Goal: Task Accomplishment & Management: Manage account settings

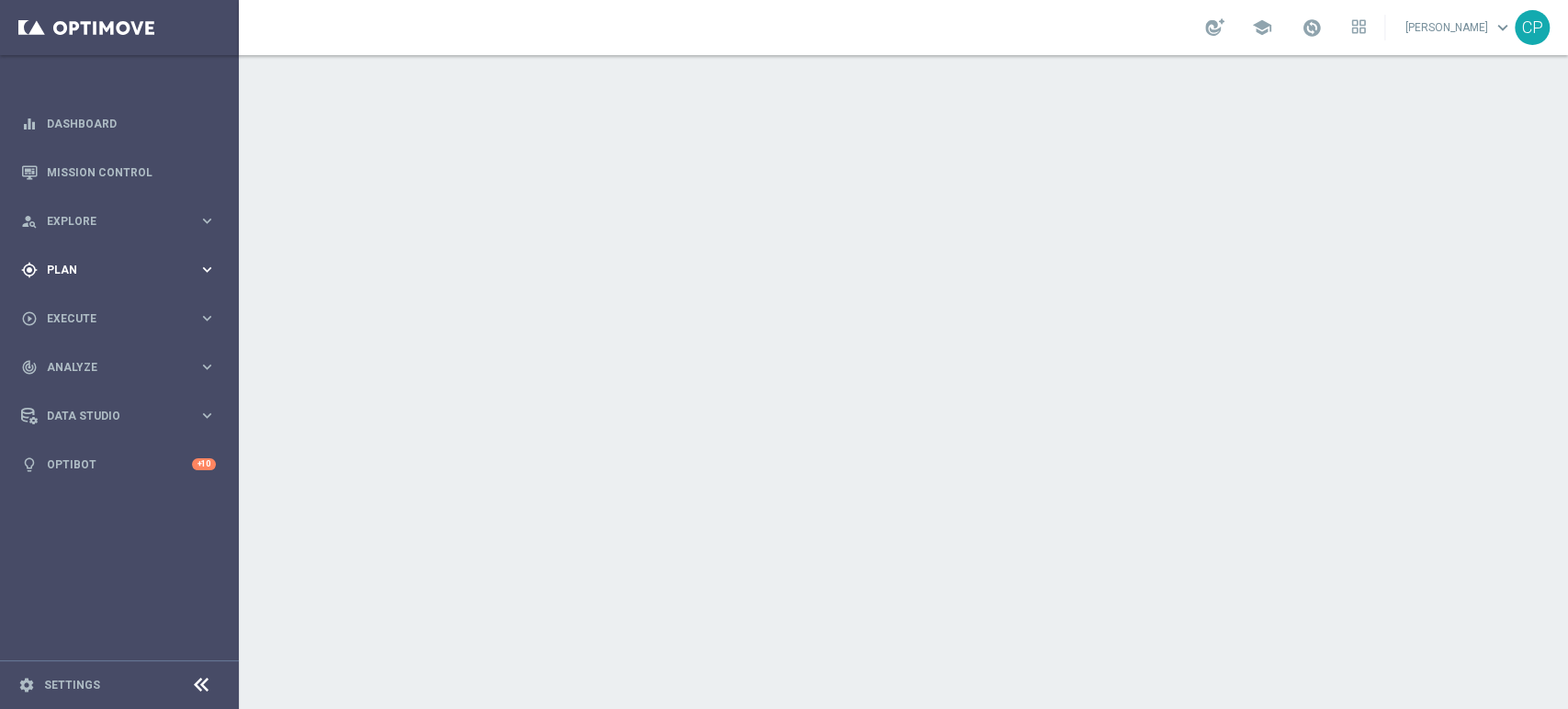
click at [145, 271] on span "Plan" at bounding box center [122, 270] width 151 height 11
click at [65, 366] on span "Templates" at bounding box center [115, 362] width 131 height 11
click at [76, 394] on link "Optimail" at bounding box center [123, 390] width 134 height 14
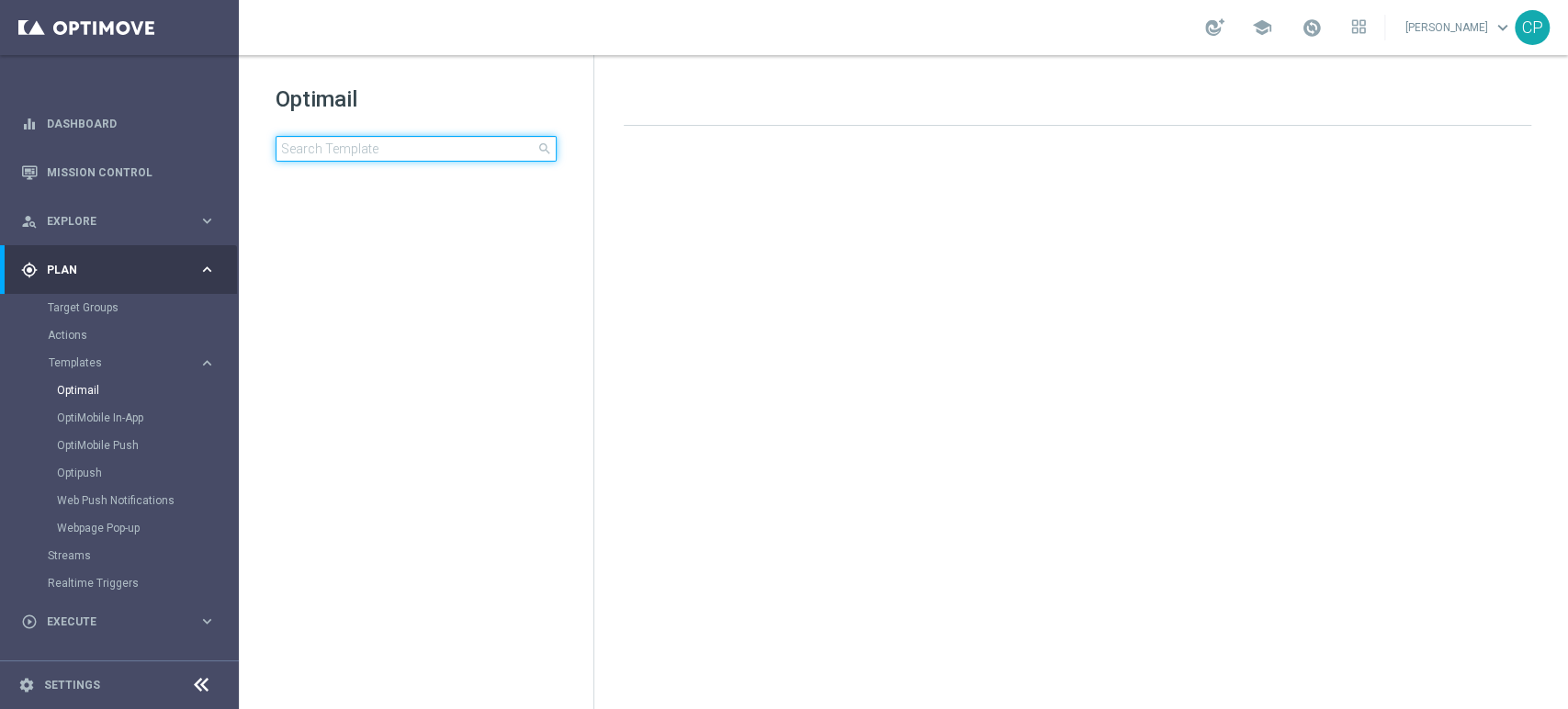
click at [353, 155] on input at bounding box center [416, 148] width 281 height 26
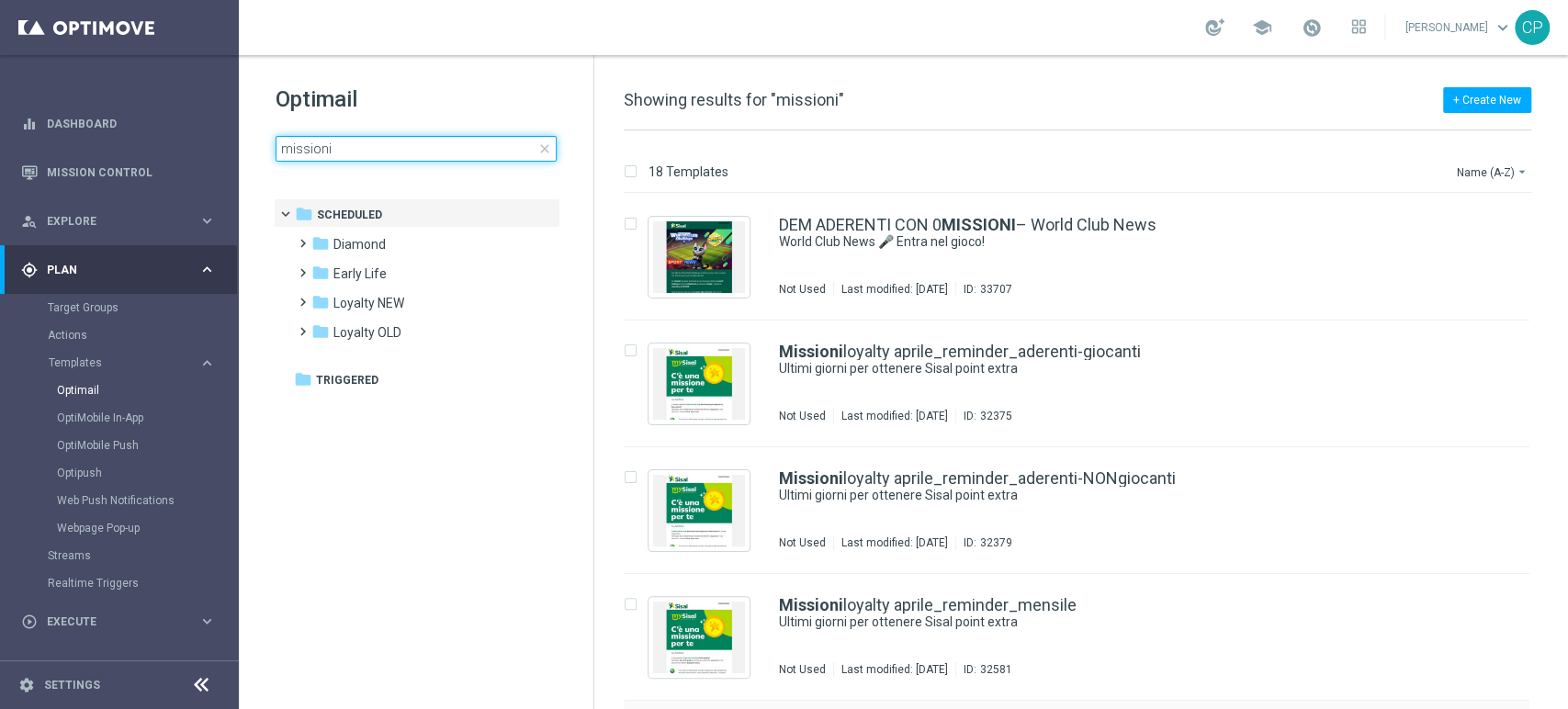
type input "missioni"
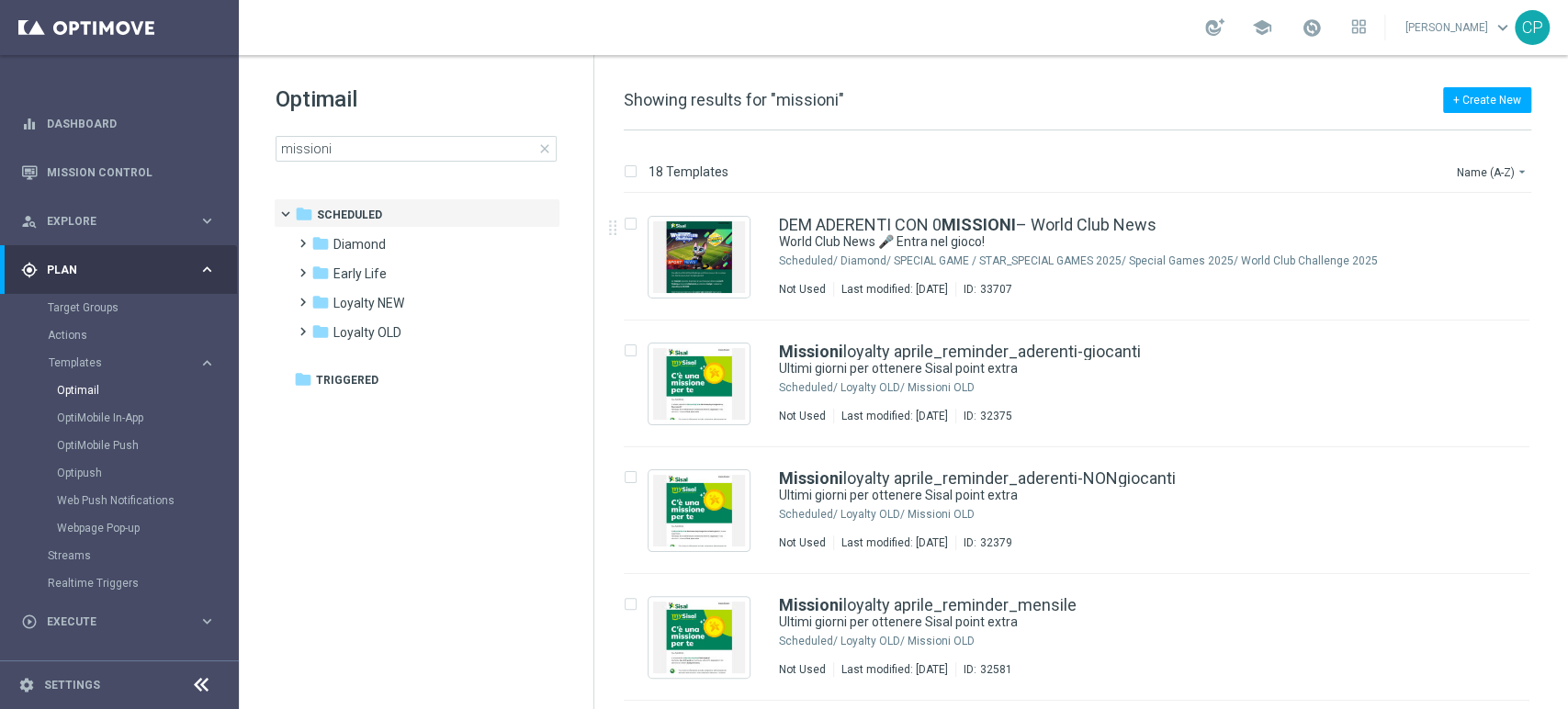
click at [1080, 163] on div "18 Templates Name (A-Z) arrow_drop_down" at bounding box center [1077, 176] width 907 height 33
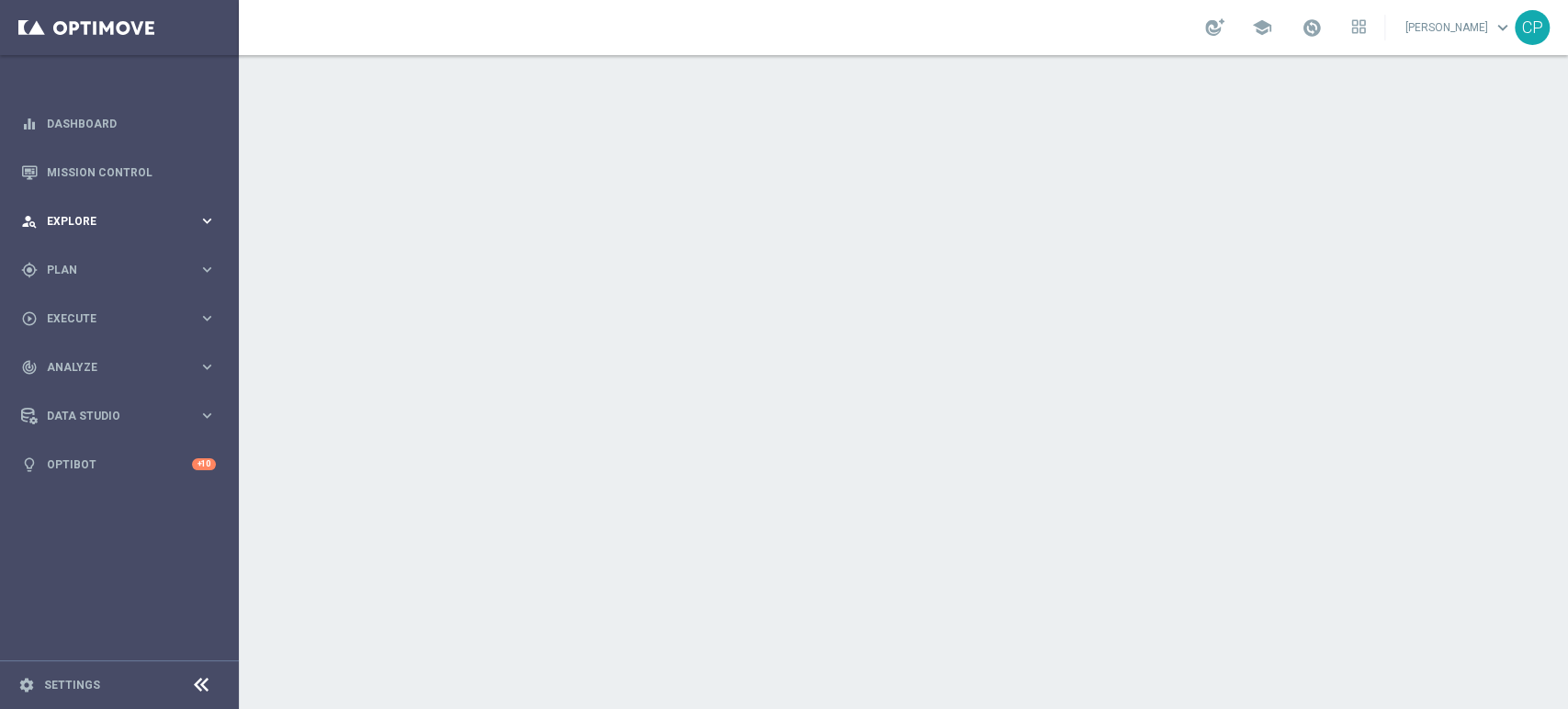
drag, startPoint x: 174, startPoint y: 253, endPoint x: 181, endPoint y: 212, distance: 41.6
click at [181, 212] on accordion "equalizer Dashboard Mission Control" at bounding box center [118, 294] width 237 height 389
click at [205, 224] on icon "keyboard_arrow_right" at bounding box center [207, 221] width 17 height 17
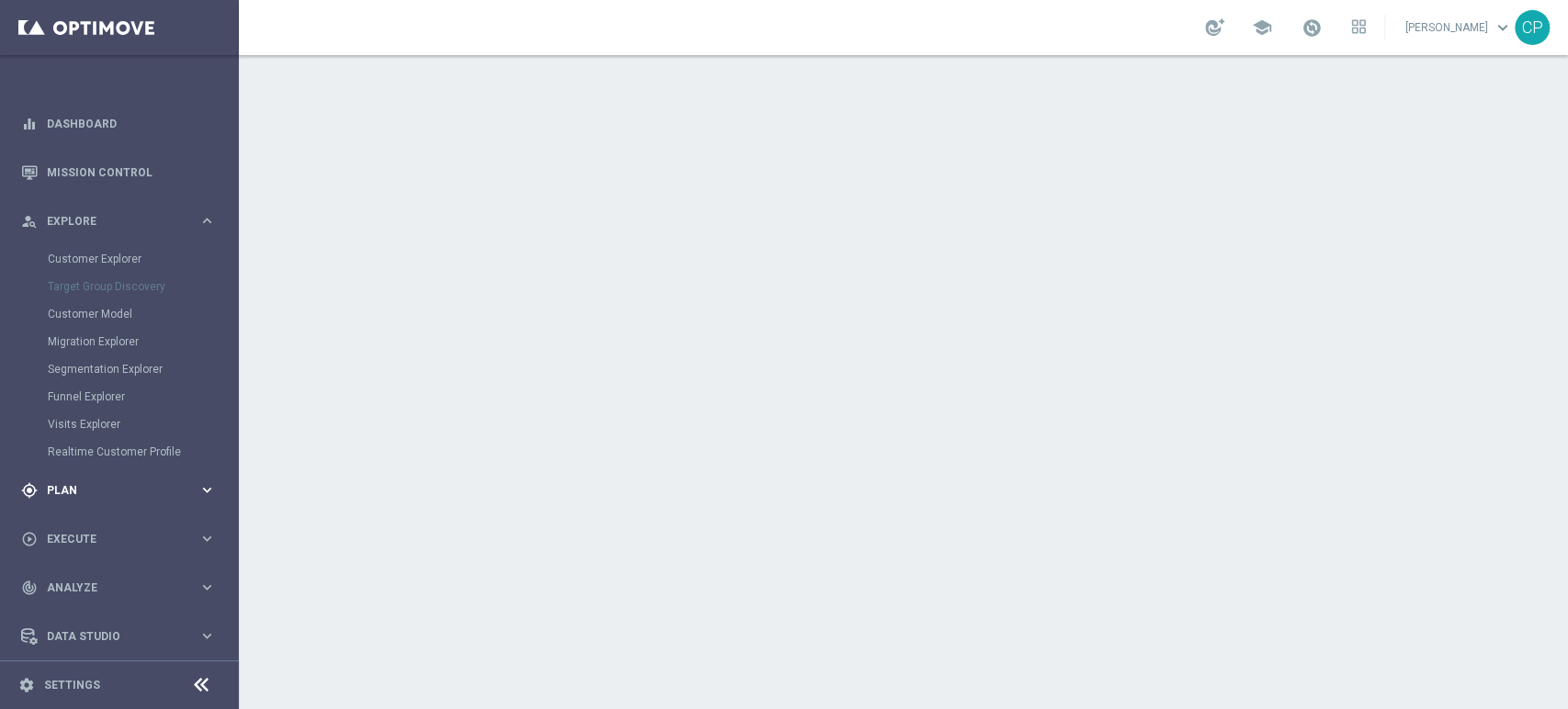
click at [89, 479] on div "gps_fixed Plan keyboard_arrow_right" at bounding box center [118, 489] width 237 height 49
click at [84, 305] on link "Target Groups" at bounding box center [119, 307] width 144 height 14
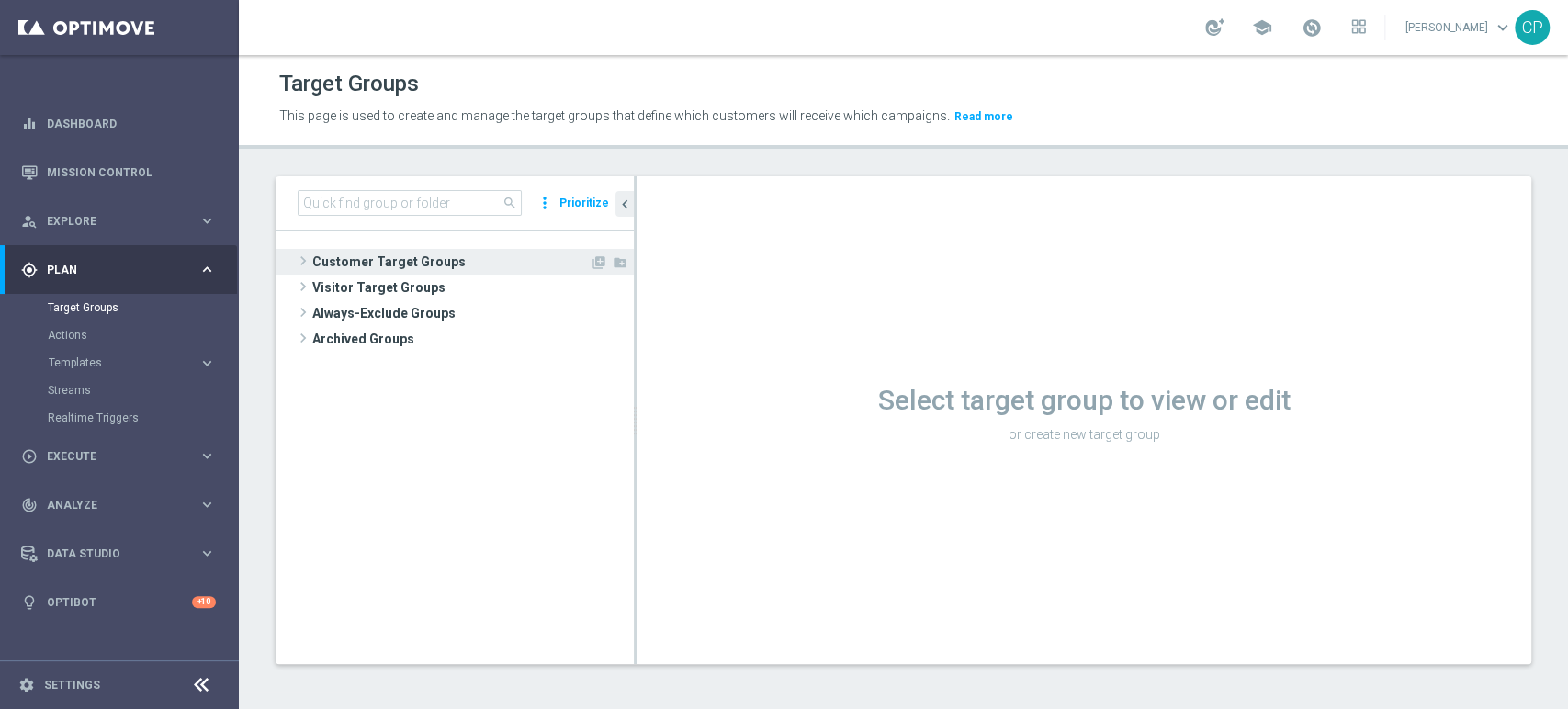
click at [378, 261] on span "Customer Target Groups" at bounding box center [451, 261] width 277 height 26
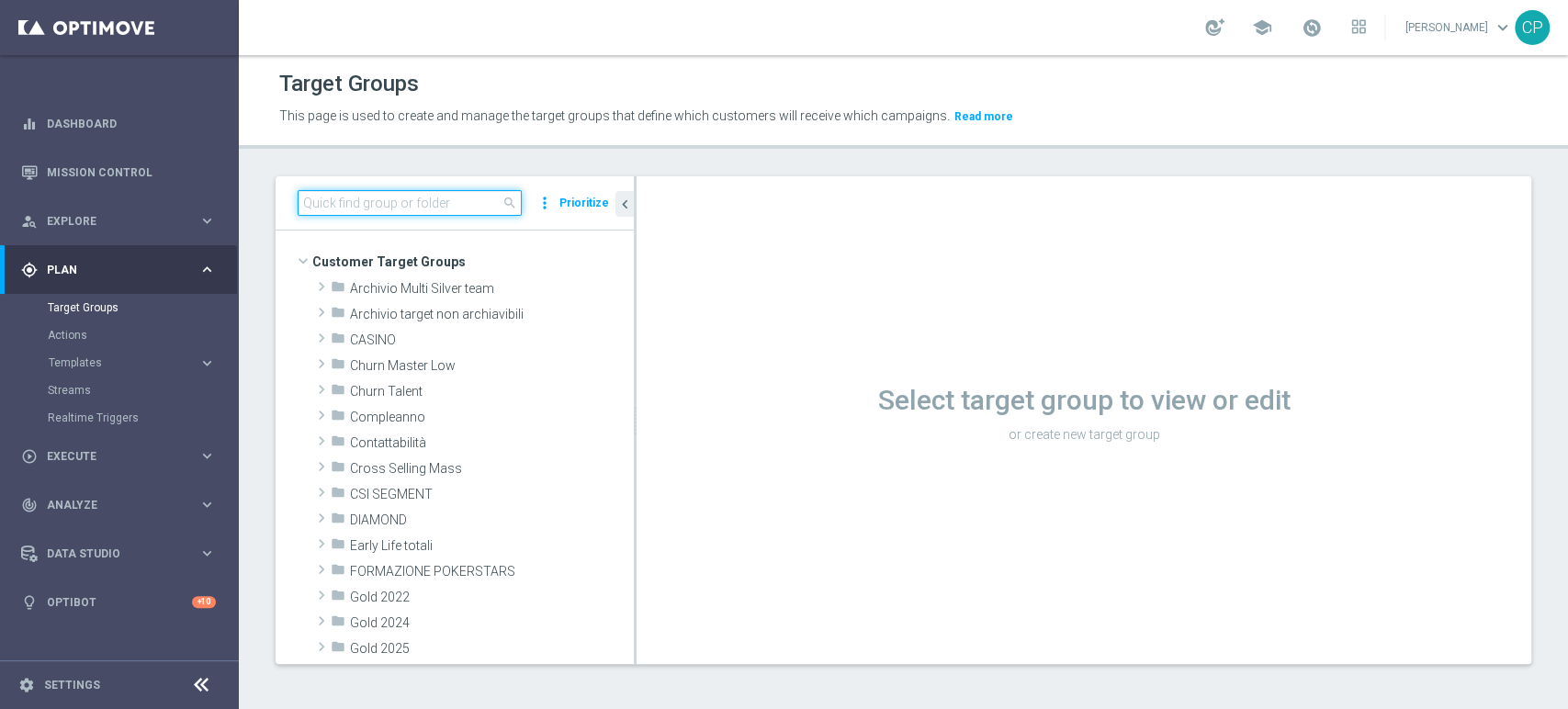
click at [378, 202] on input at bounding box center [409, 202] width 224 height 26
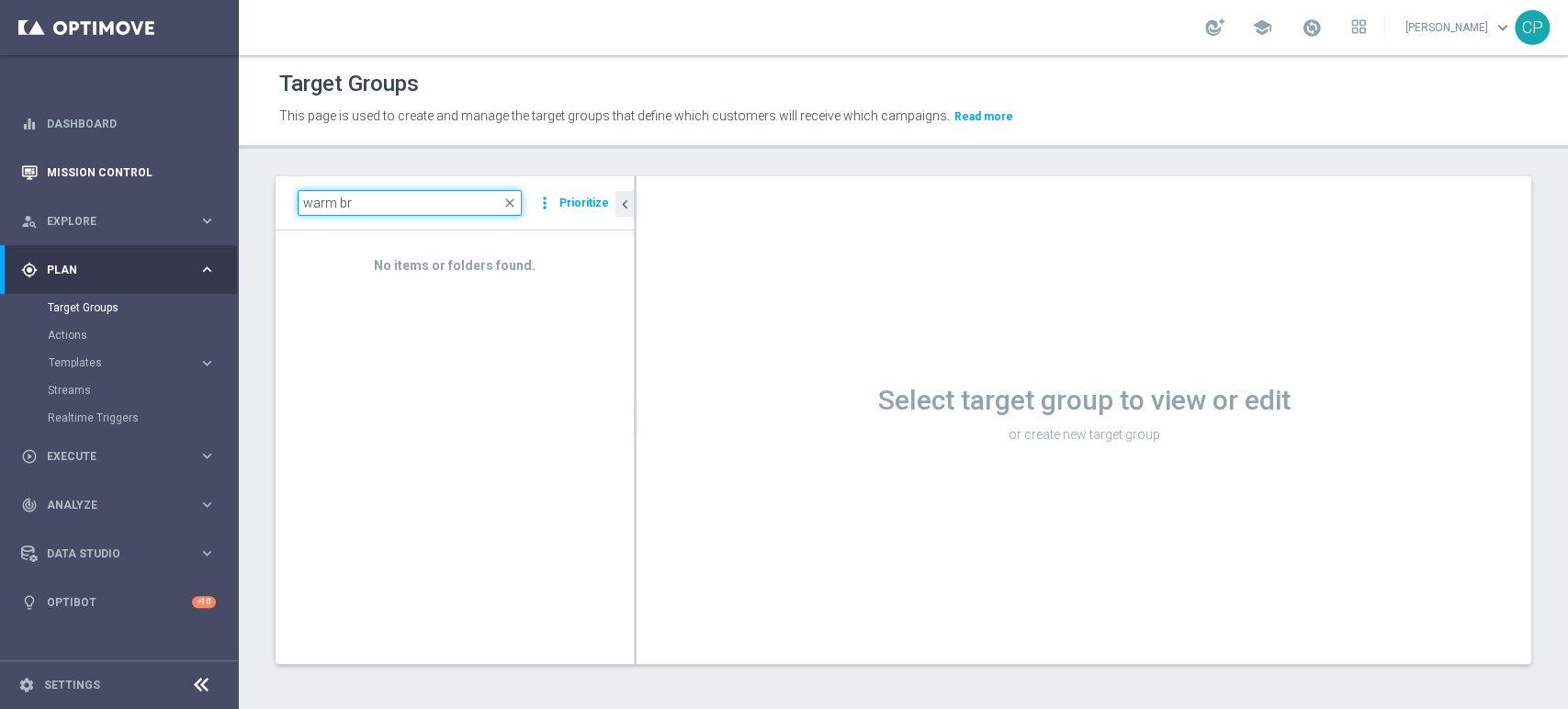
drag, startPoint x: 365, startPoint y: 204, endPoint x: 172, endPoint y: 176, distance: 195.0
click at [172, 176] on main "equalizer Dashboard Mission Control" at bounding box center [784, 354] width 1568 height 709
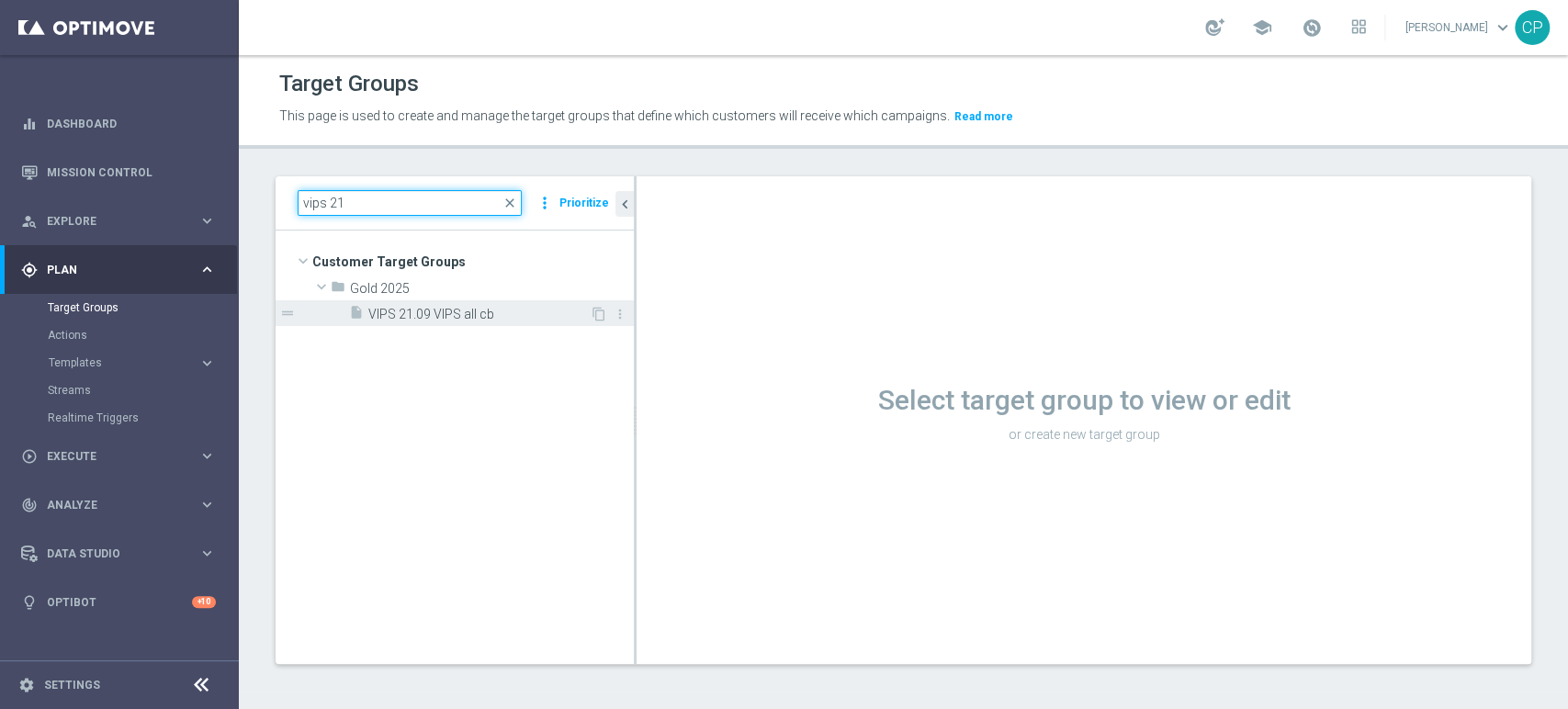
type input "vips 21"
click at [445, 320] on span "VIPS 21.09 VIPS all cb" at bounding box center [479, 314] width 222 height 15
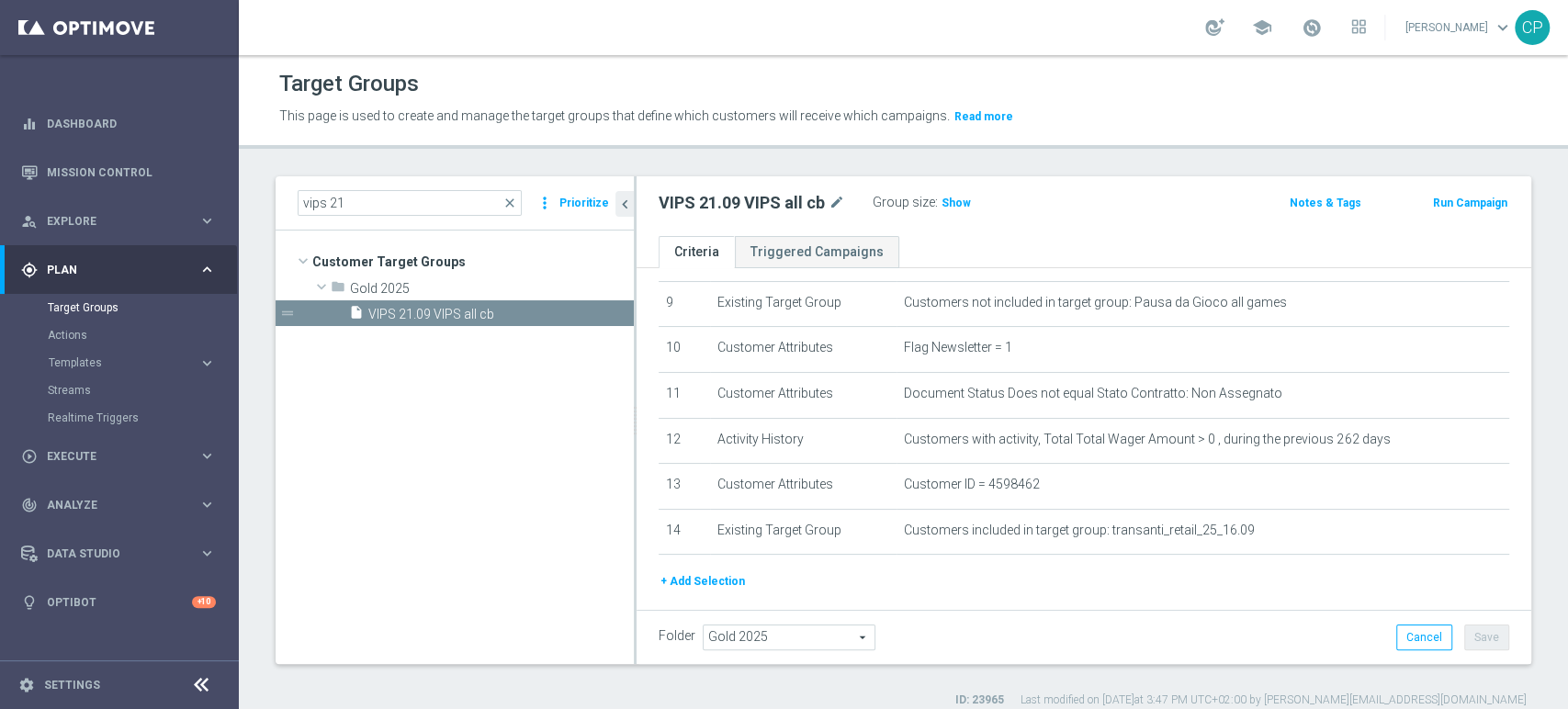
scroll to position [471, 0]
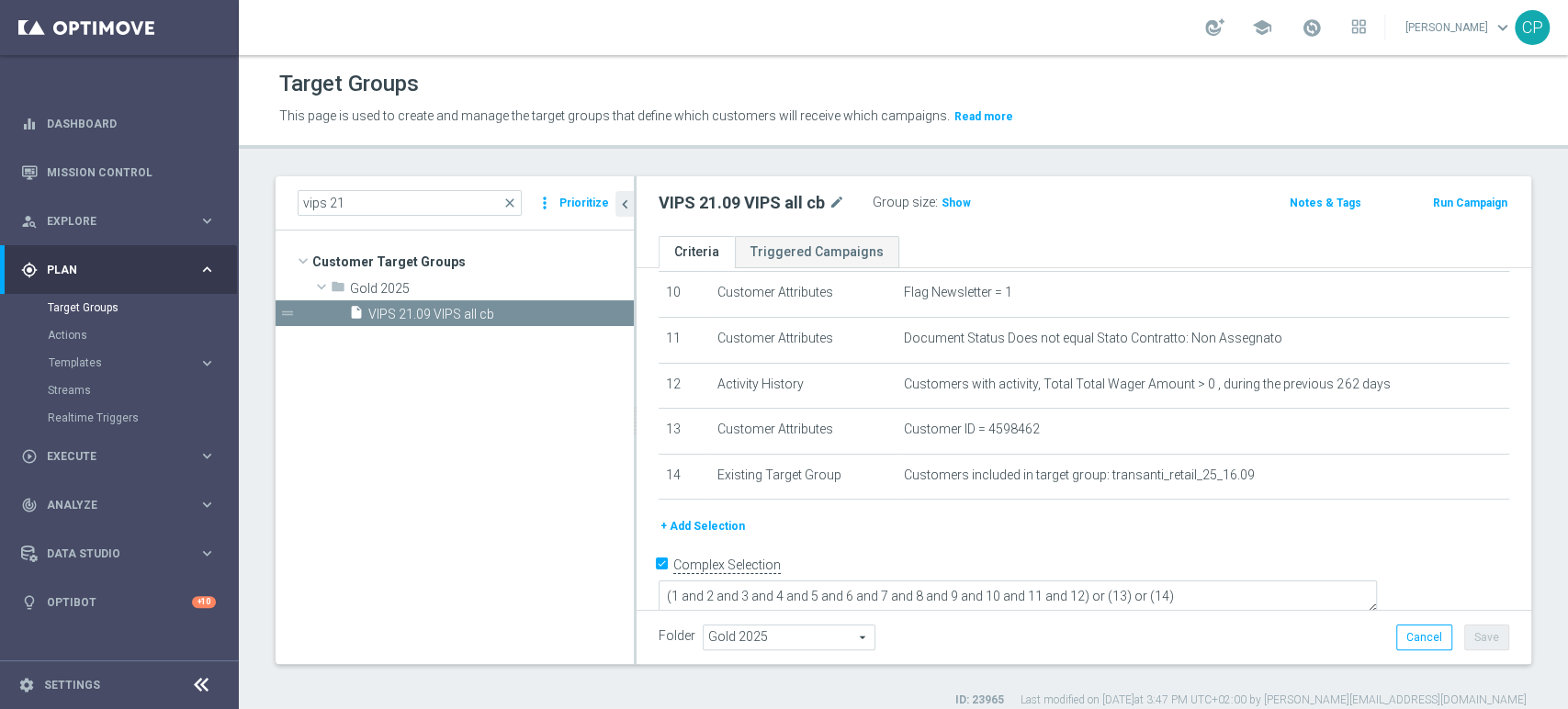
click at [457, 531] on tree-viewport "Customer Target Groups library_add create_new_folder folder" at bounding box center [455, 446] width 358 height 433
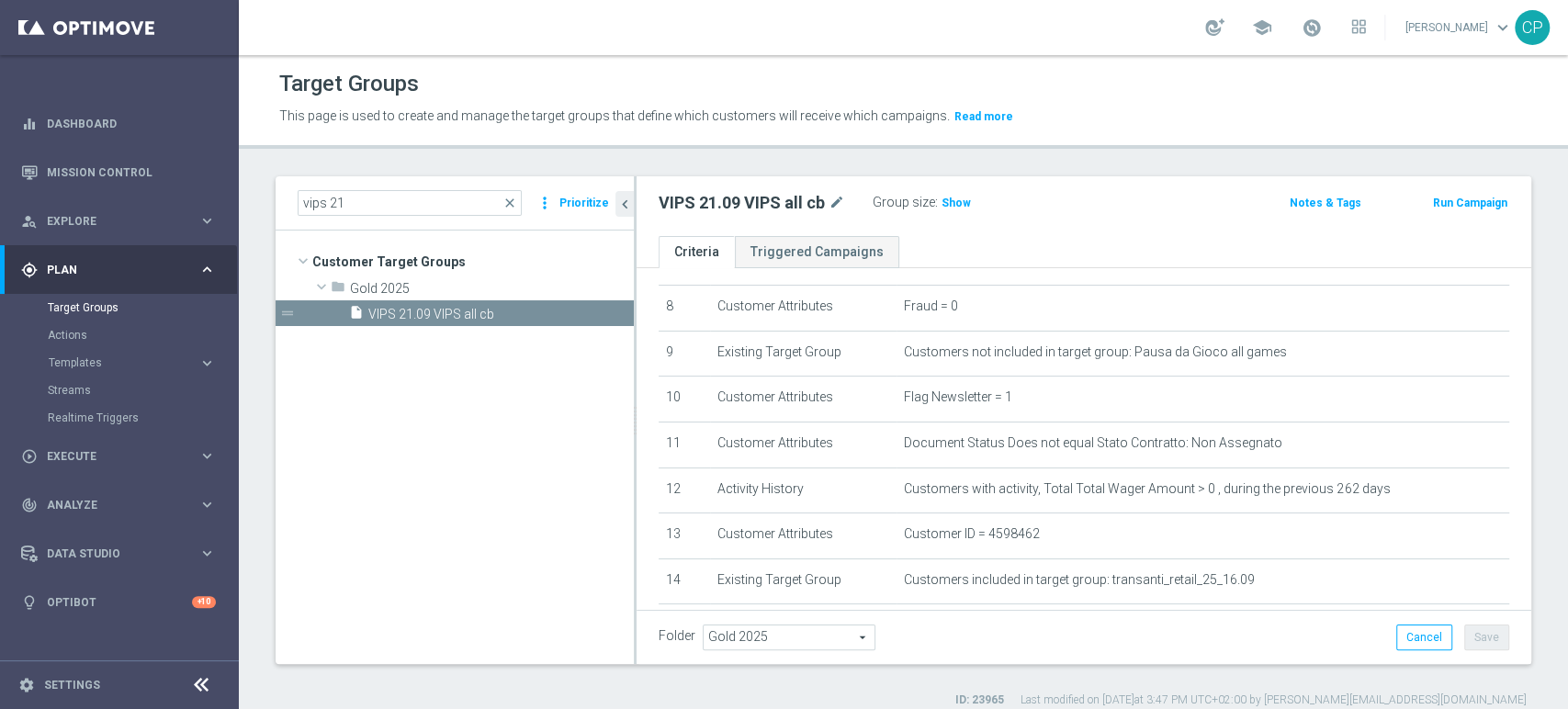
scroll to position [367, 0]
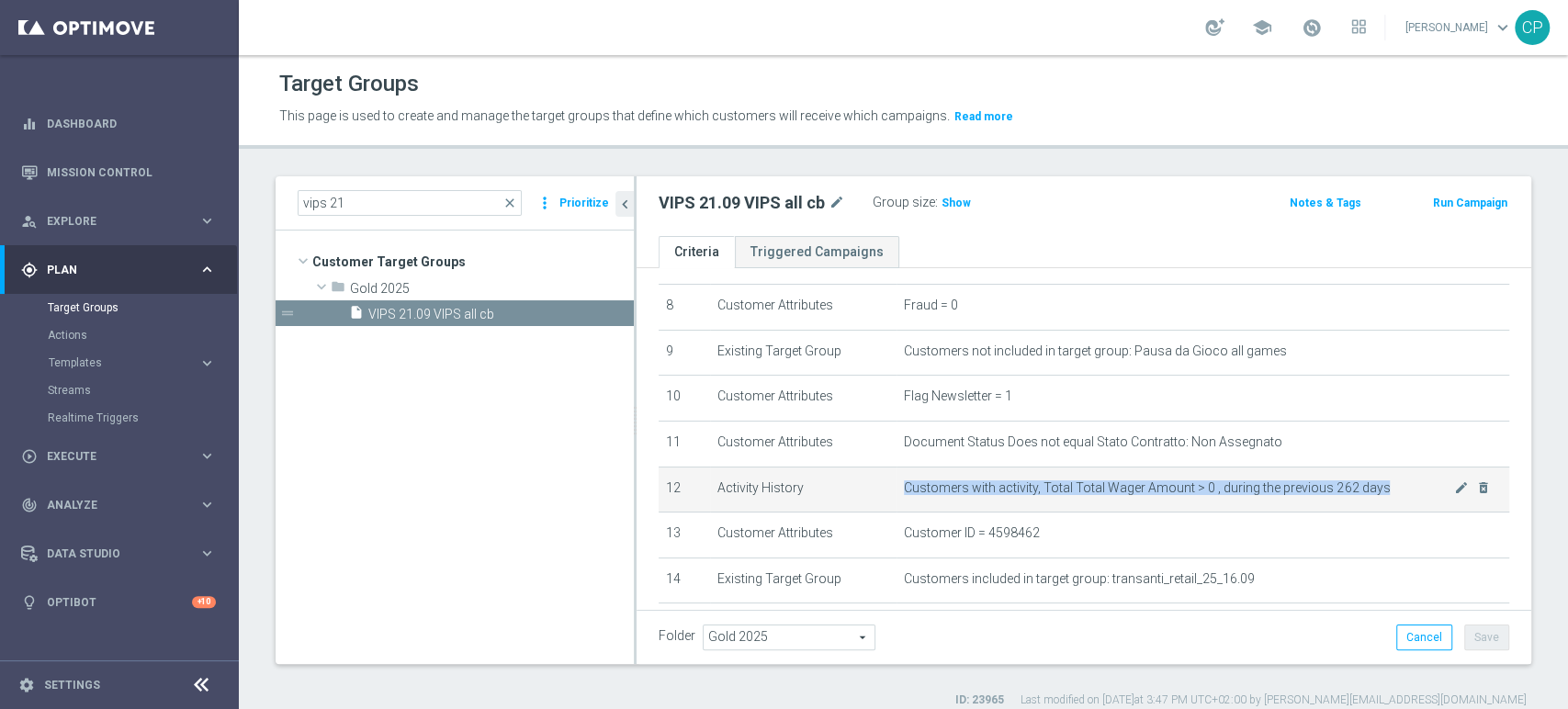
drag, startPoint x: 896, startPoint y: 490, endPoint x: 1366, endPoint y: 489, distance: 470.0
click at [1366, 489] on span "Customers with activity, Total Total Wager Amount > 0 , during the previous 262…" at bounding box center [1178, 488] width 550 height 15
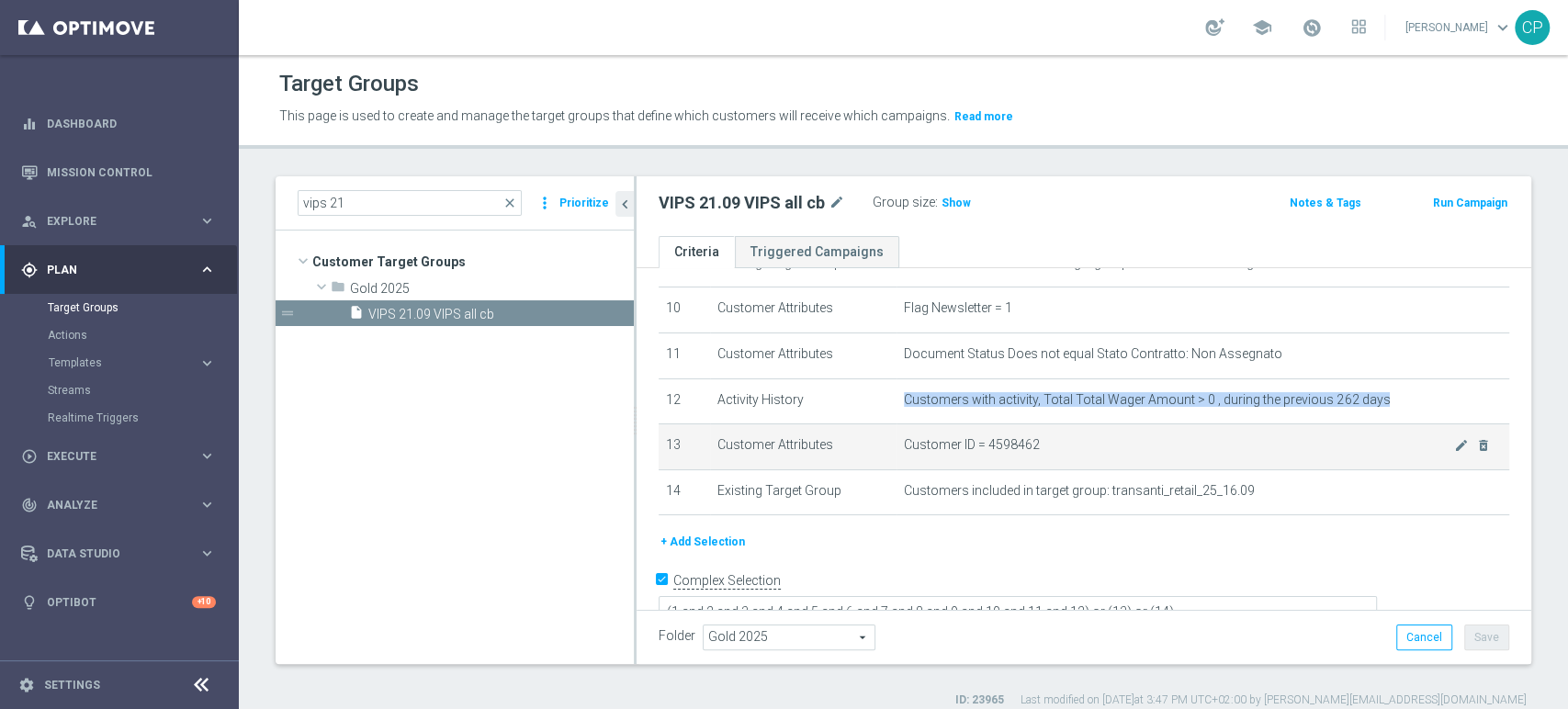
scroll to position [471, 0]
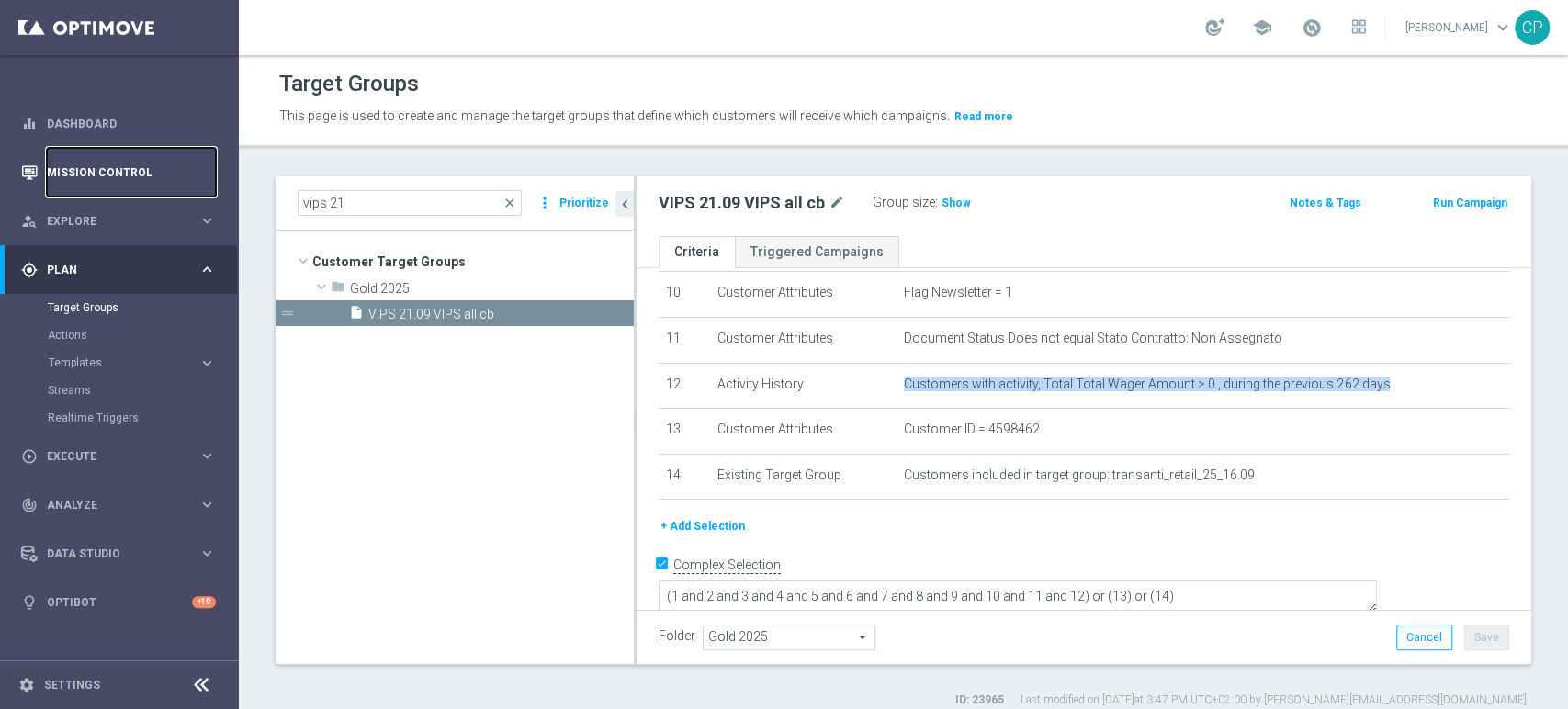
click at [68, 168] on link "Mission Control" at bounding box center [131, 172] width 169 height 49
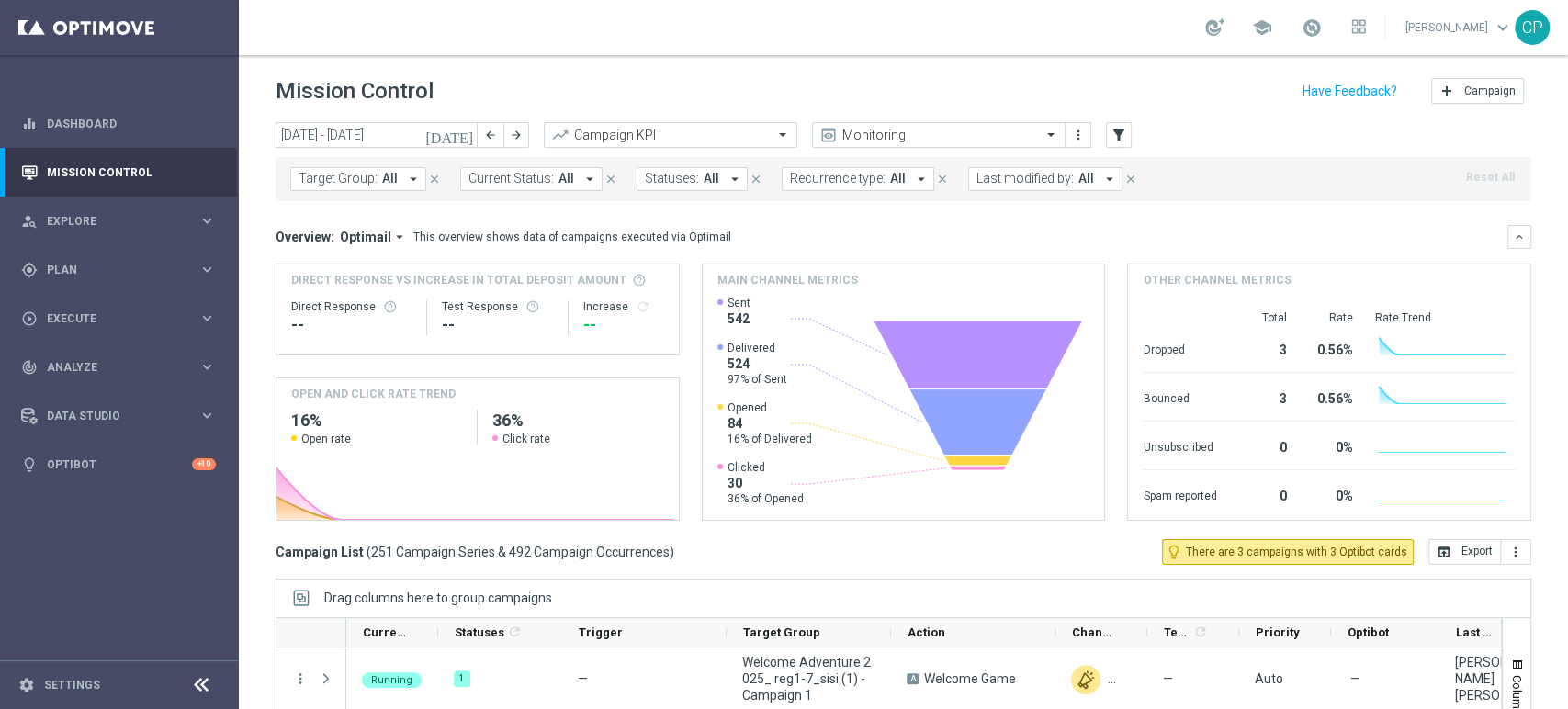
click at [1002, 172] on span "Last modified by:" at bounding box center [1025, 178] width 97 height 15
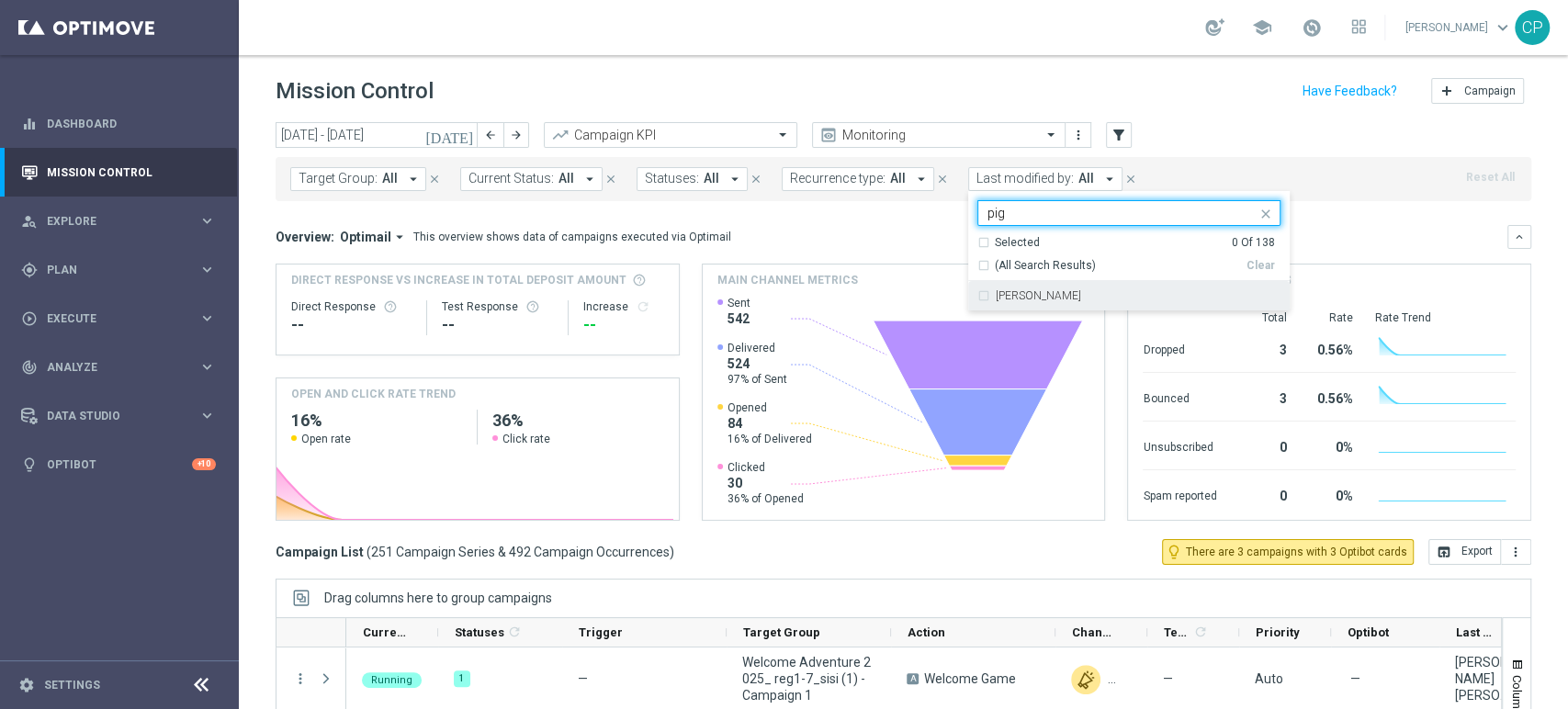
click at [997, 299] on label "[PERSON_NAME]" at bounding box center [1038, 295] width 86 height 11
type input "pig"
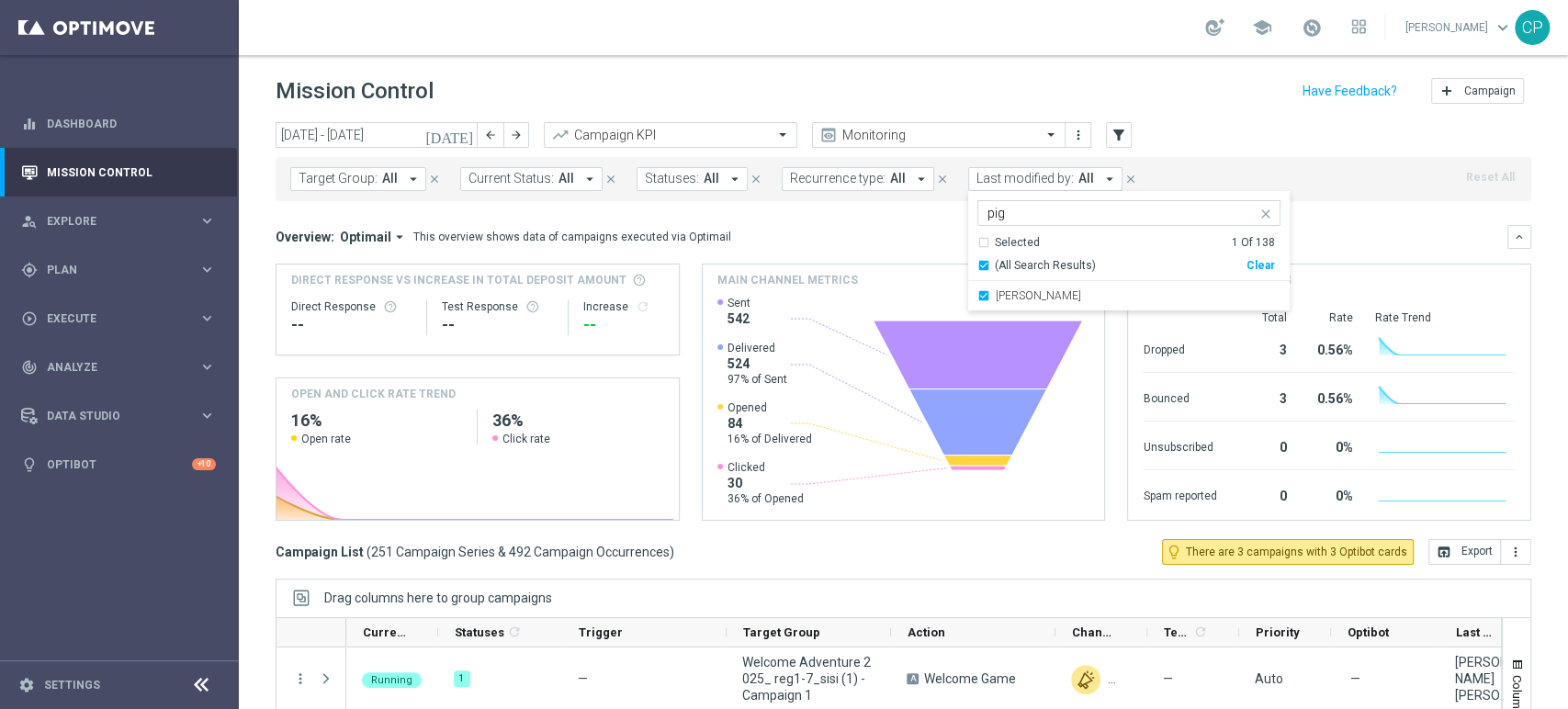
click at [873, 214] on mini-dashboard "Overview: Optimail arrow_drop_down This overview shows data of campaigns execut…" at bounding box center [903, 370] width 1256 height 338
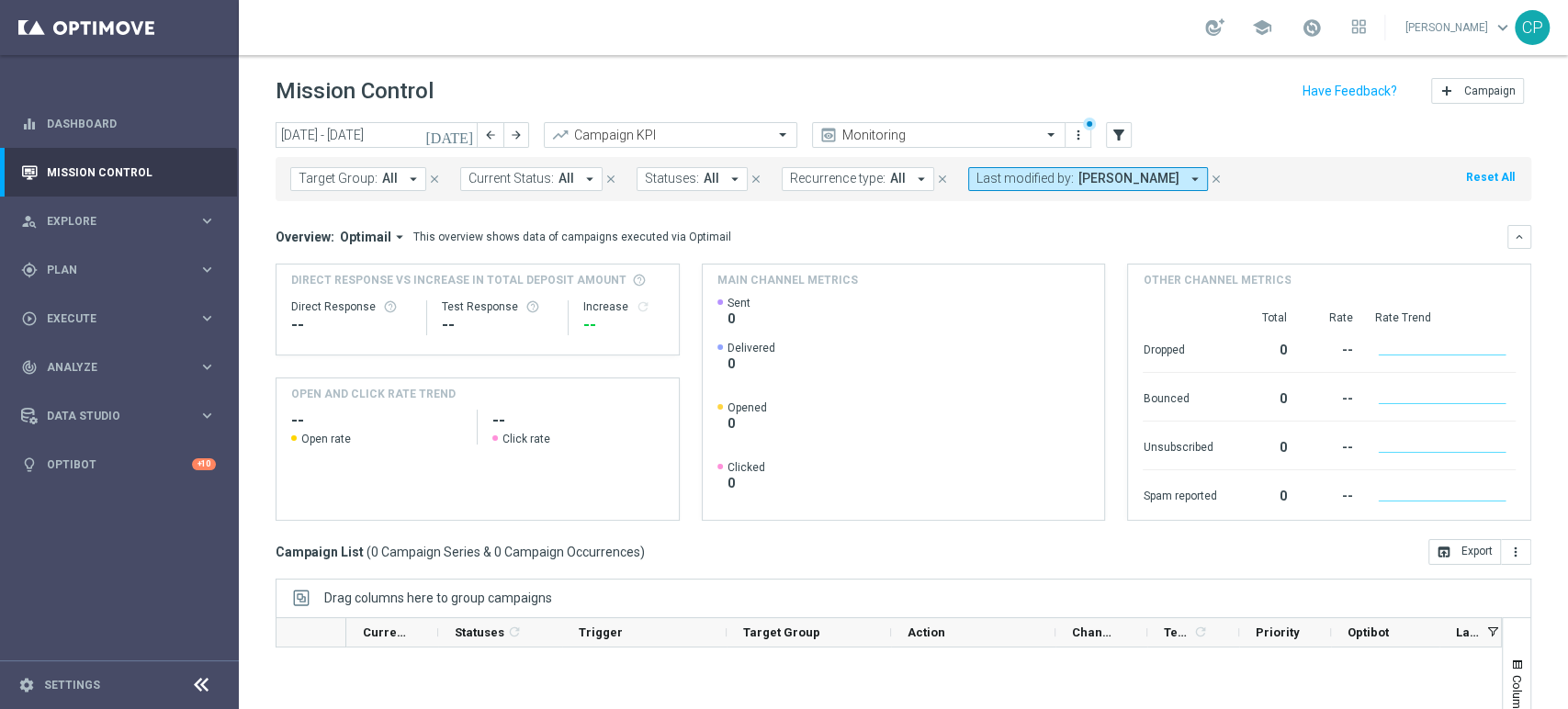
click at [457, 136] on icon "today" at bounding box center [450, 135] width 49 height 16
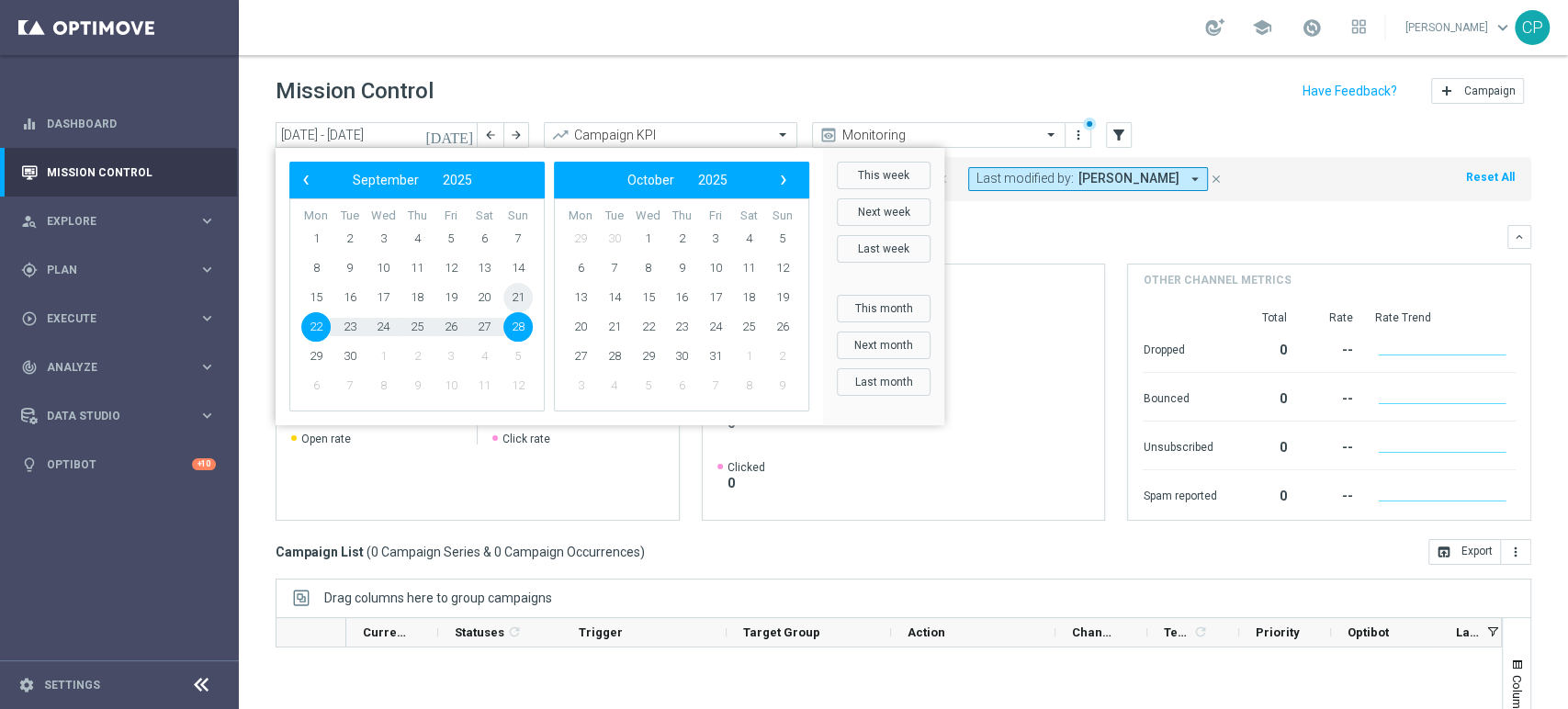
click at [510, 288] on span "21" at bounding box center [518, 298] width 30 height 30
click at [484, 320] on span "27" at bounding box center [483, 327] width 30 height 30
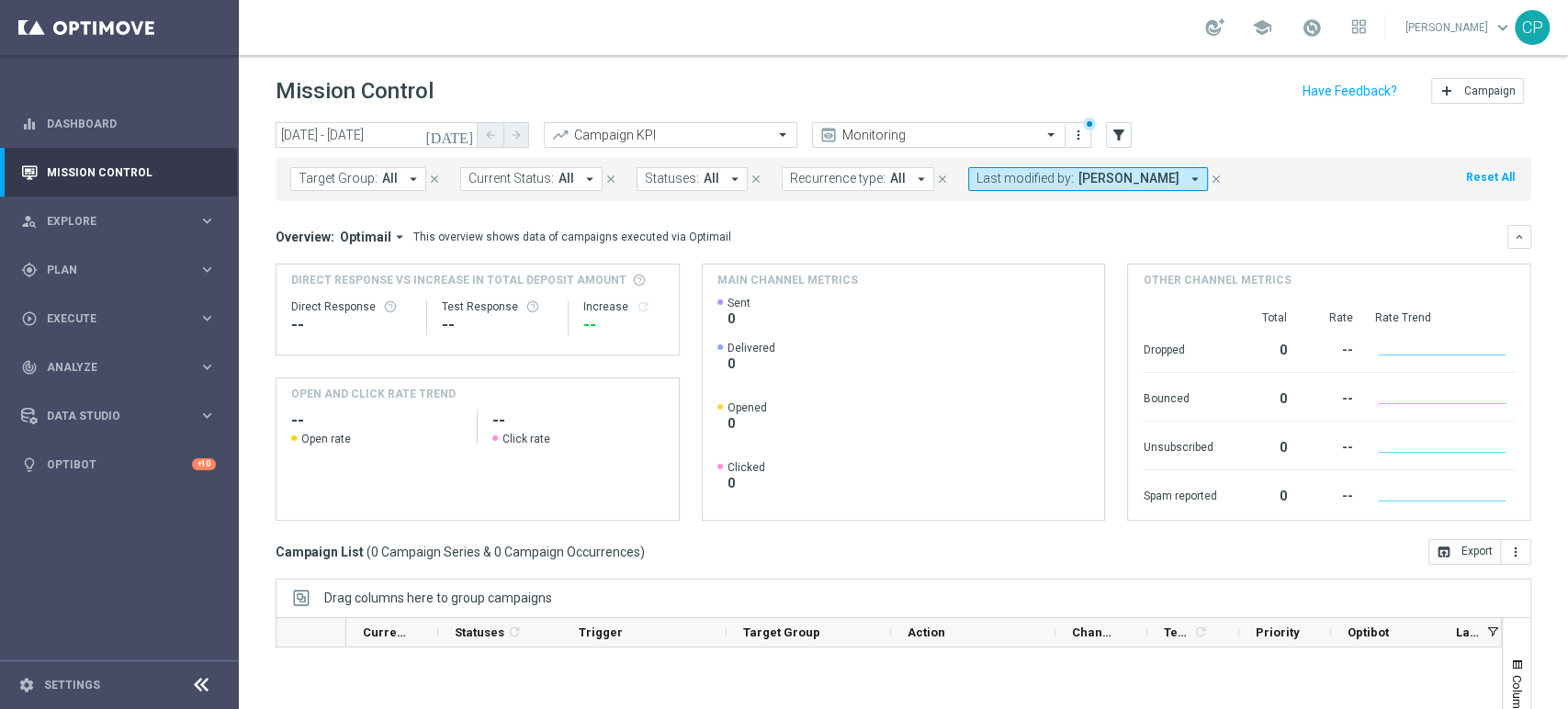
click at [456, 138] on button "today" at bounding box center [450, 136] width 55 height 28
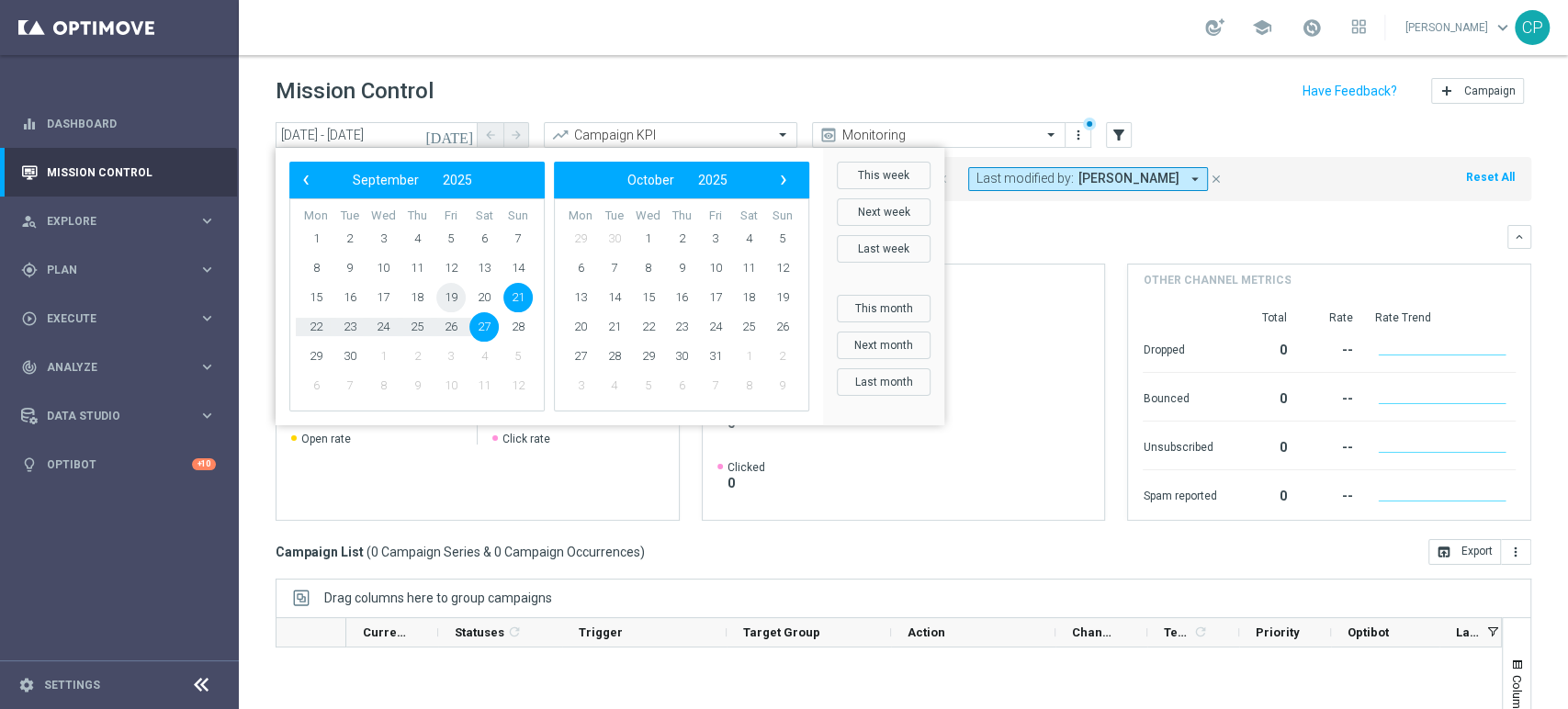
click at [451, 298] on span "19" at bounding box center [451, 298] width 30 height 30
click at [512, 328] on span "28" at bounding box center [518, 327] width 30 height 30
type input "19 Sep 2025 - 28 Sep 2025"
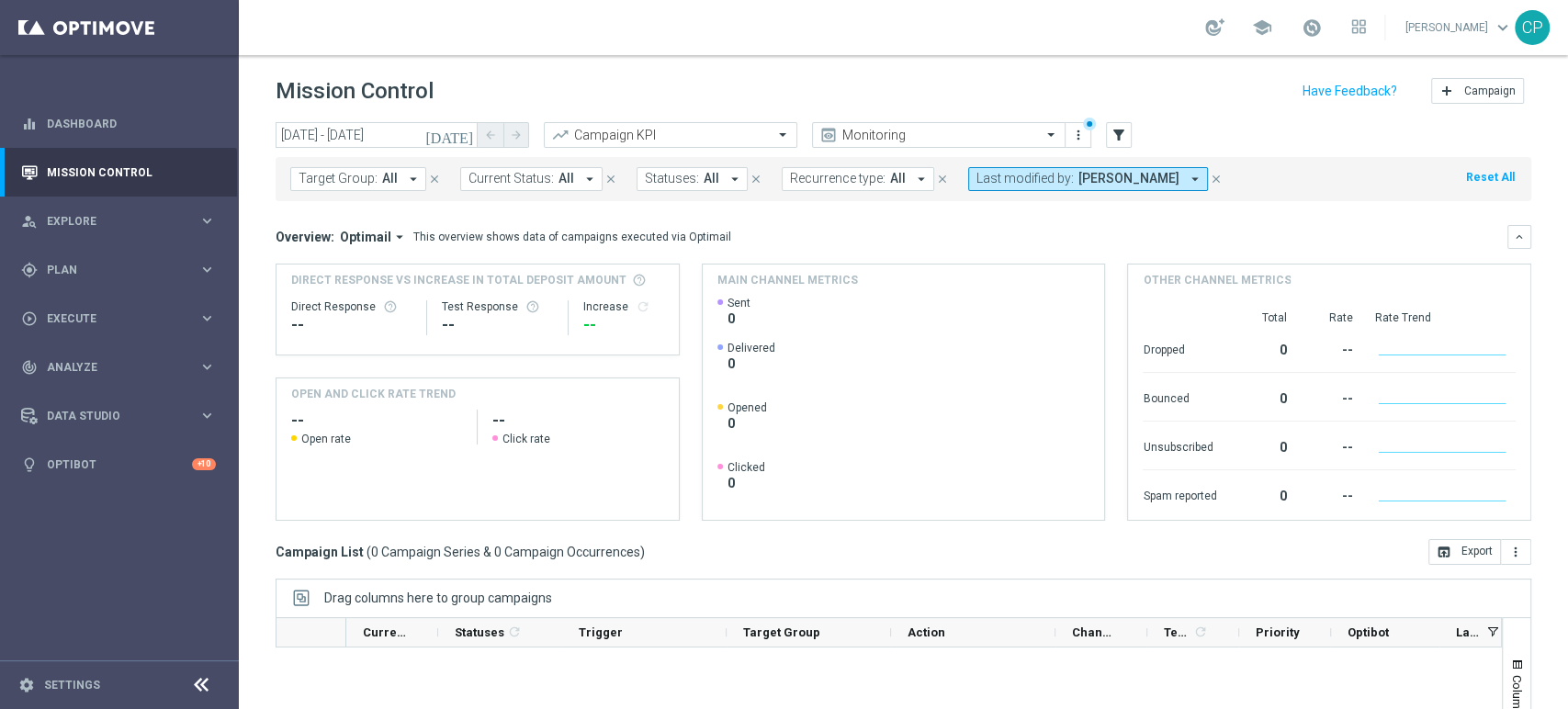
click at [359, 181] on span "Target Group:" at bounding box center [338, 178] width 79 height 15
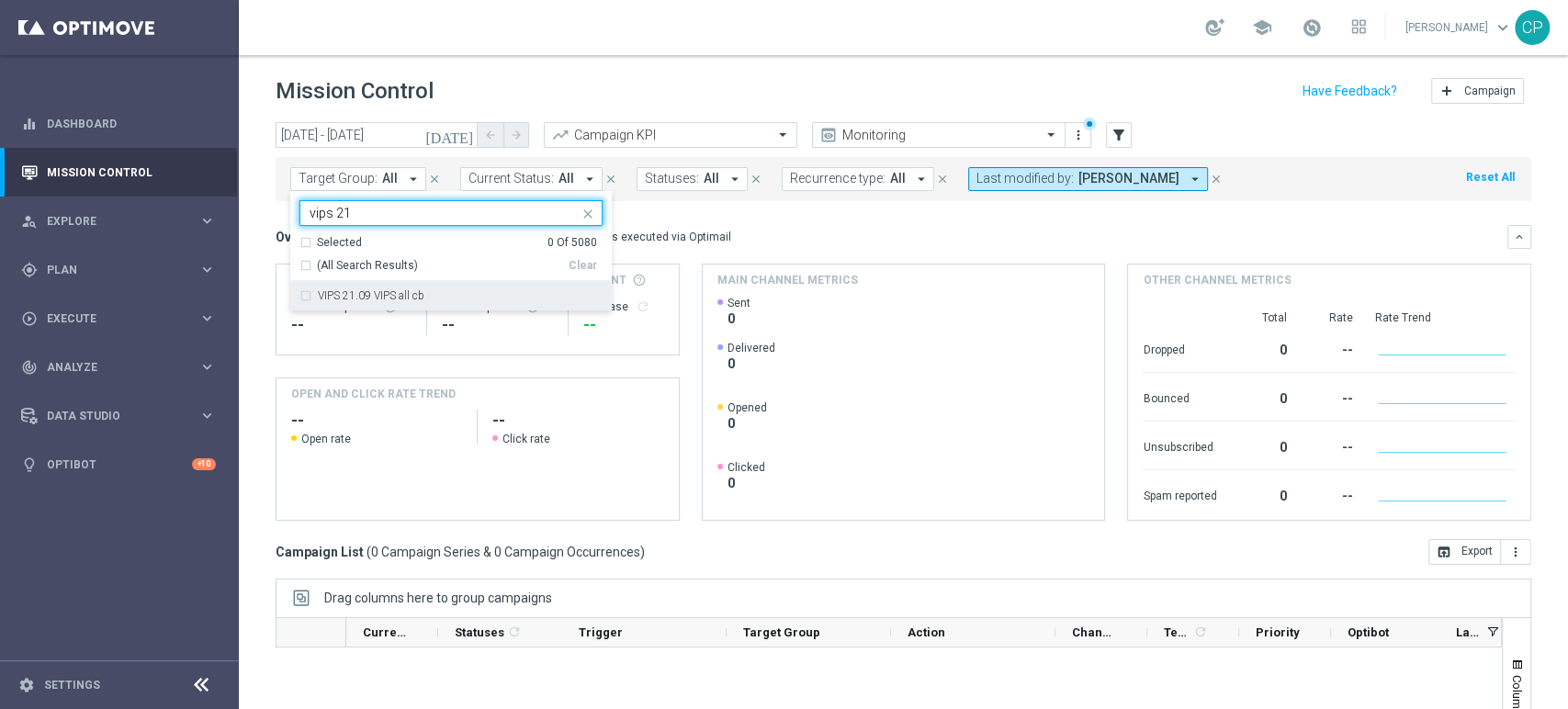
click at [338, 302] on div "VIPS 21.09 VIPS all cb" at bounding box center [451, 296] width 303 height 30
type input "vips 21"
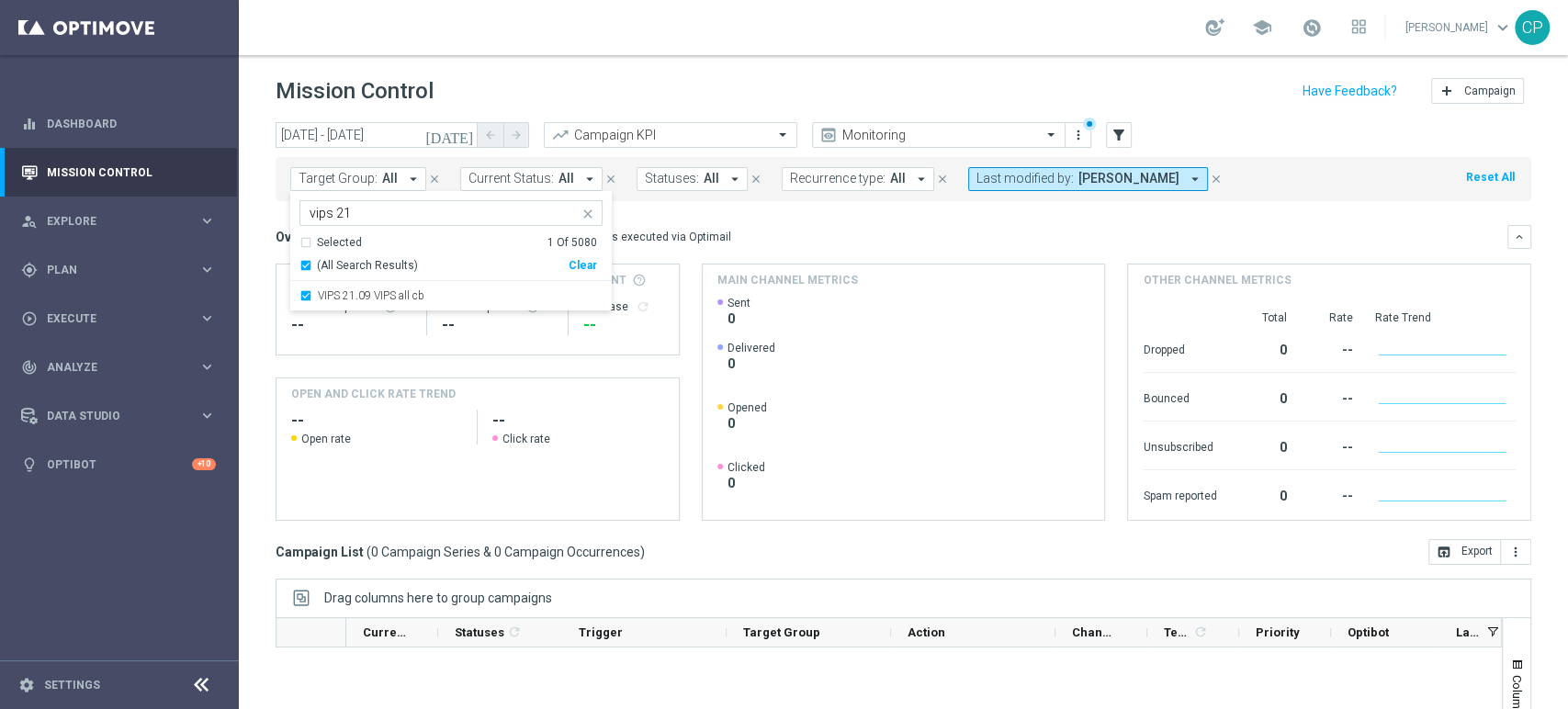
click at [742, 213] on mini-dashboard "Overview: Optimail arrow_drop_down This overview shows data of campaigns execut…" at bounding box center [903, 370] width 1256 height 338
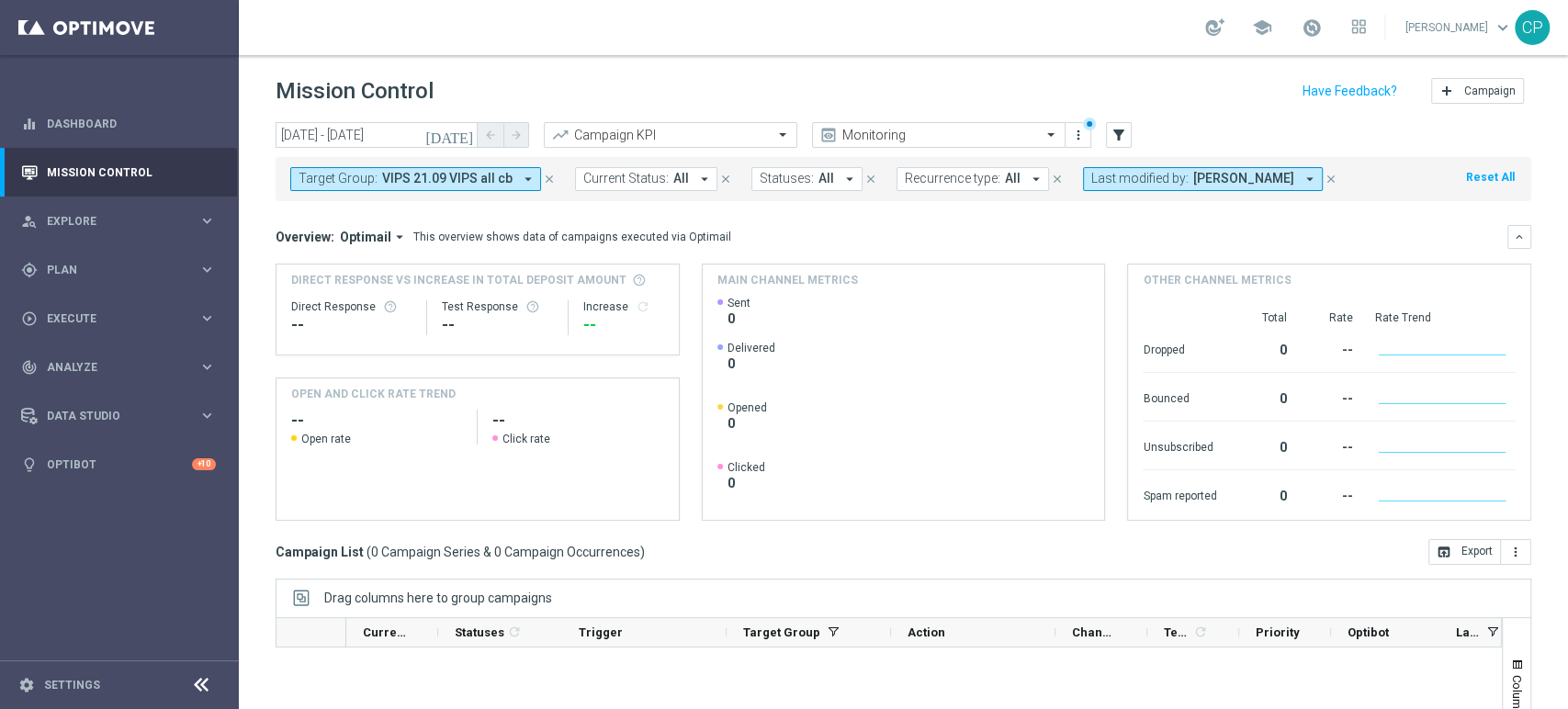
click at [476, 128] on button "today" at bounding box center [450, 136] width 55 height 28
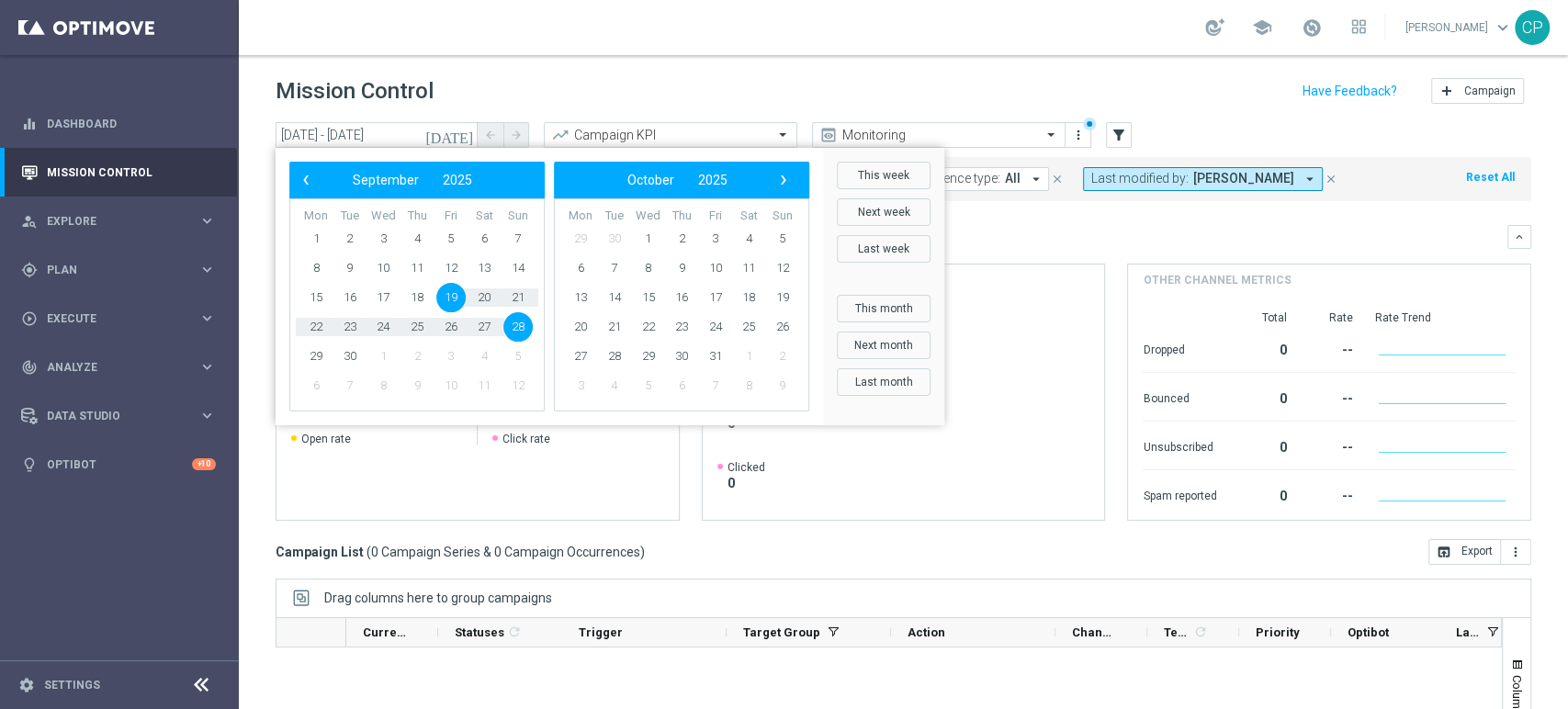
click at [452, 301] on span "19" at bounding box center [451, 298] width 30 height 30
click at [488, 365] on span "4" at bounding box center [483, 356] width 30 height 30
click at [365, 346] on td "30" at bounding box center [350, 356] width 34 height 30
click at [344, 361] on span "30" at bounding box center [350, 356] width 30 height 30
type input "19 Sep 2025 - 30 Sep 2025"
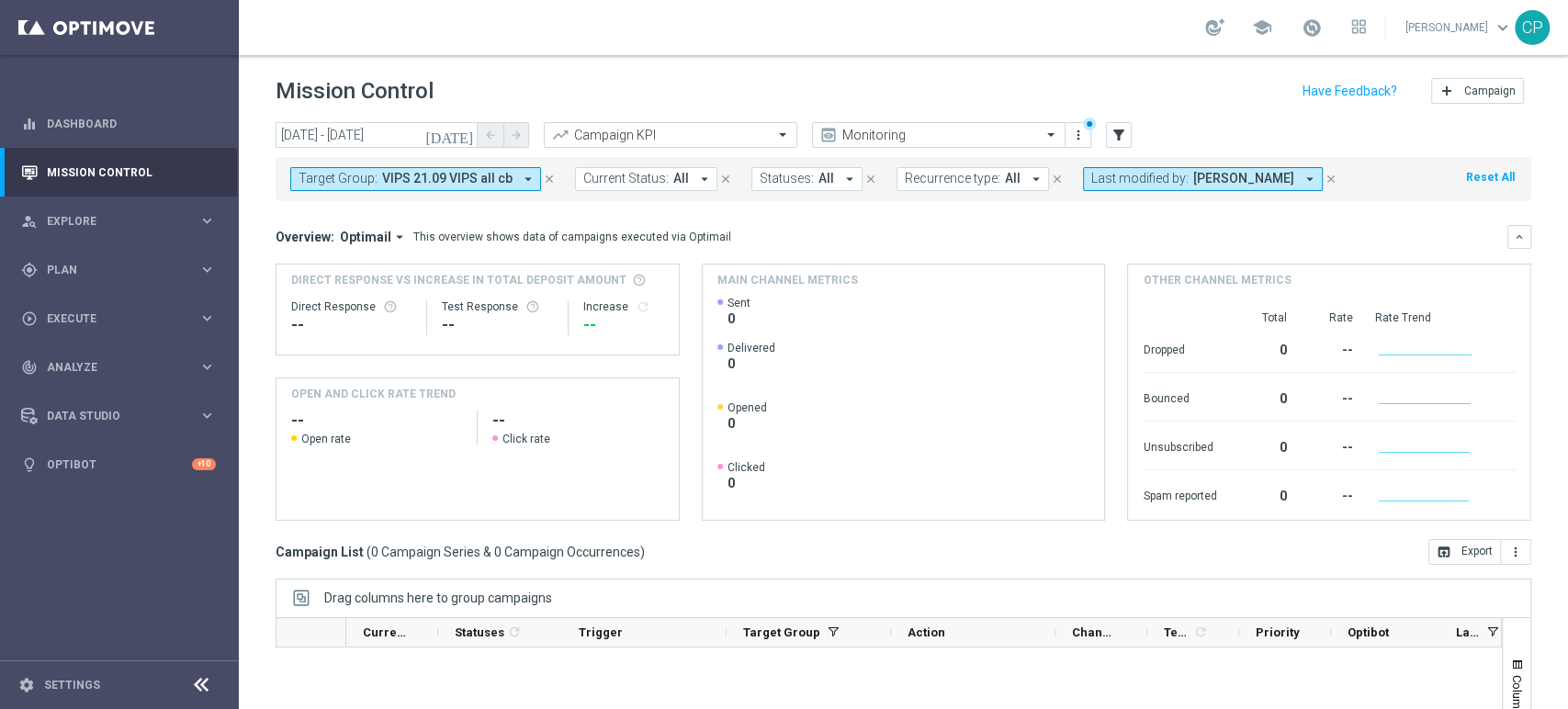
click at [1324, 175] on icon "close" at bounding box center [1330, 178] width 13 height 13
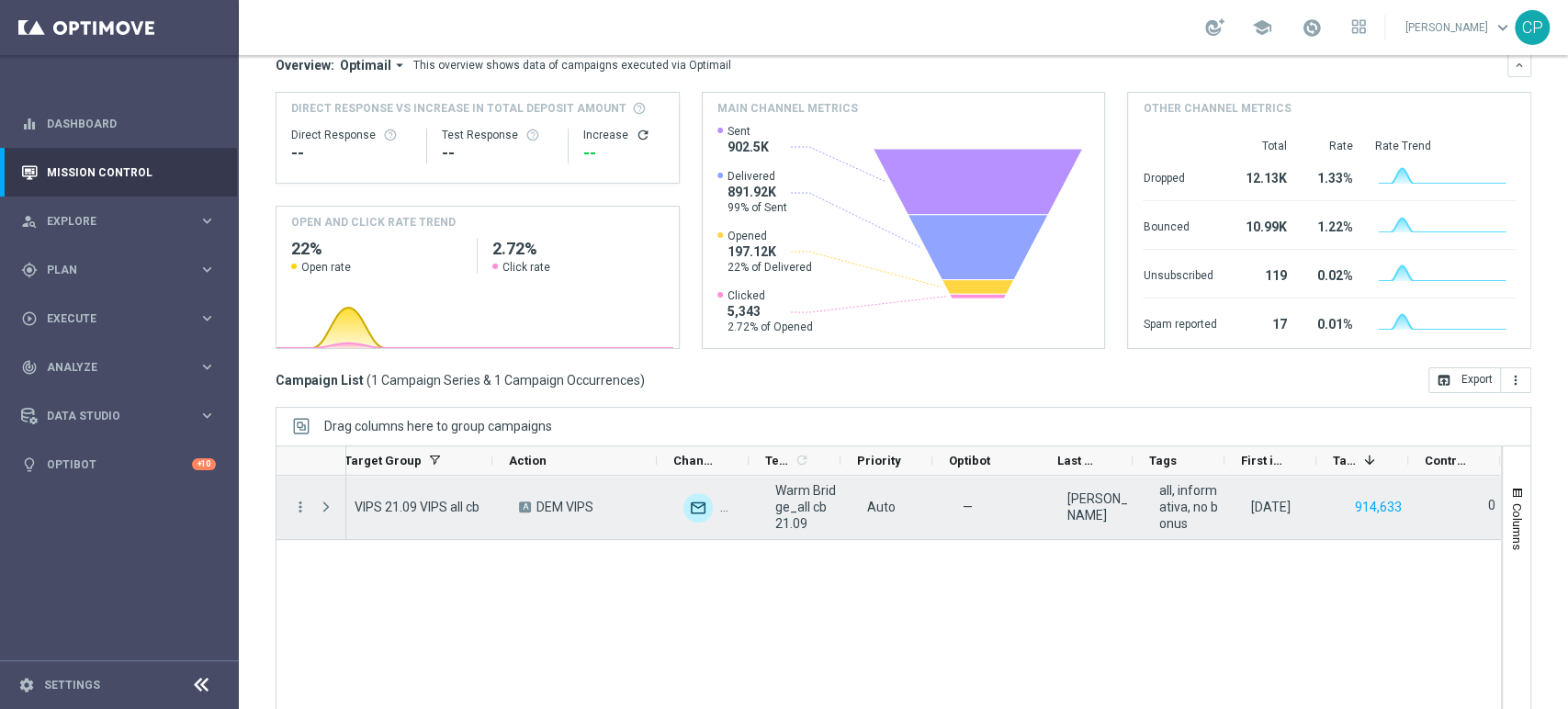
scroll to position [0, 411]
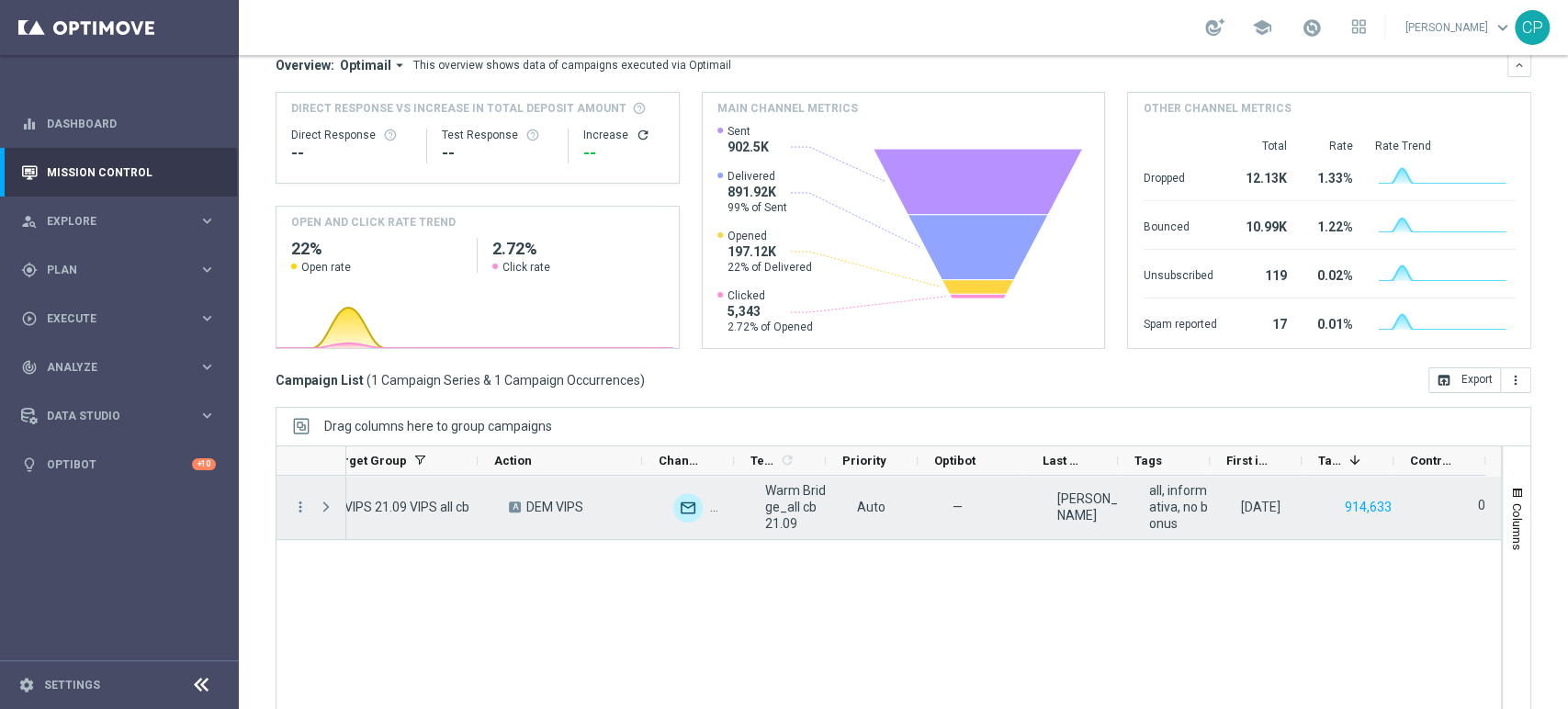
drag, startPoint x: 1035, startPoint y: 497, endPoint x: 1104, endPoint y: 527, distance: 75.2
click at [1104, 527] on div "Valentina Pilato" at bounding box center [1086, 508] width 91 height 64
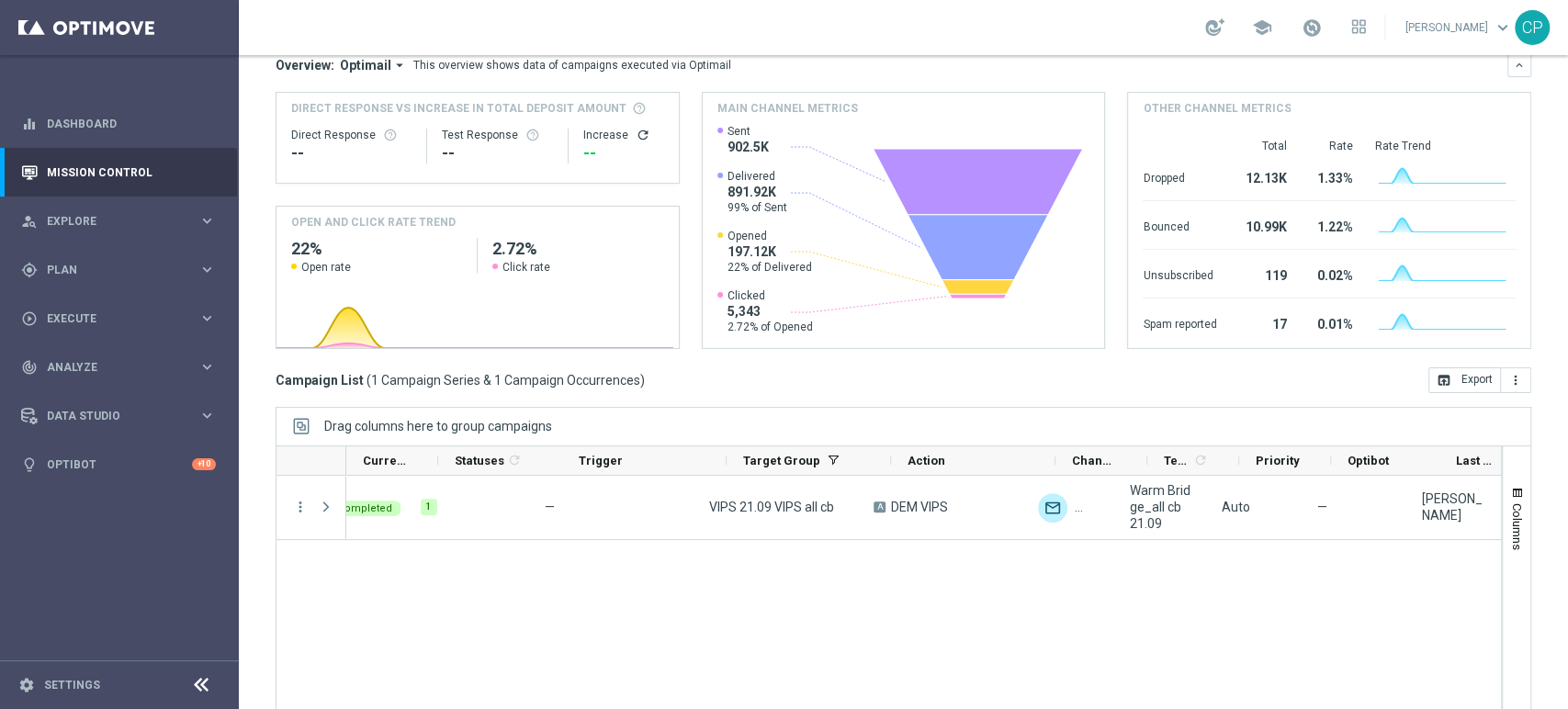
scroll to position [0, 0]
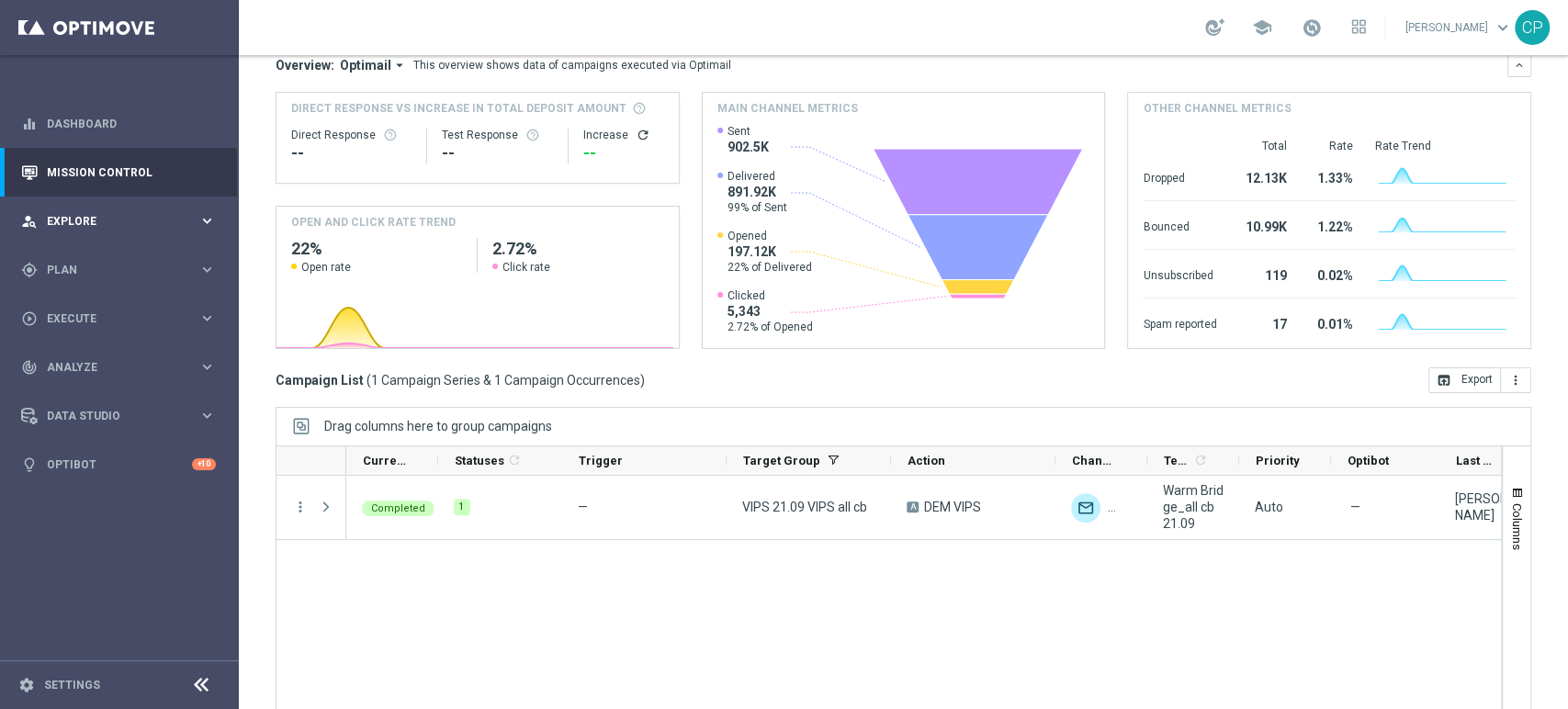
click at [95, 223] on span "Explore" at bounding box center [122, 221] width 151 height 11
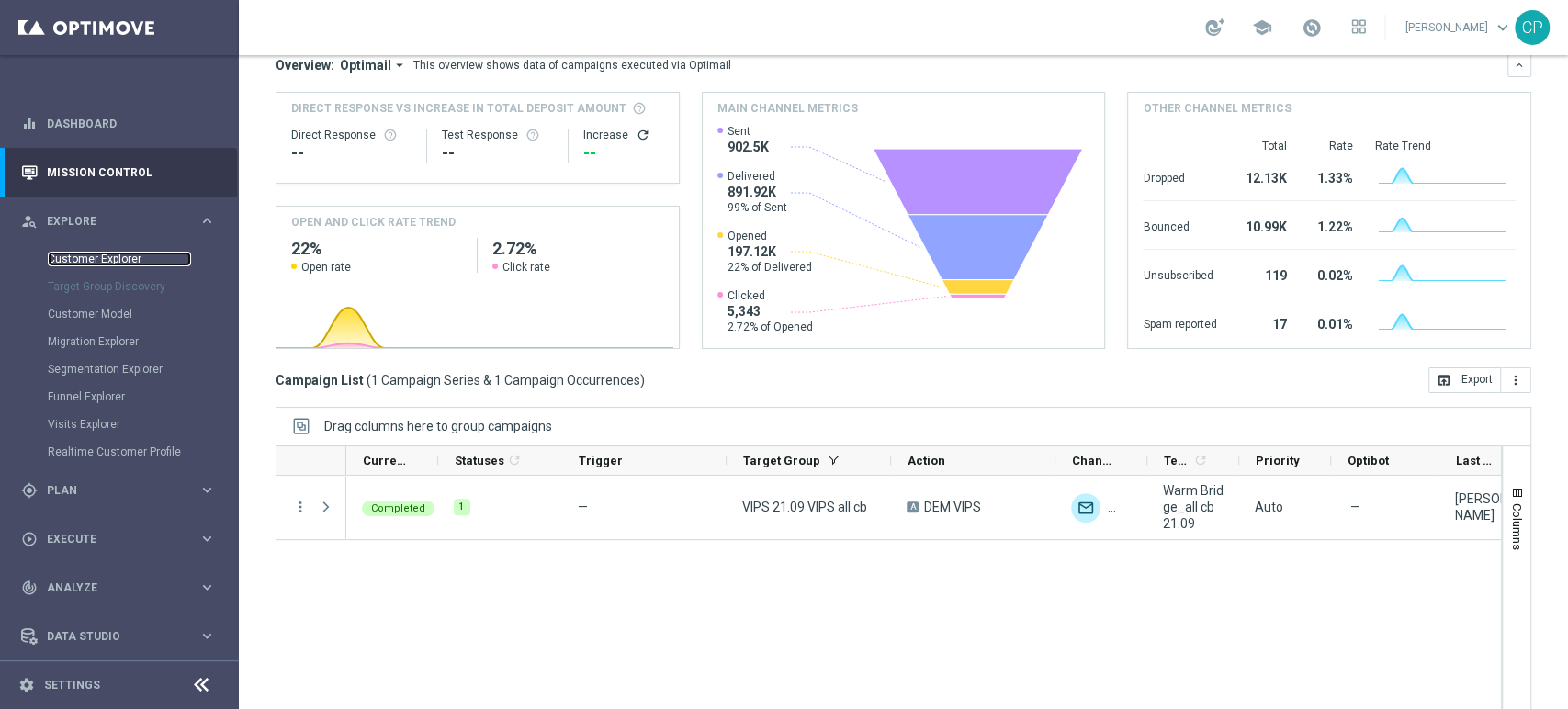
click at [91, 259] on link "Customer Explorer" at bounding box center [119, 258] width 144 height 14
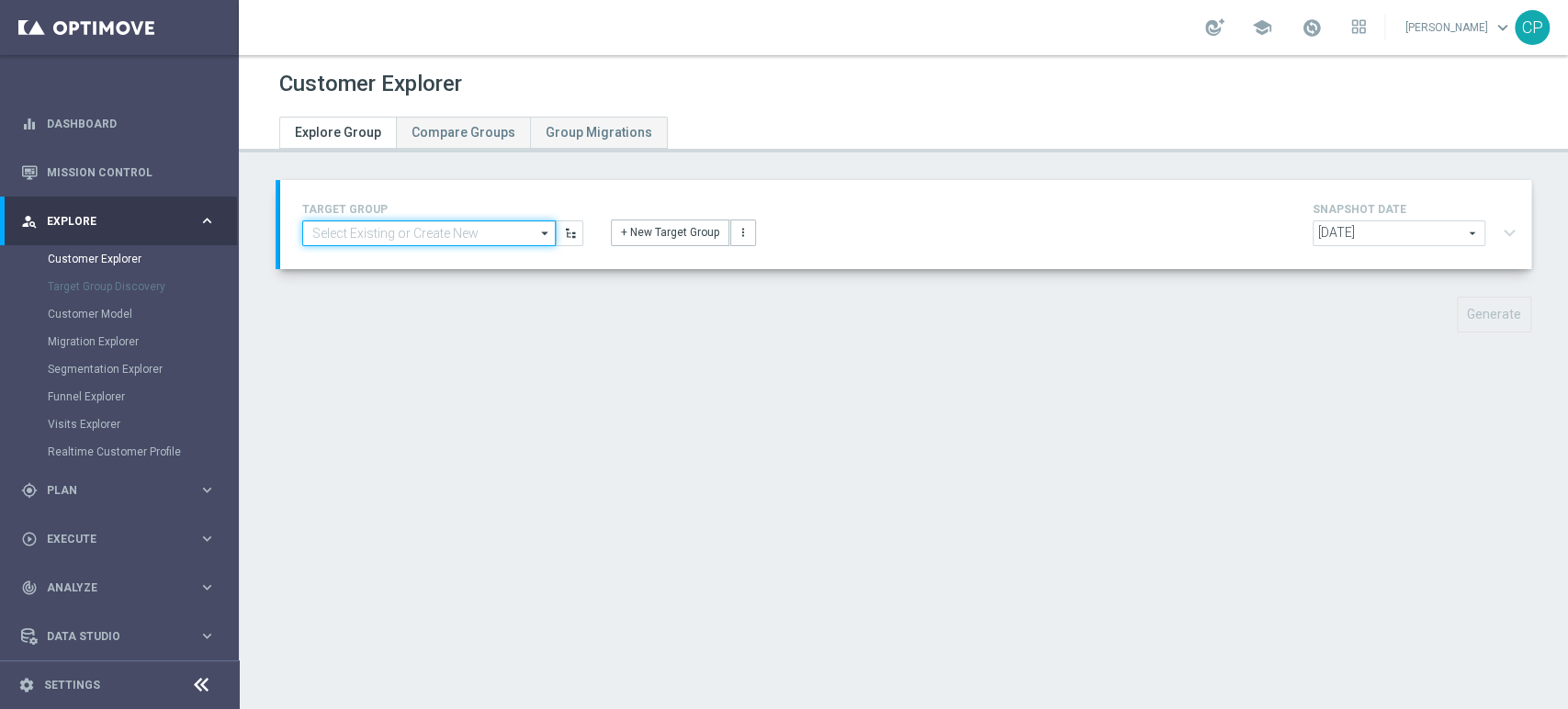
click at [382, 232] on input at bounding box center [429, 233] width 253 height 26
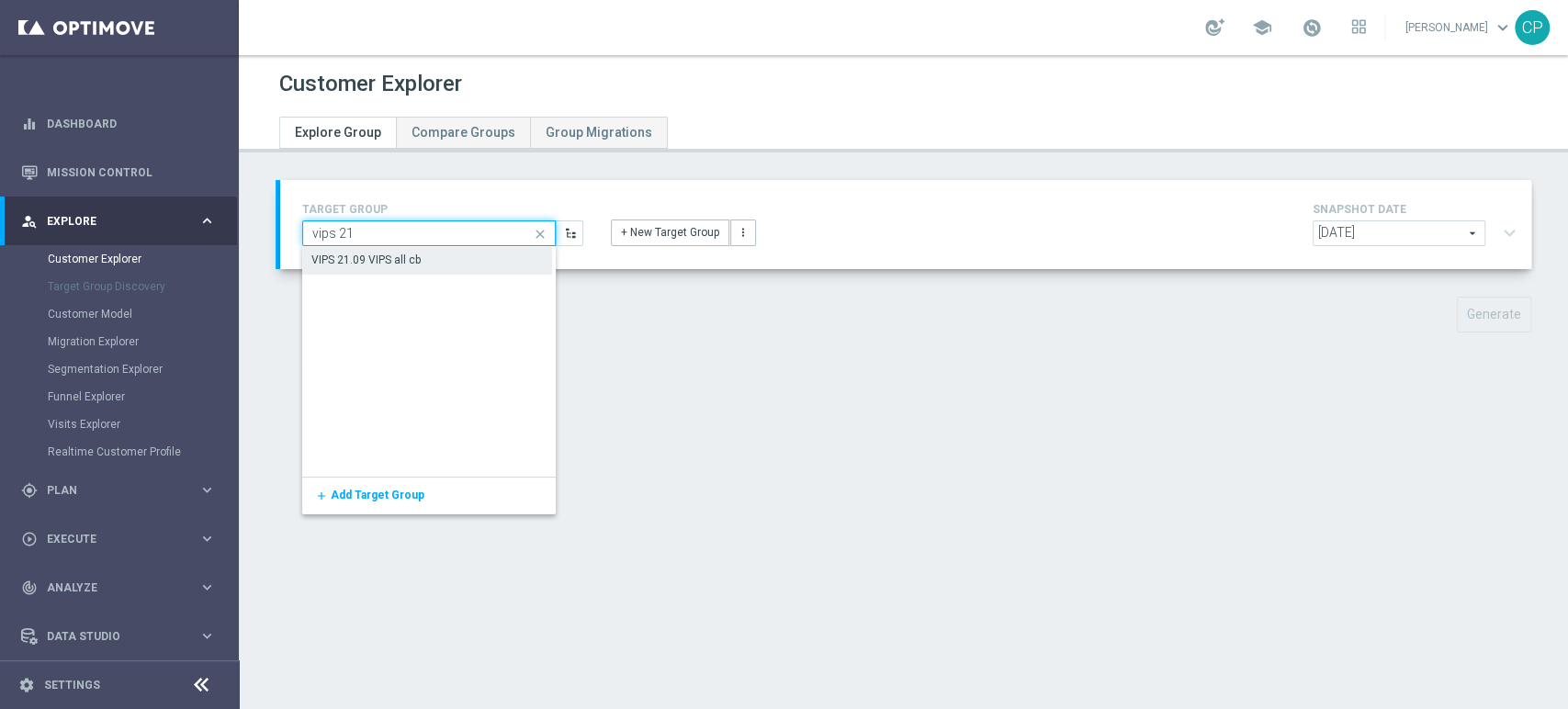
type input "vips 21"
click at [483, 263] on div "VIPS 21.09 VIPS all cb" at bounding box center [427, 260] width 249 height 26
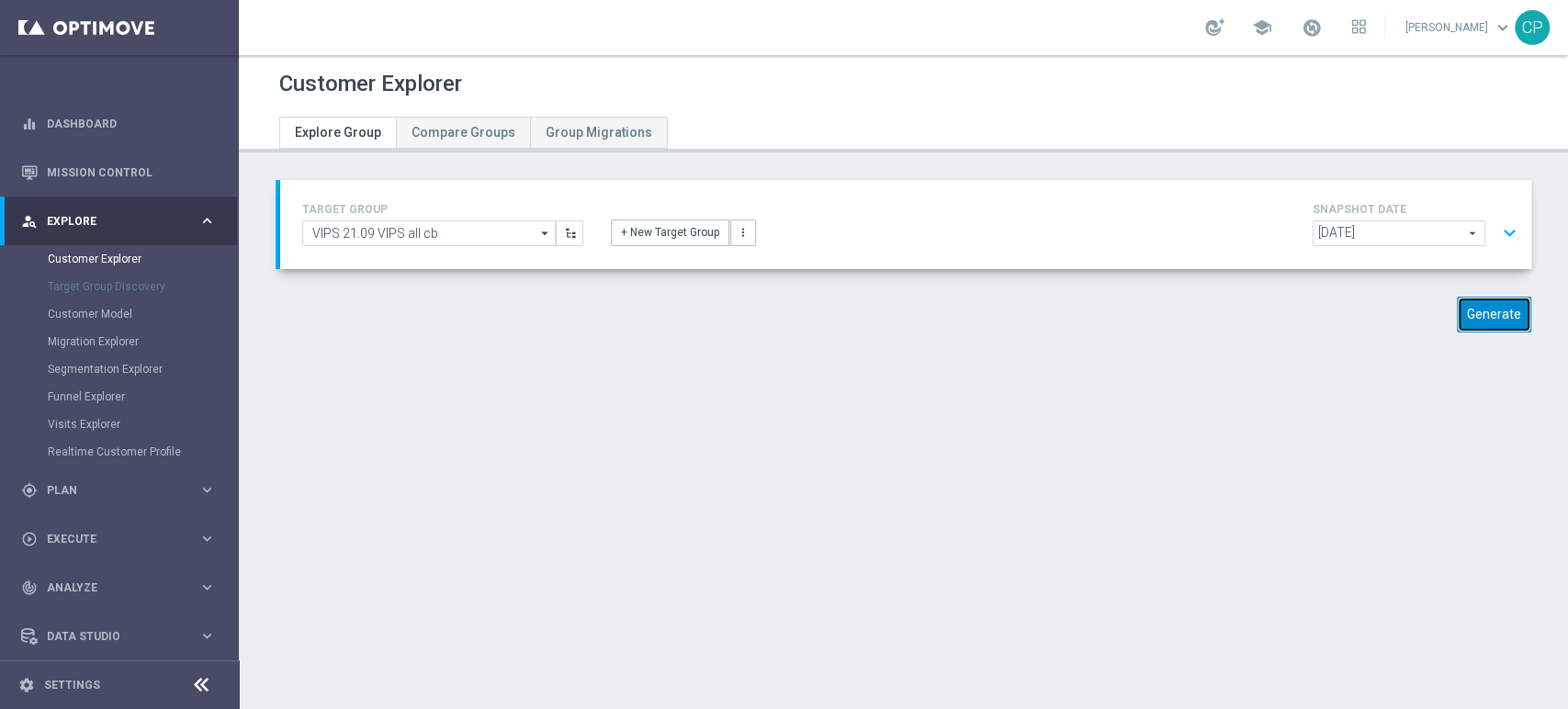
click at [1474, 310] on button "Generate" at bounding box center [1493, 314] width 74 height 36
click at [1550, 419] on div "Customer Explorer Explore Group Compare Groups Group Migrations TARGET GROUP VI…" at bounding box center [903, 381] width 1329 height 654
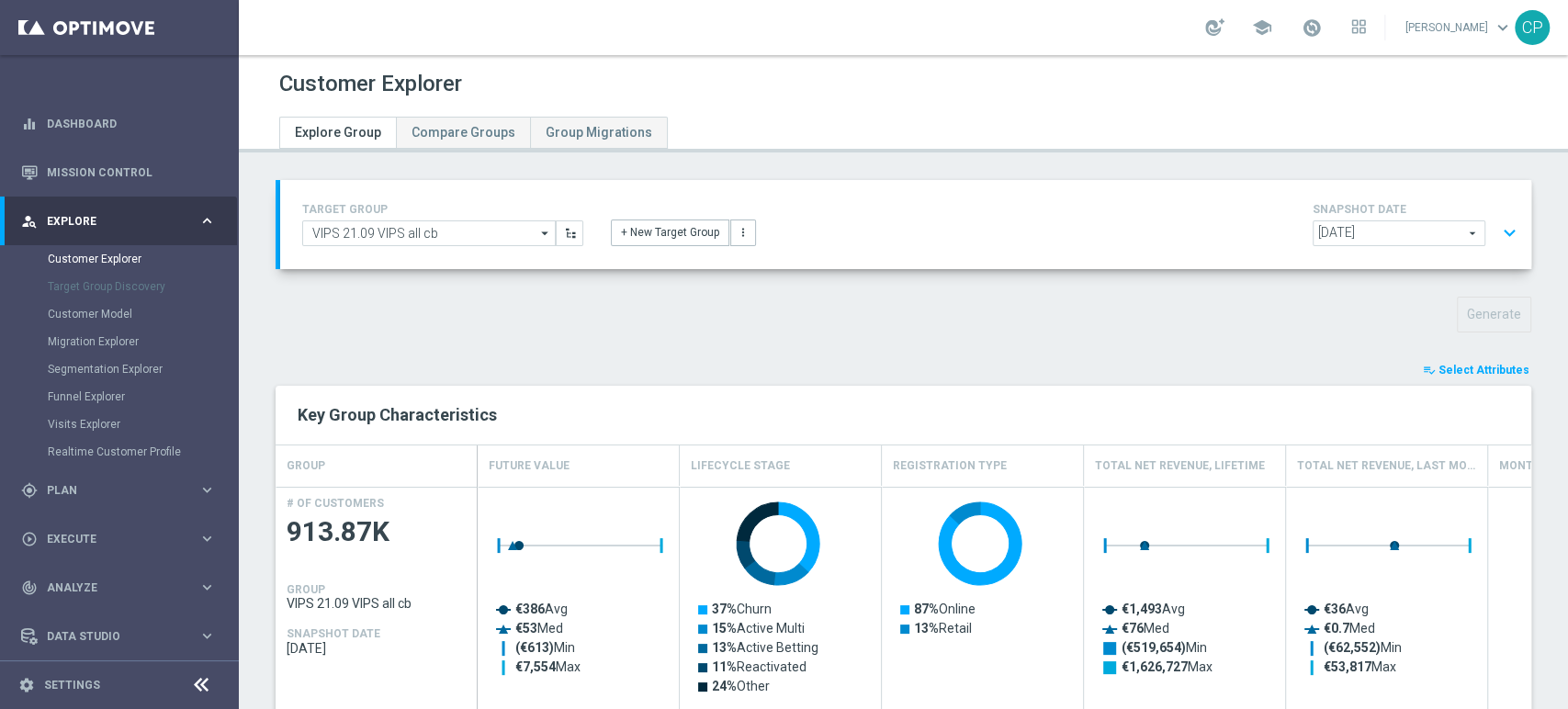
click at [1322, 360] on div "playlist_add_check Select Attributes" at bounding box center [903, 370] width 1283 height 20
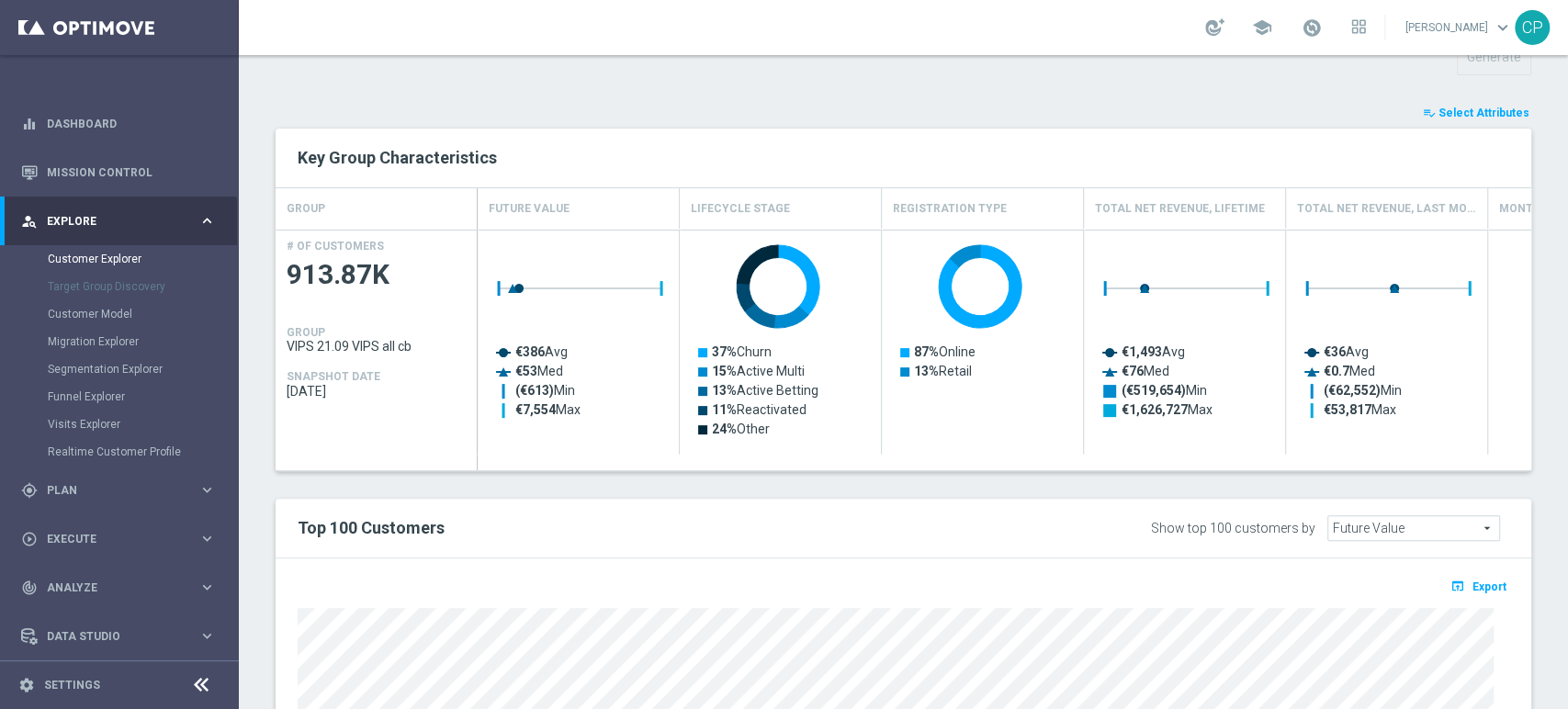
scroll to position [171, 0]
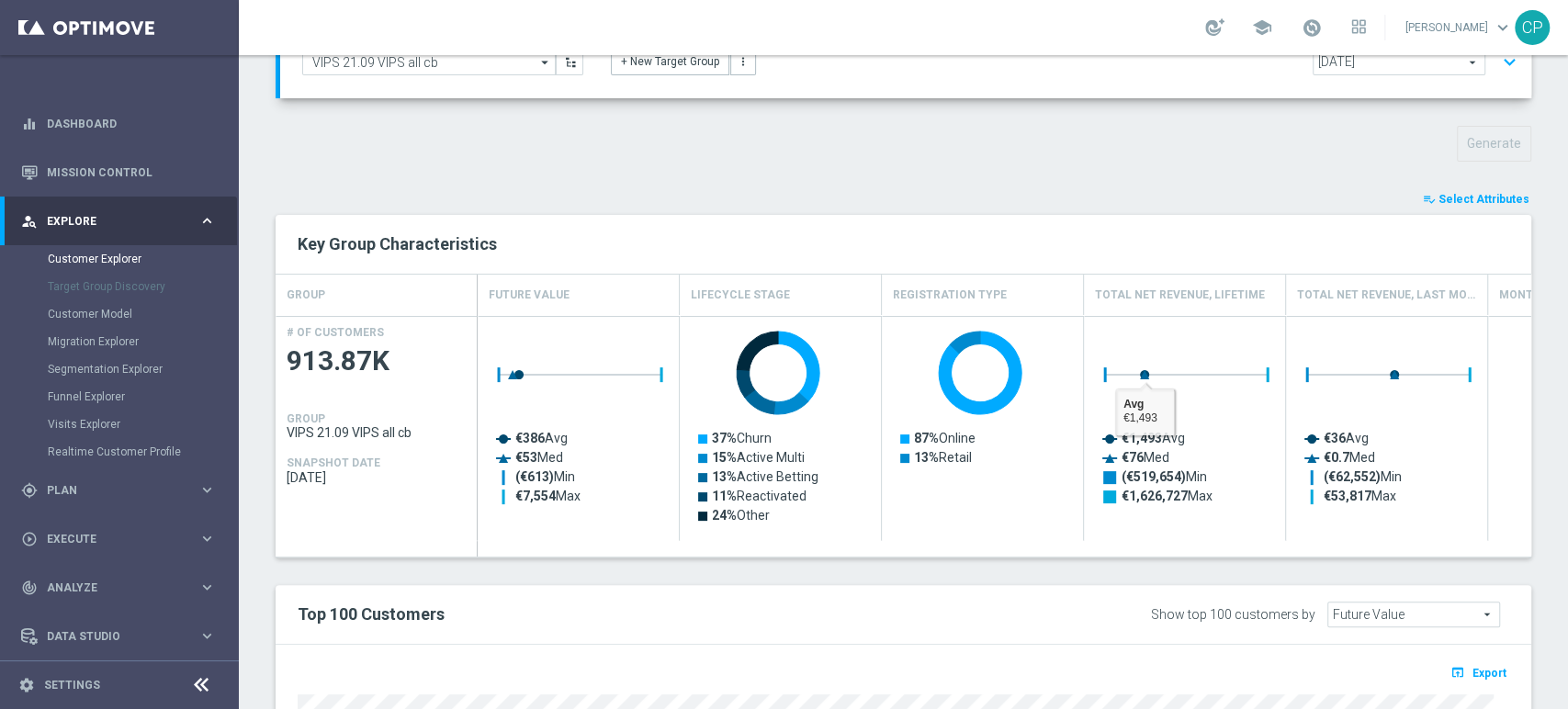
click at [1498, 197] on span "Select Attributes" at bounding box center [1483, 198] width 91 height 13
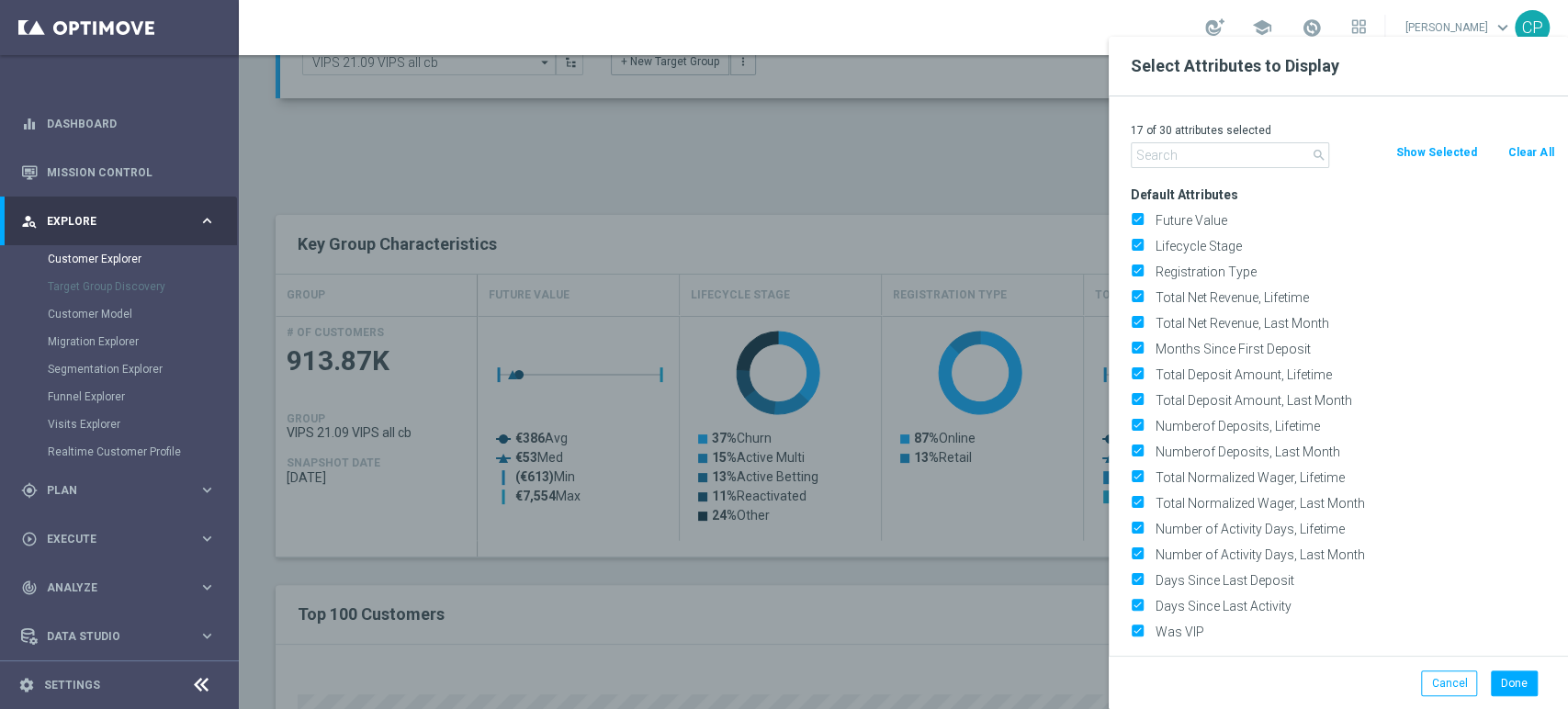
click at [1519, 154] on button "Clear All" at bounding box center [1530, 152] width 49 height 20
checkbox input "false"
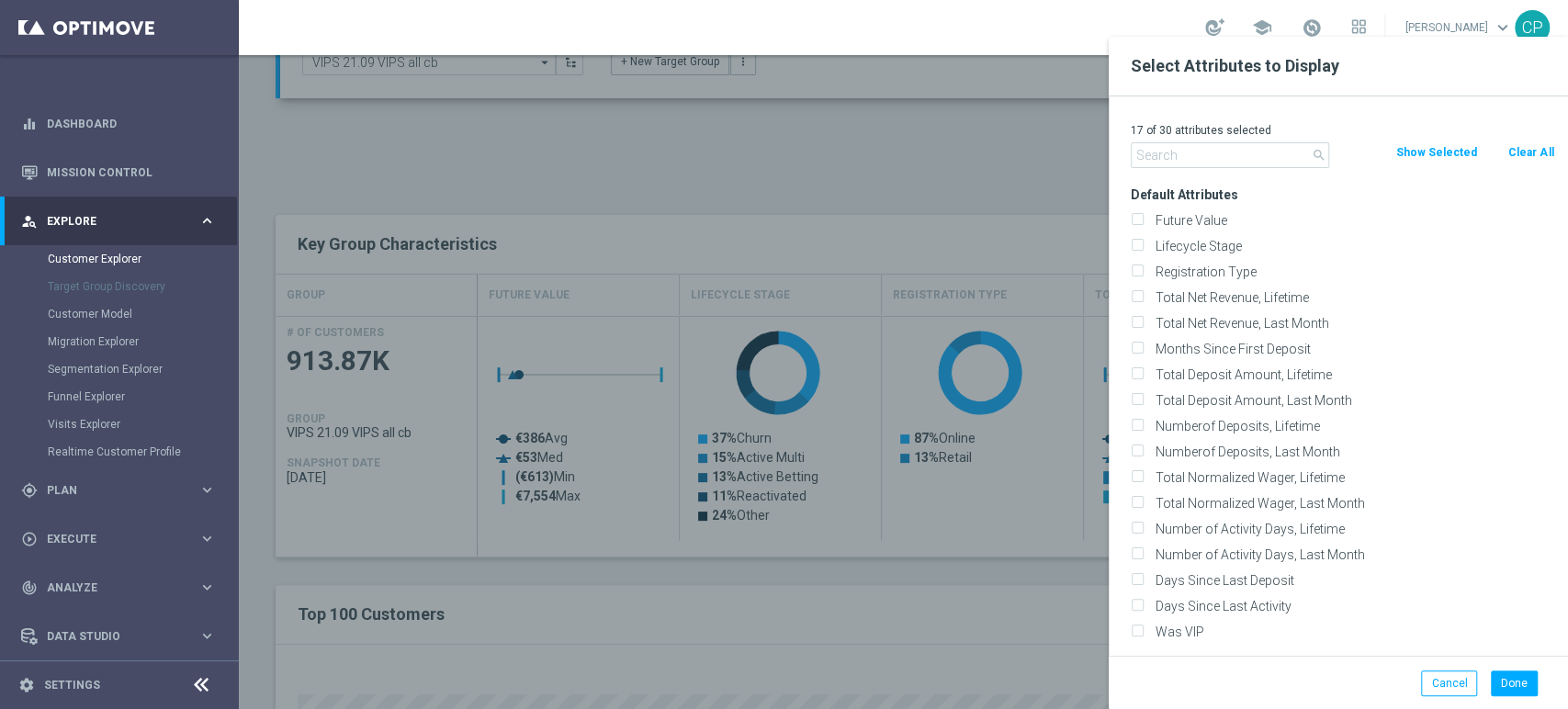
checkbox input "false"
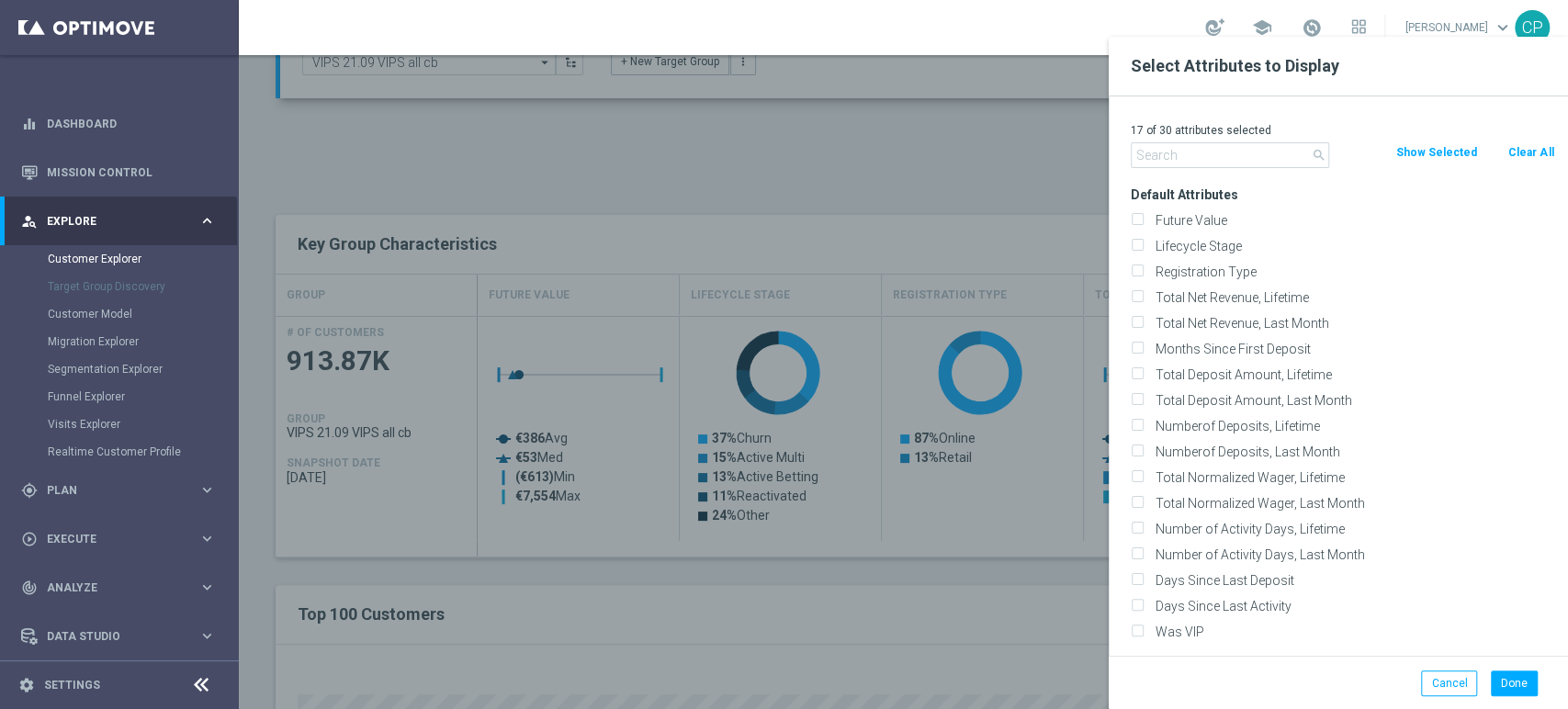
checkbox input "false"
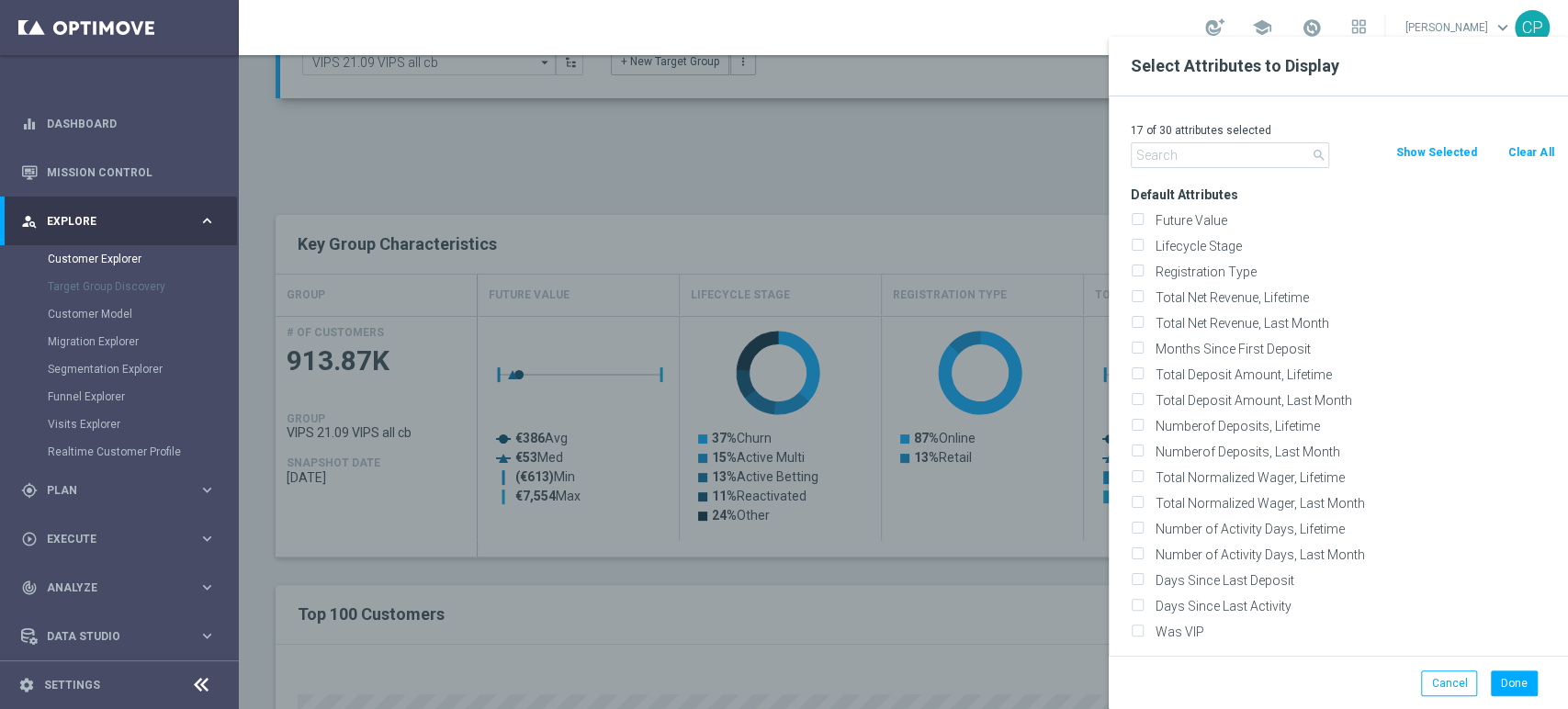
checkbox input "false"
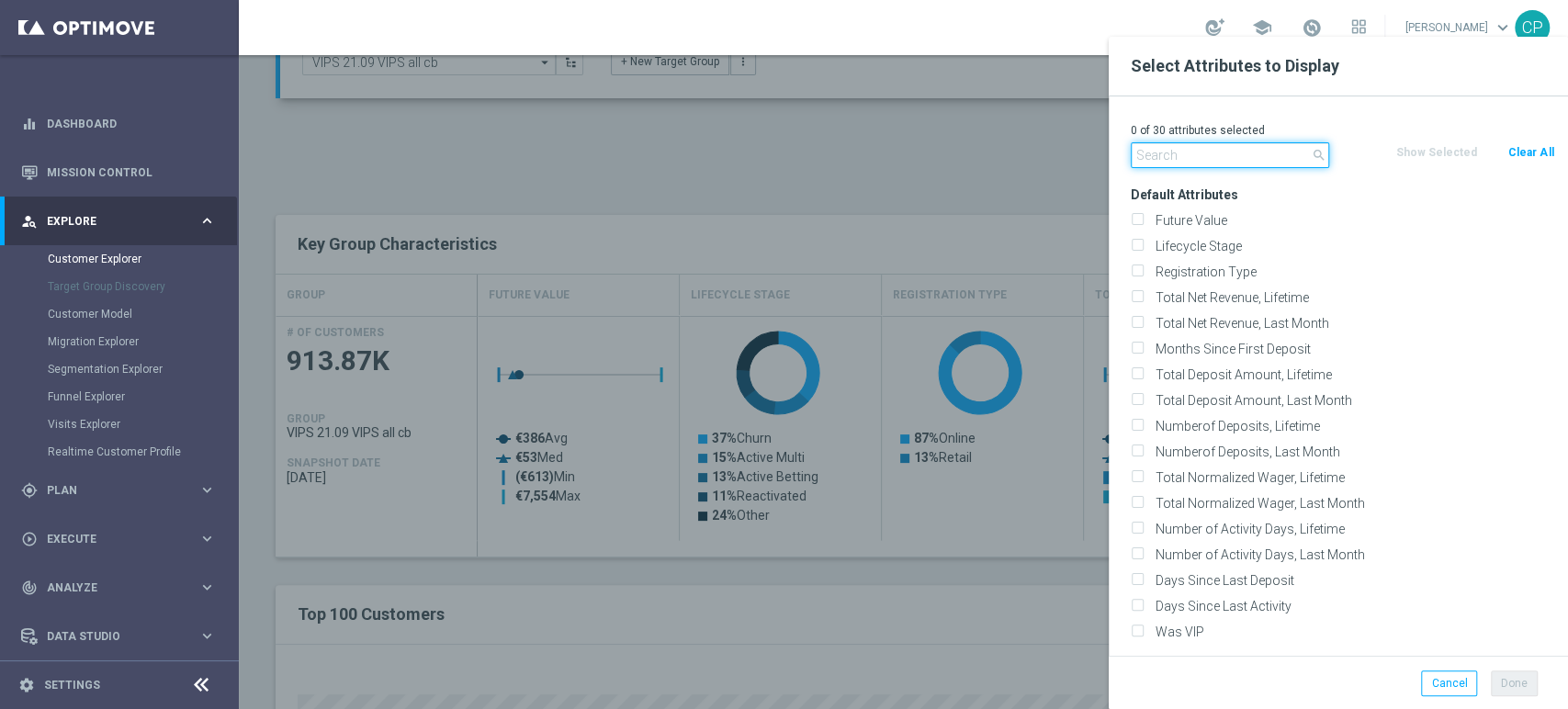
click at [1210, 143] on input "text" at bounding box center [1230, 155] width 198 height 26
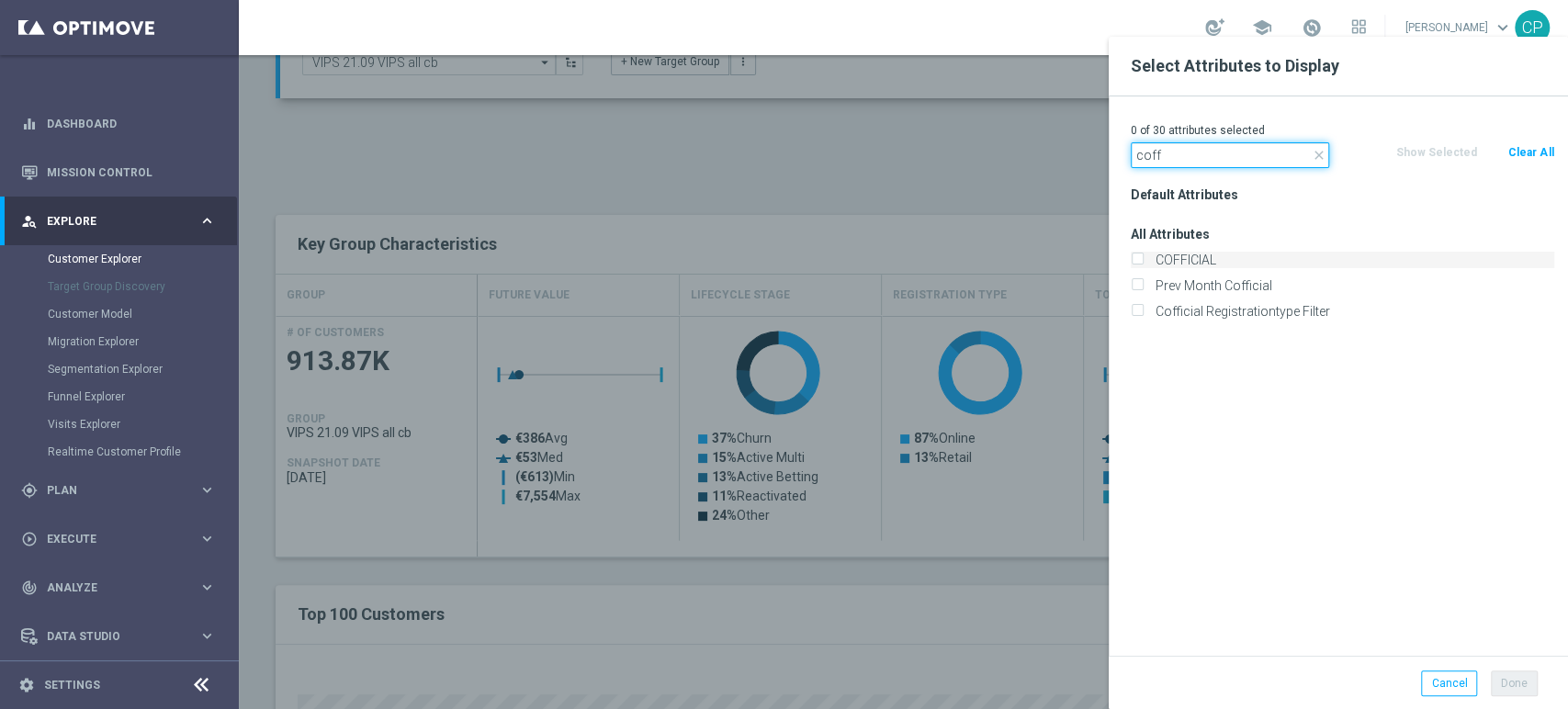
type input "coff"
click at [1168, 264] on label "COFFICIAL" at bounding box center [1351, 259] width 405 height 16
click at [1142, 264] on input "COFFICIAL" at bounding box center [1137, 262] width 12 height 12
checkbox input "true"
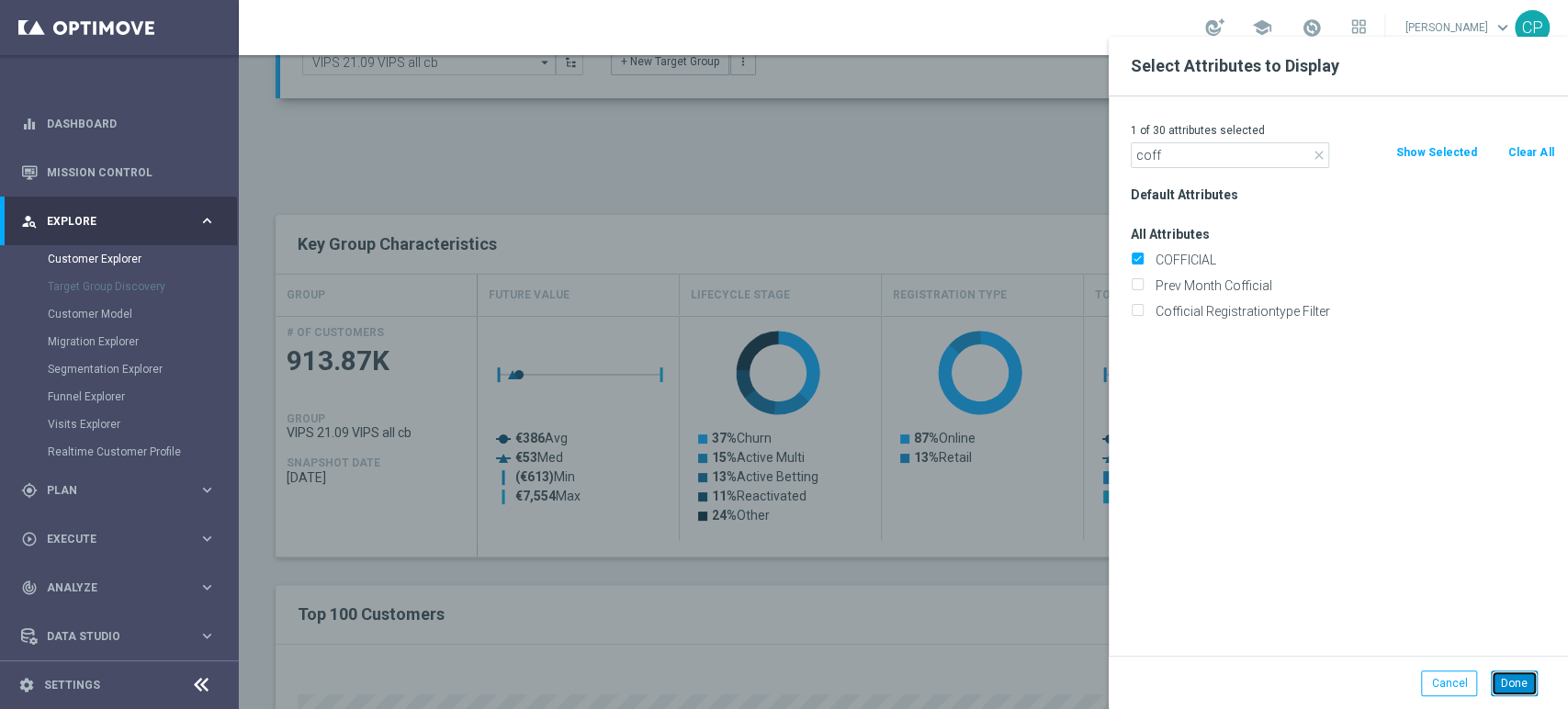
click at [1515, 683] on button "Done" at bounding box center [1514, 683] width 47 height 26
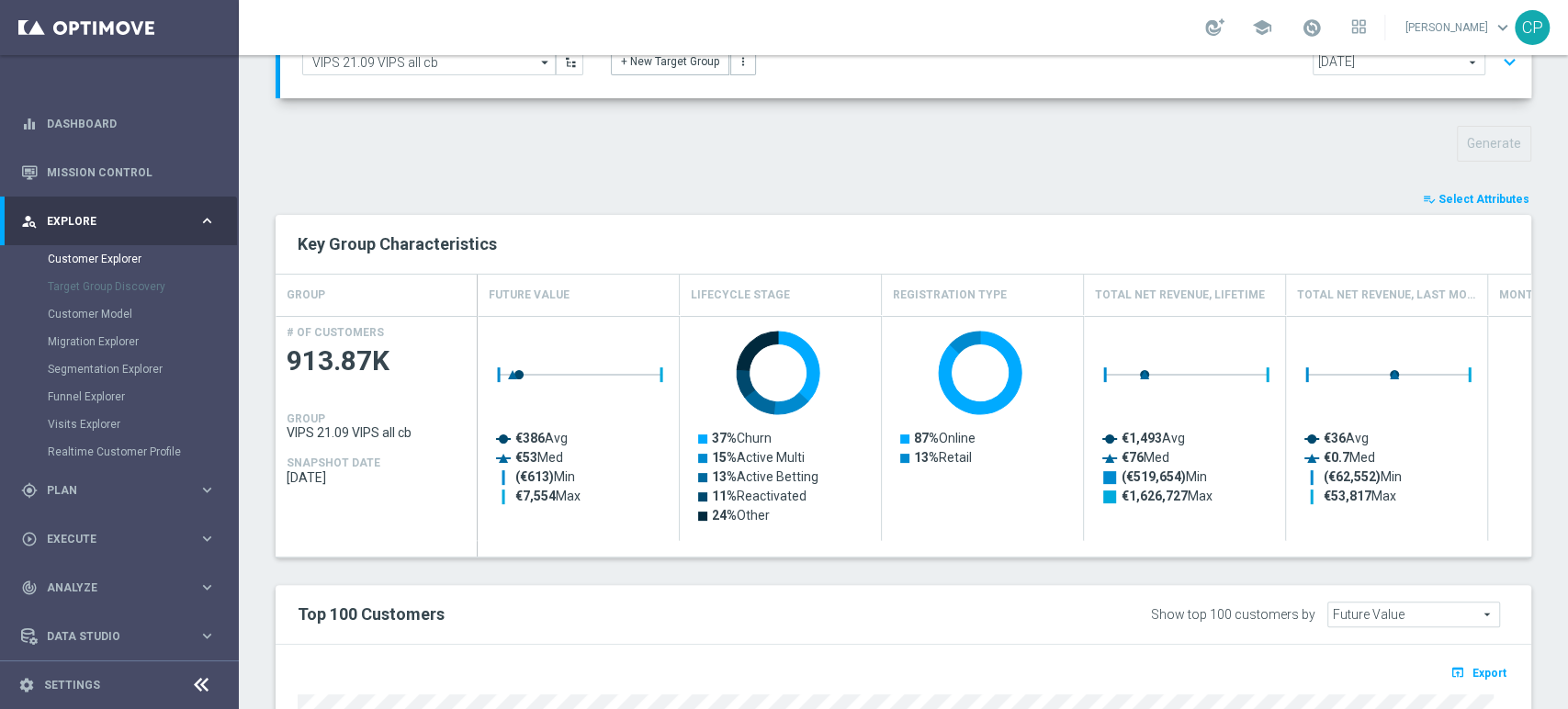
type input "Search"
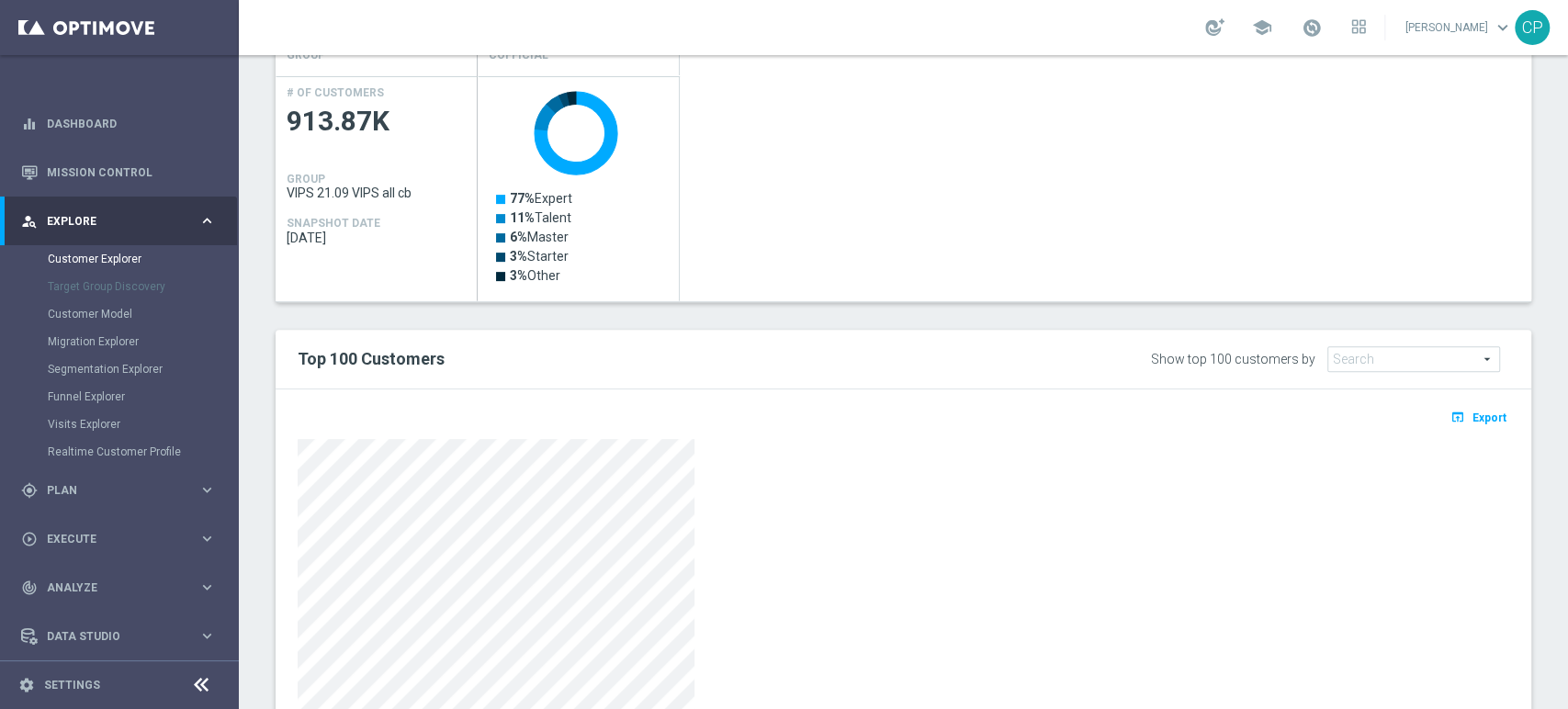
scroll to position [406, 0]
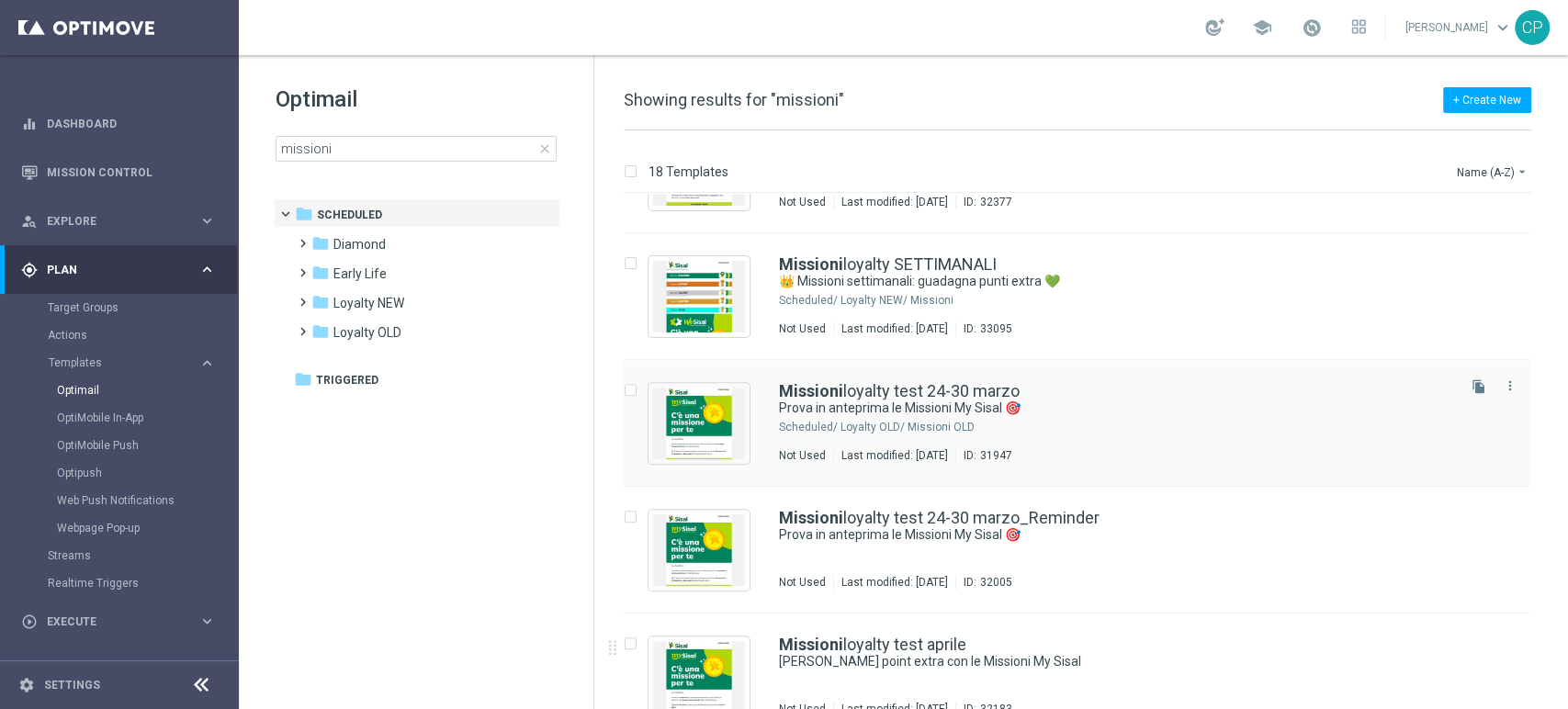
scroll to position [592, 0]
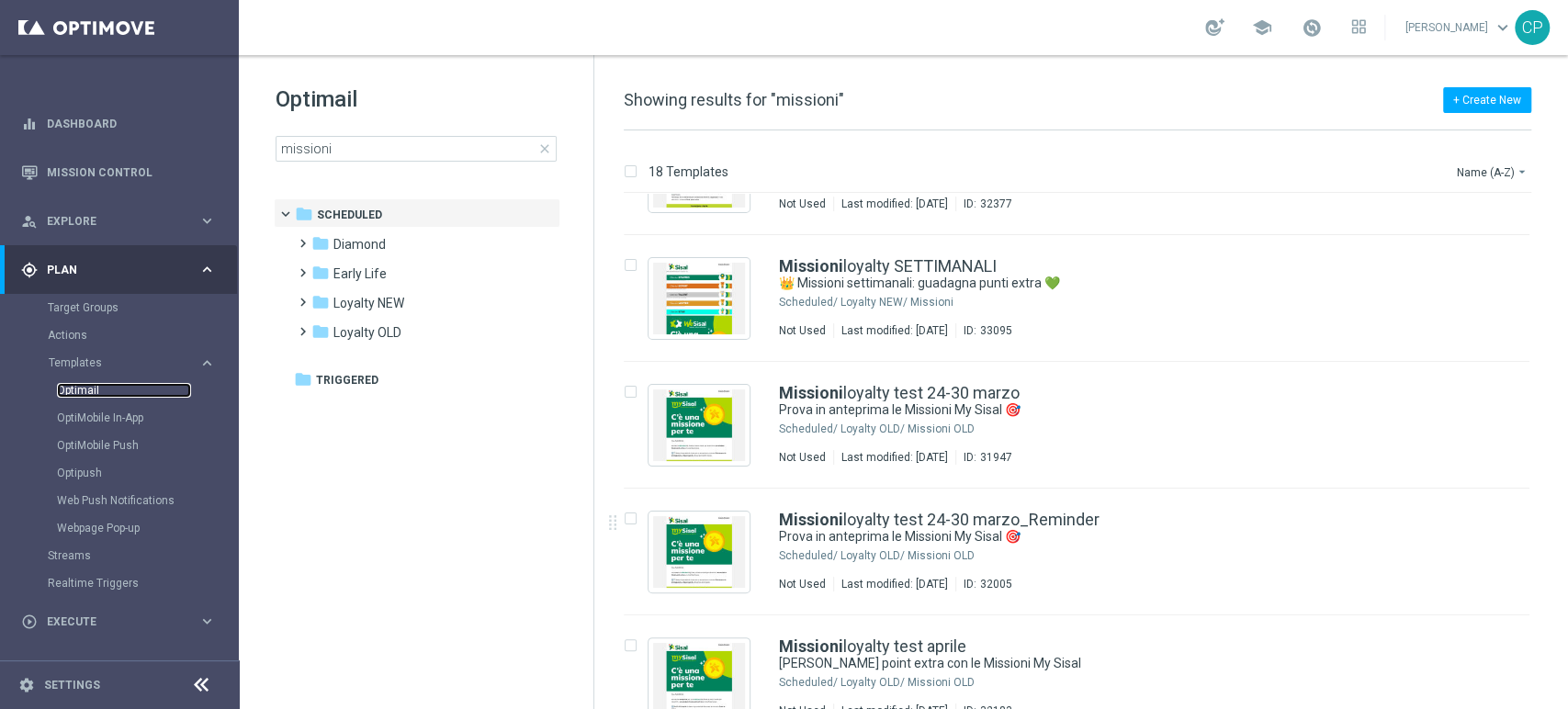
click at [69, 391] on link "Optimail" at bounding box center [123, 390] width 134 height 14
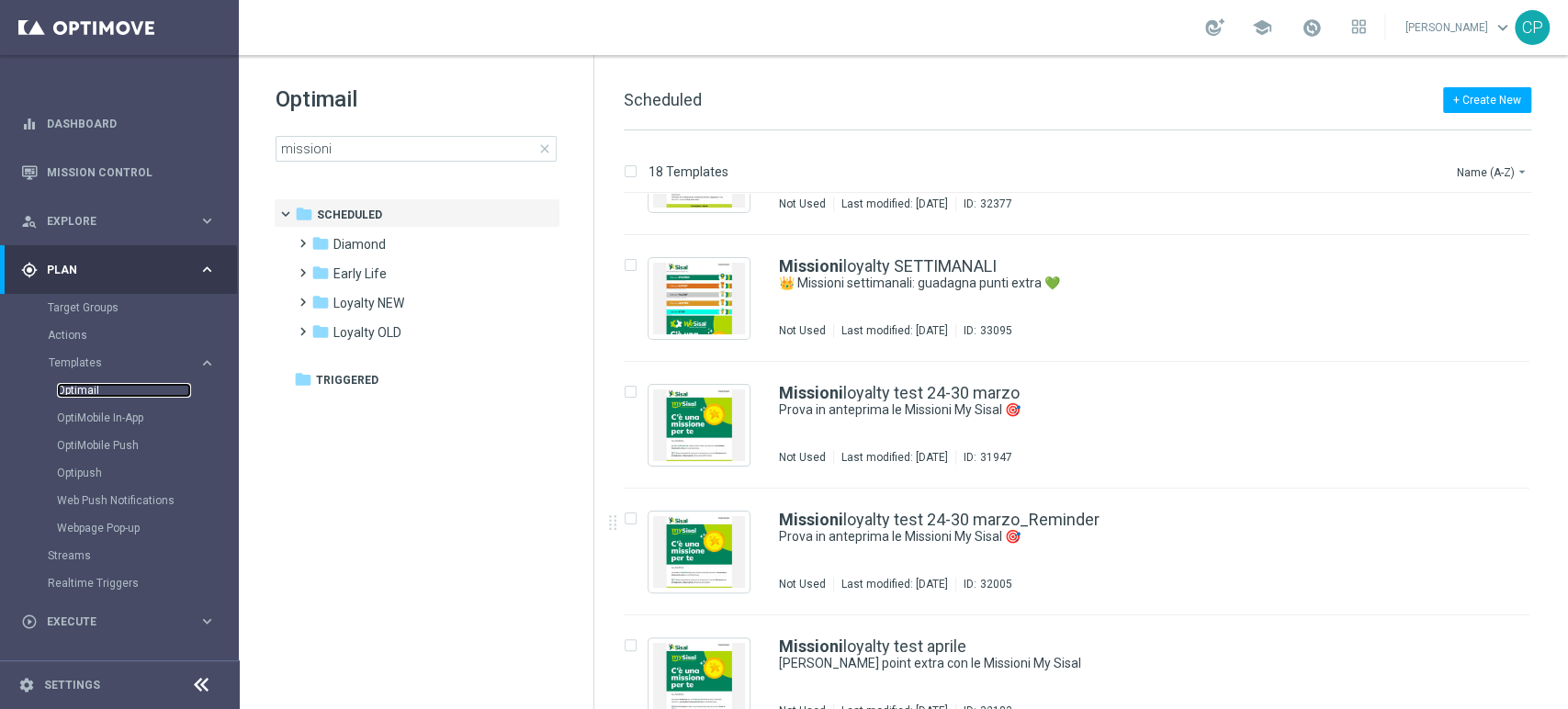
click at [72, 391] on link "Optimail" at bounding box center [123, 390] width 134 height 14
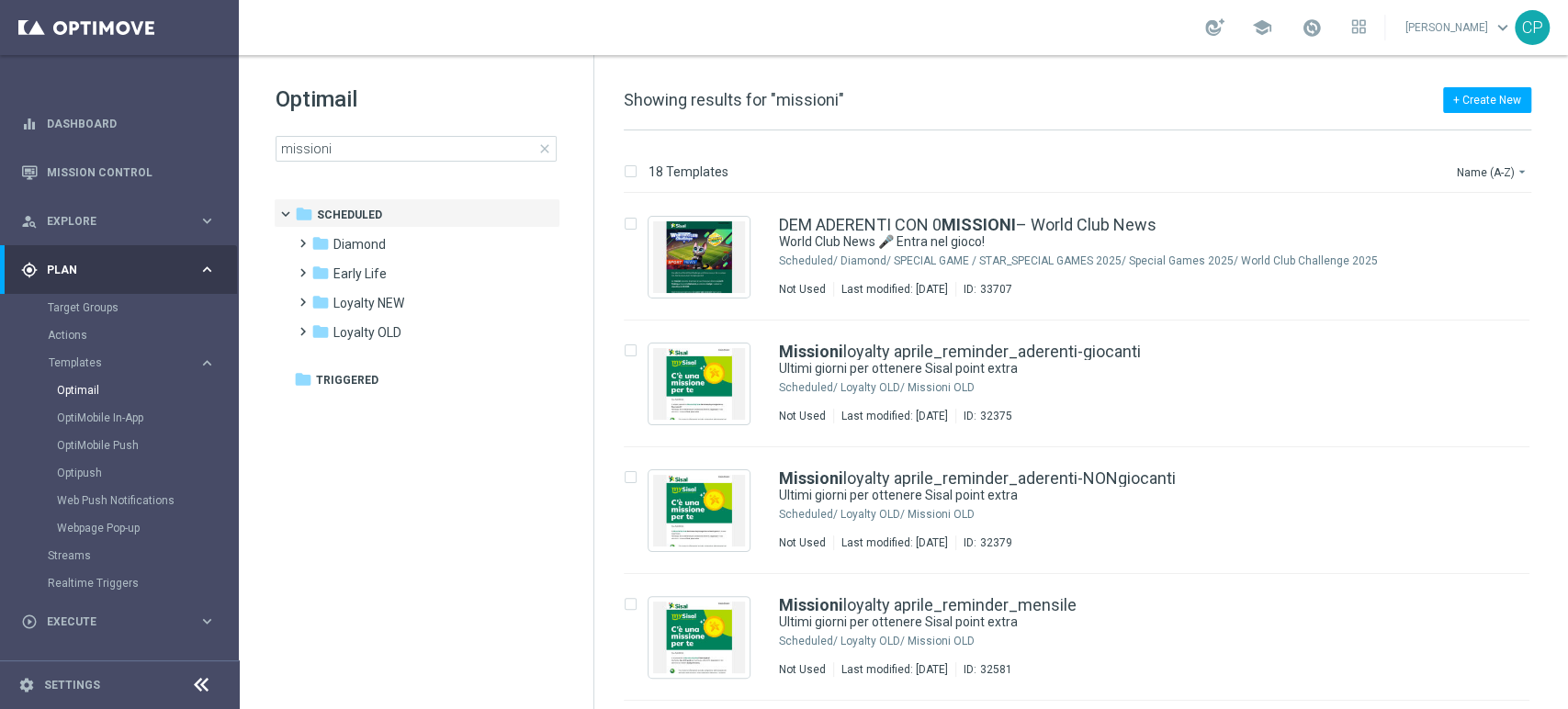
click at [44, 340] on section "Target Groups Actions Templates keyboard_arrow_right Optimail OptiMobile In-App…" at bounding box center [118, 445] width 237 height 303
drag, startPoint x: 44, startPoint y: 340, endPoint x: 80, endPoint y: 321, distance: 40.7
click at [80, 321] on section "Target Groups Actions Templates keyboard_arrow_right Optimail OptiMobile In-App…" at bounding box center [118, 445] width 237 height 303
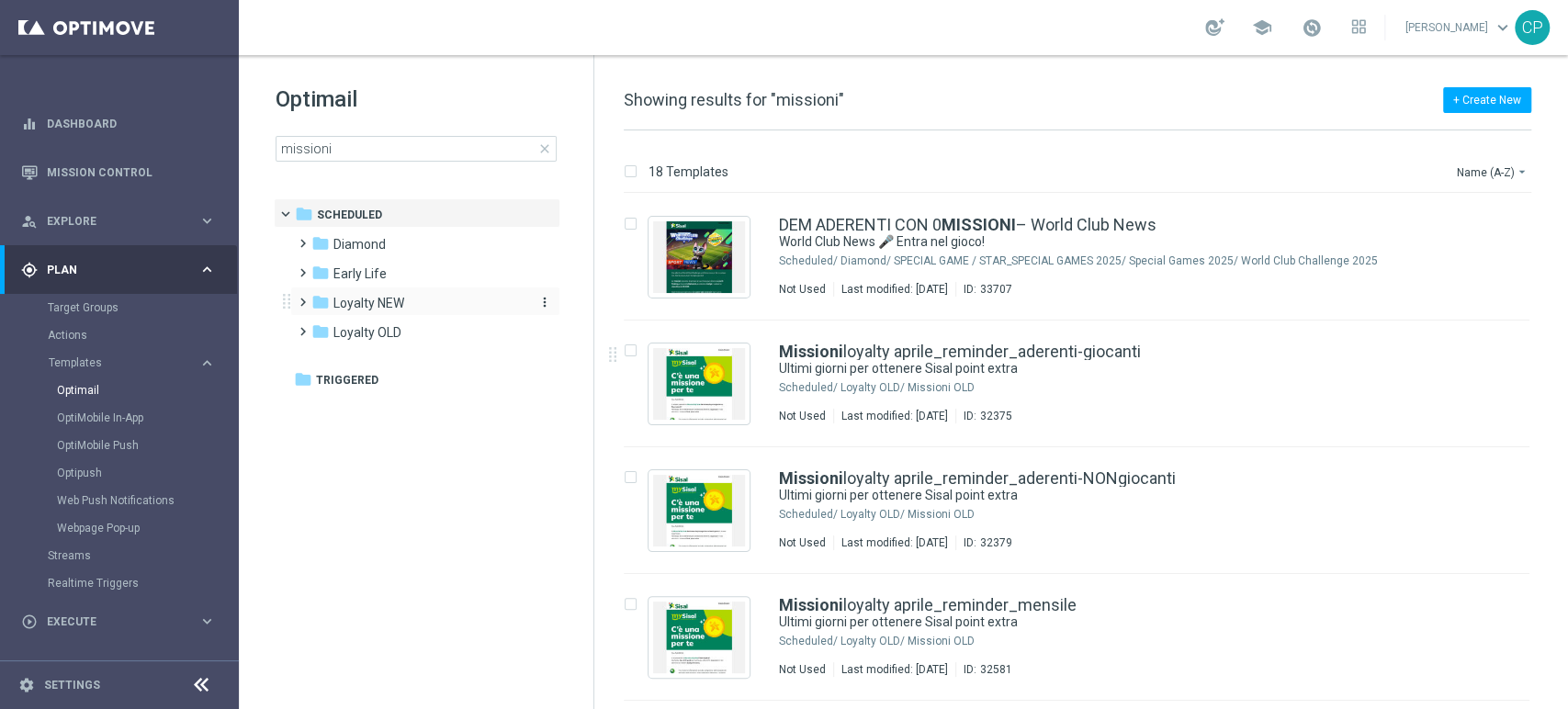
click at [381, 296] on span "Loyalty NEW" at bounding box center [368, 302] width 70 height 16
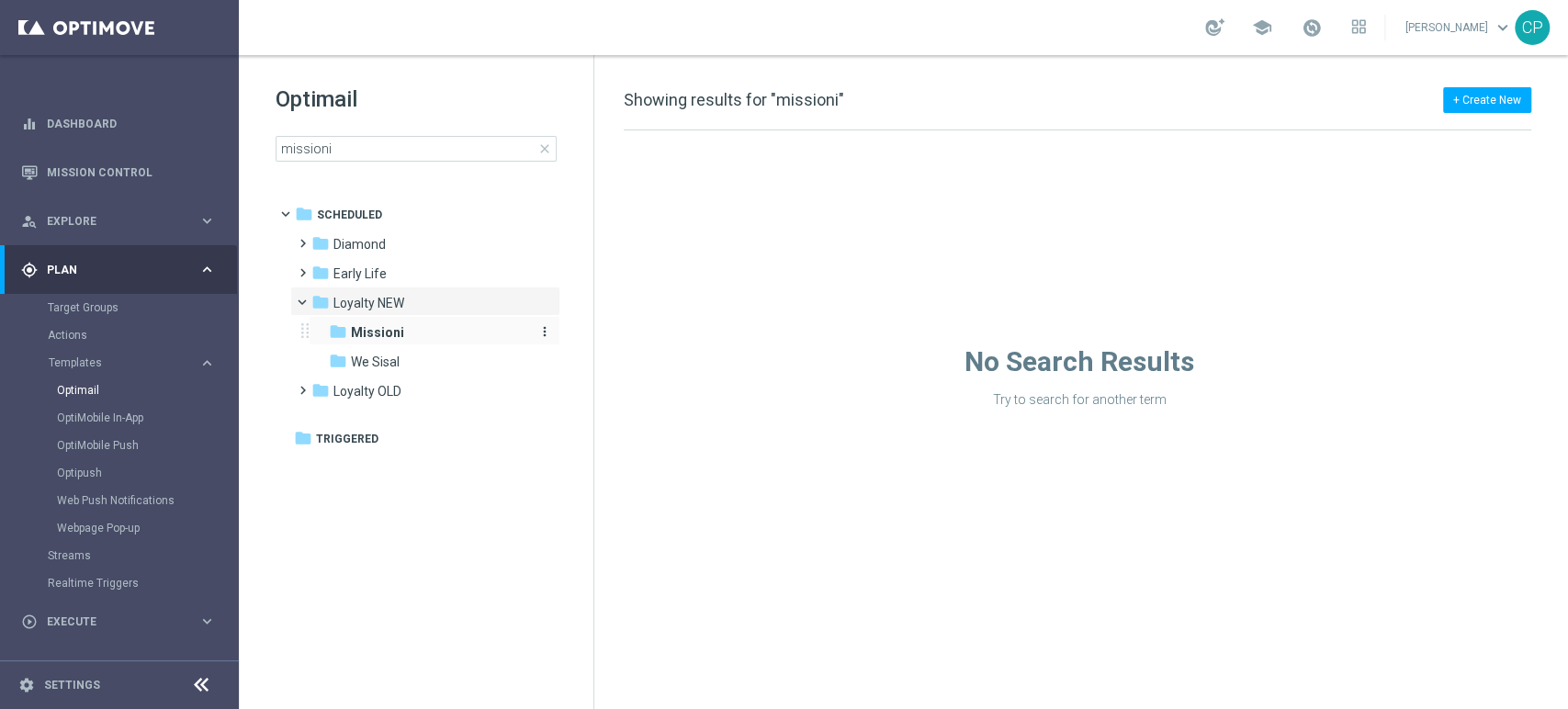
click at [368, 326] on b "Missioni" at bounding box center [377, 332] width 53 height 14
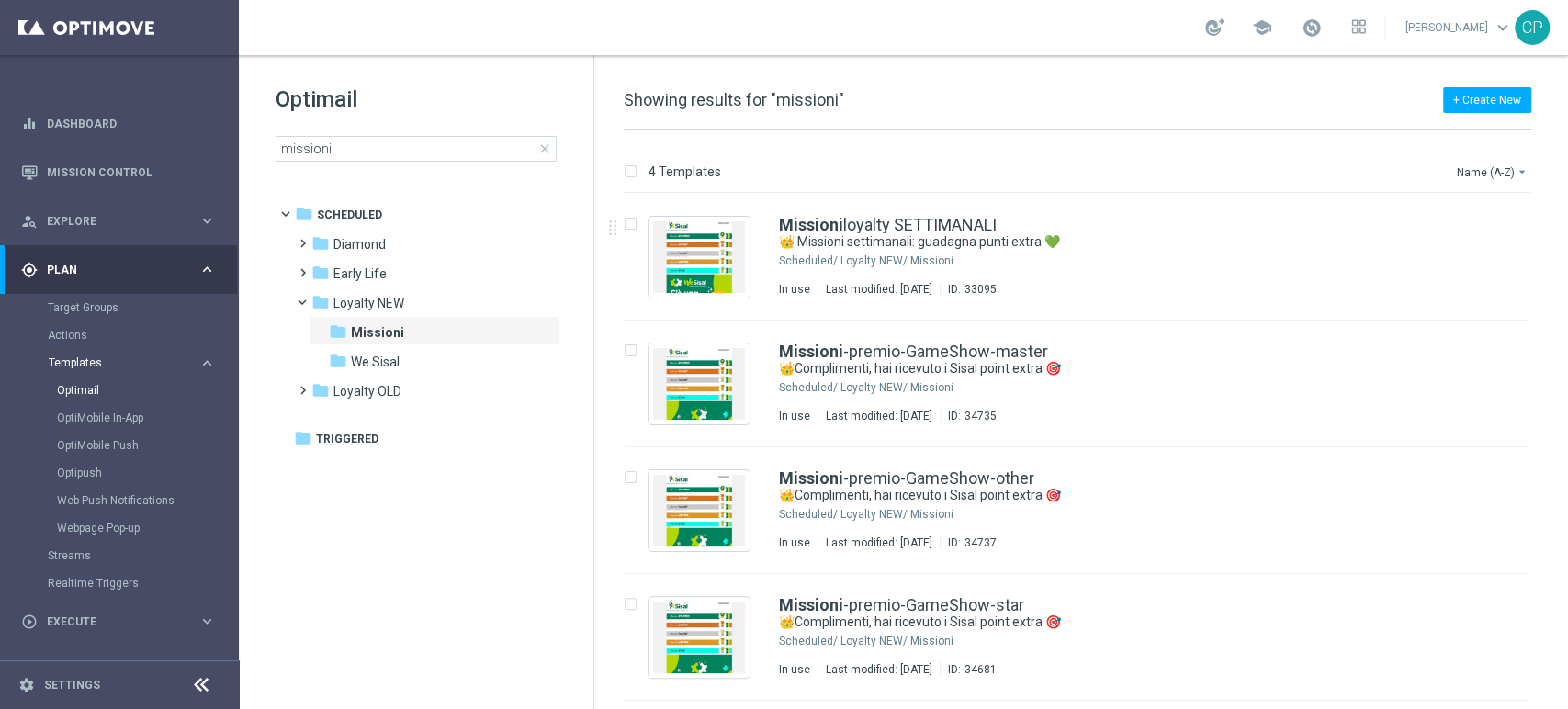
click at [76, 362] on span "Templates" at bounding box center [115, 362] width 131 height 11
click at [549, 155] on span "close" at bounding box center [544, 148] width 14 height 14
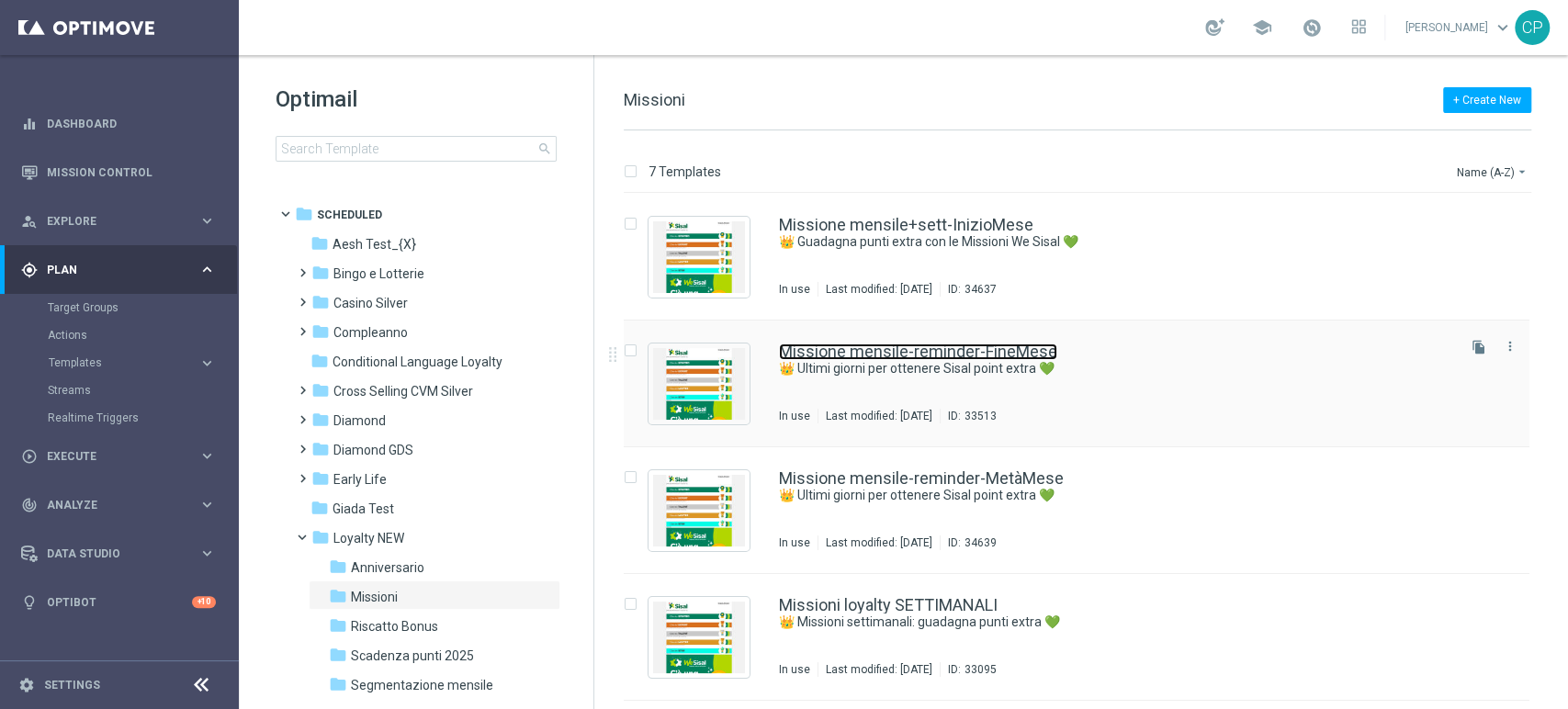
click at [907, 357] on link "Missione mensile-reminder-FineMese" at bounding box center [918, 352] width 278 height 16
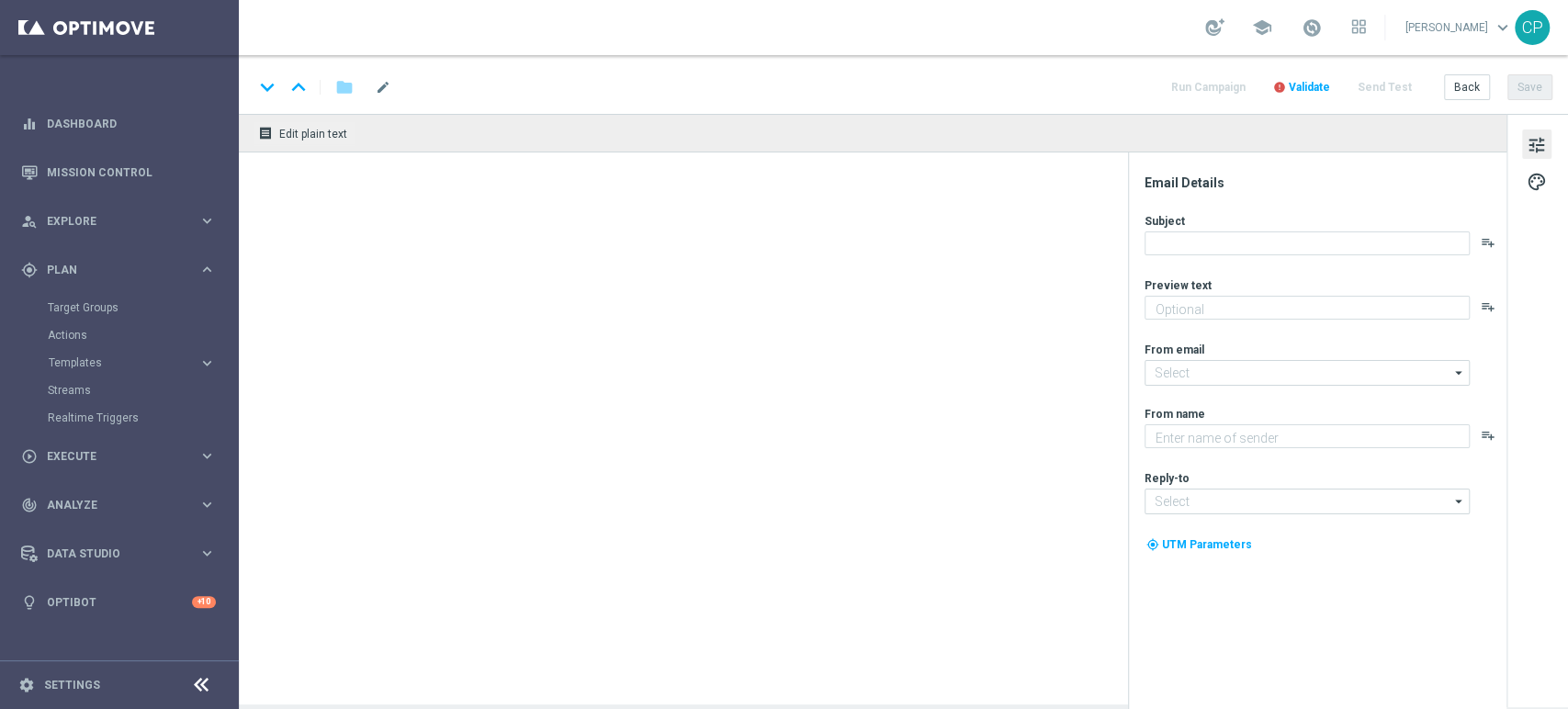
type textarea "Tic-tac ⌚ le Missioni We Sisal ti aspettano"
type textarea "Sisal"
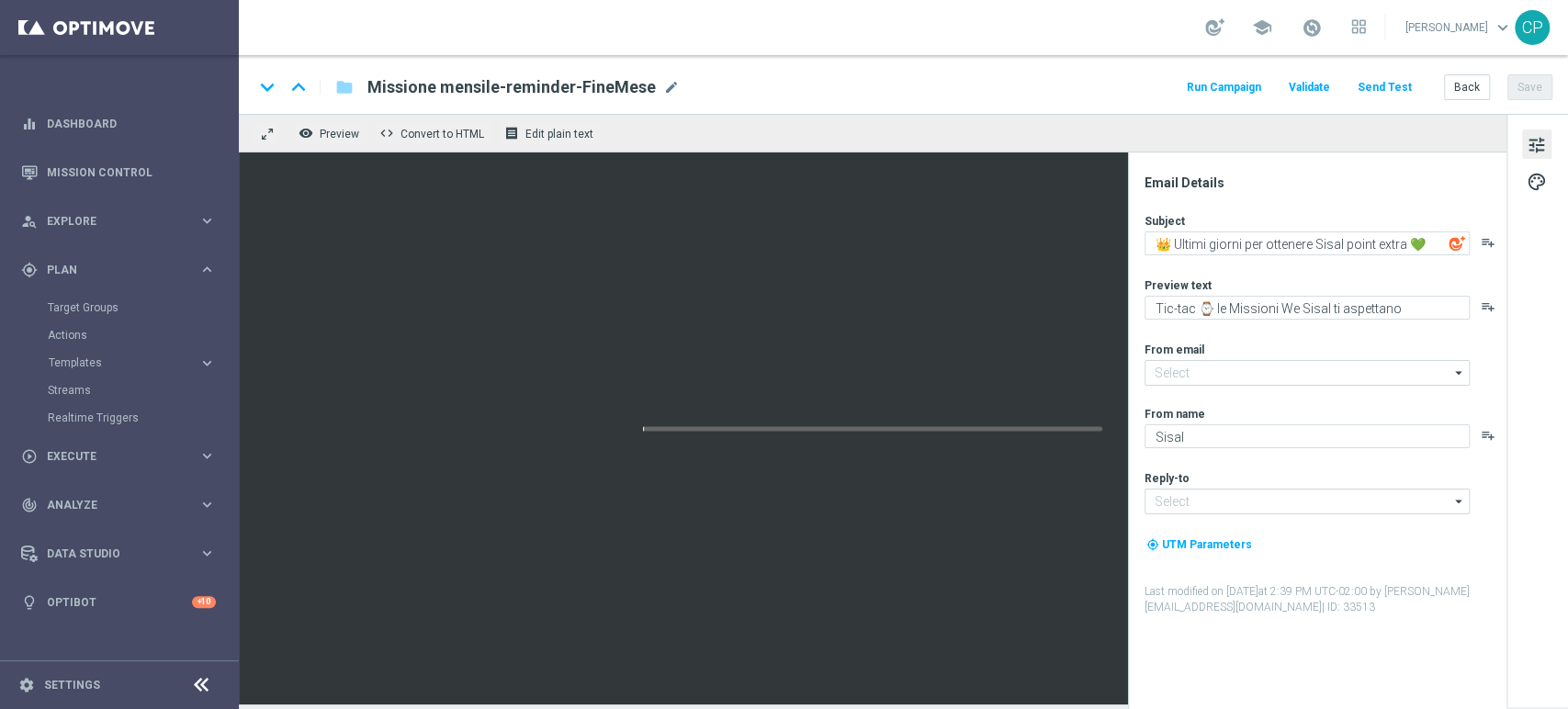
type input "[EMAIL_ADDRESS][DOMAIN_NAME]"
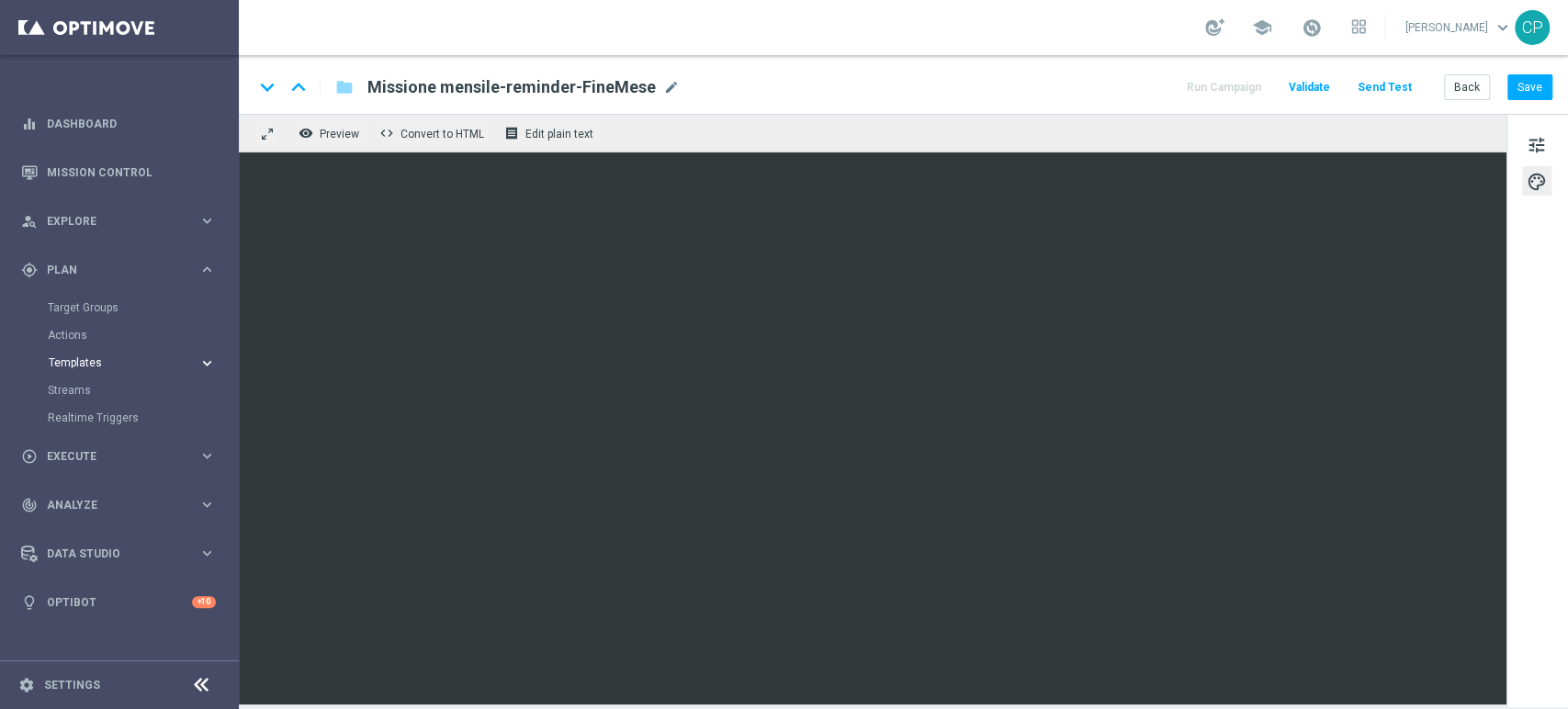
click at [87, 366] on span "Templates" at bounding box center [115, 362] width 131 height 11
click at [84, 392] on link "Optimail" at bounding box center [123, 390] width 134 height 14
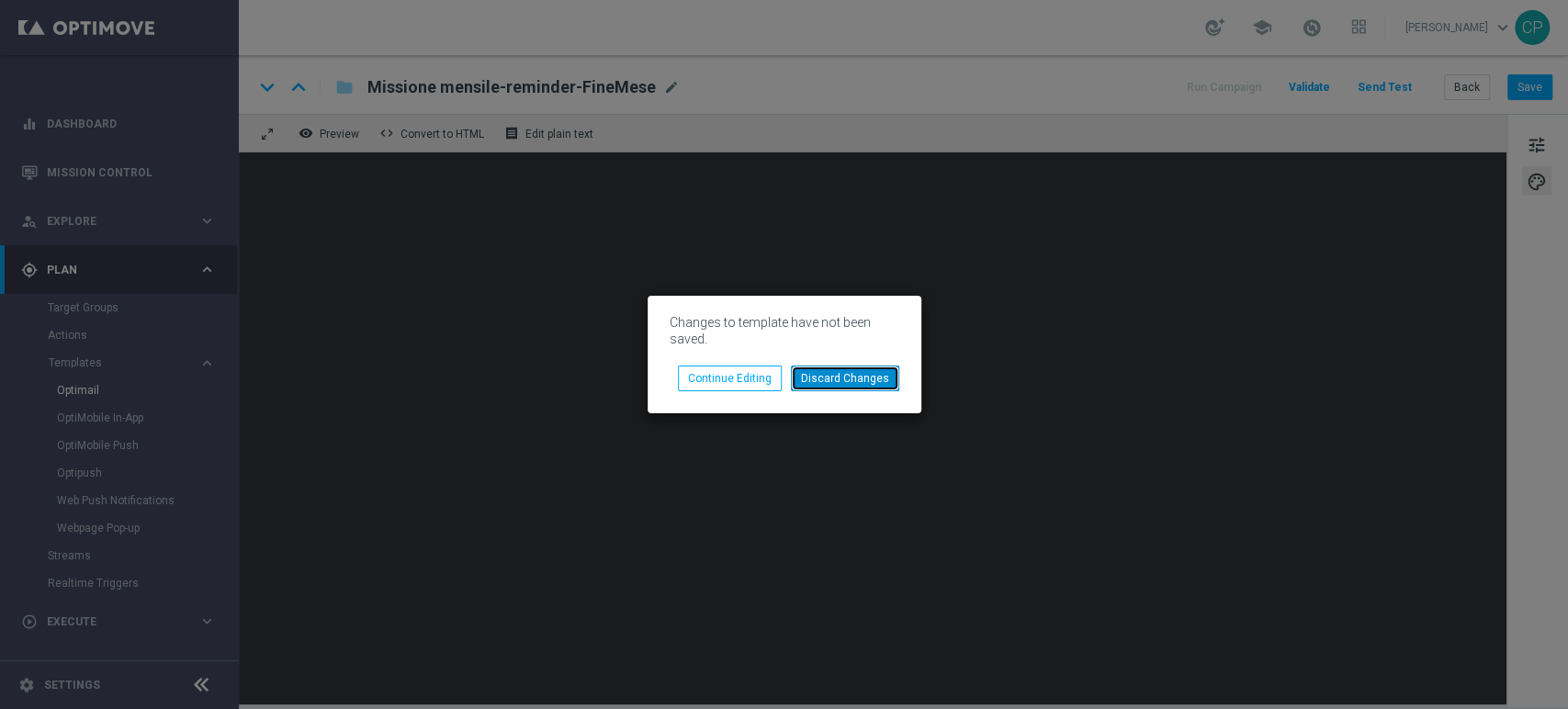
click at [857, 381] on button "Discard Changes" at bounding box center [845, 379] width 109 height 26
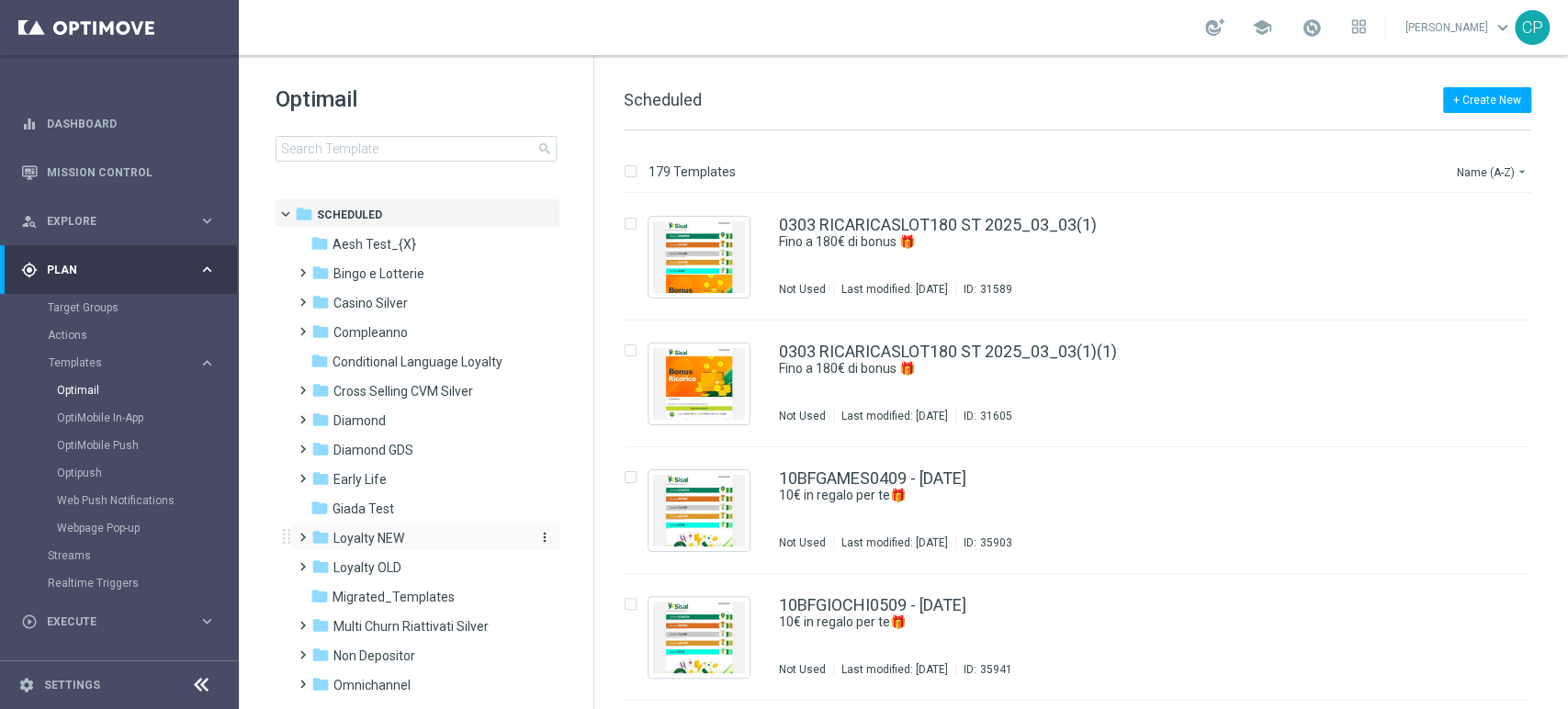
click at [353, 542] on span "Loyalty NEW" at bounding box center [368, 538] width 70 height 16
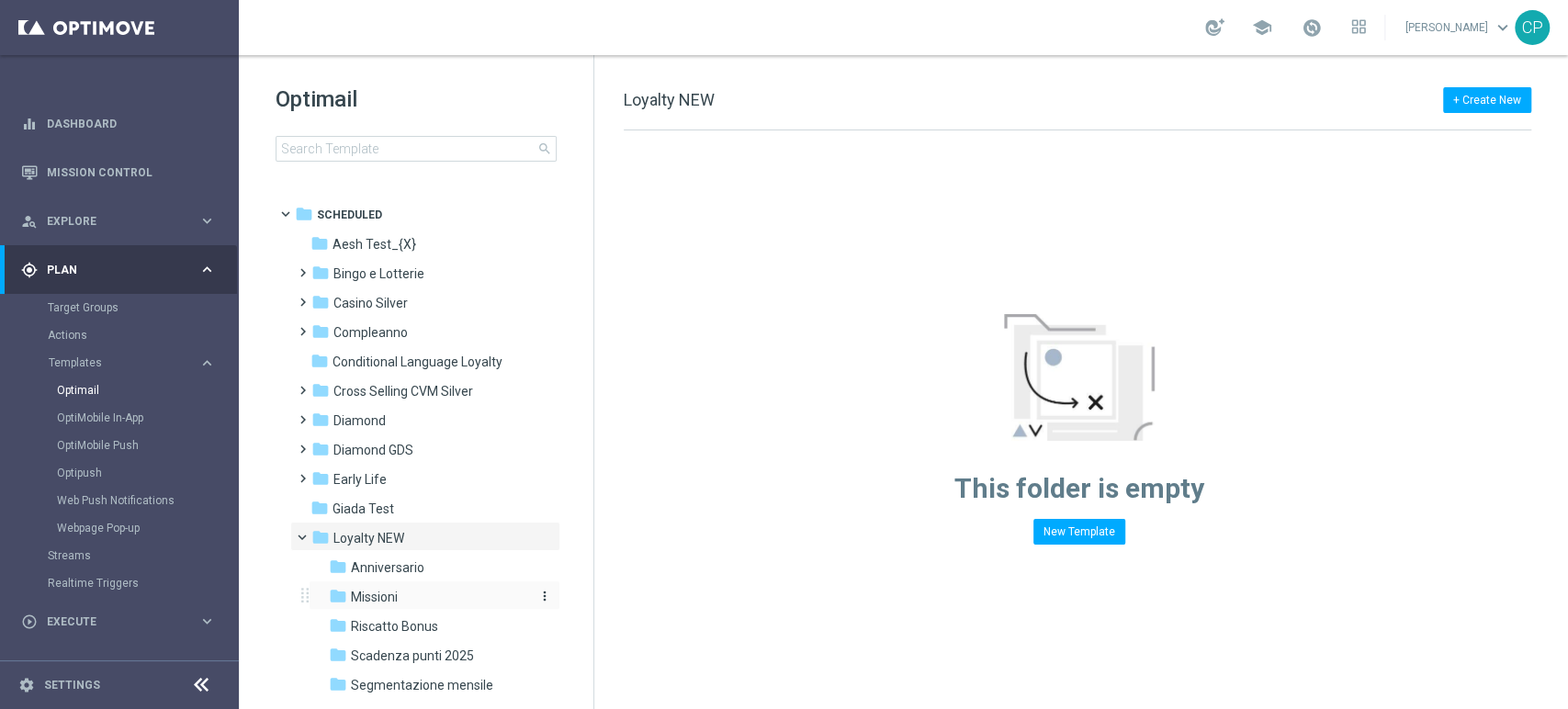
click at [377, 604] on span "Missioni" at bounding box center [374, 596] width 47 height 16
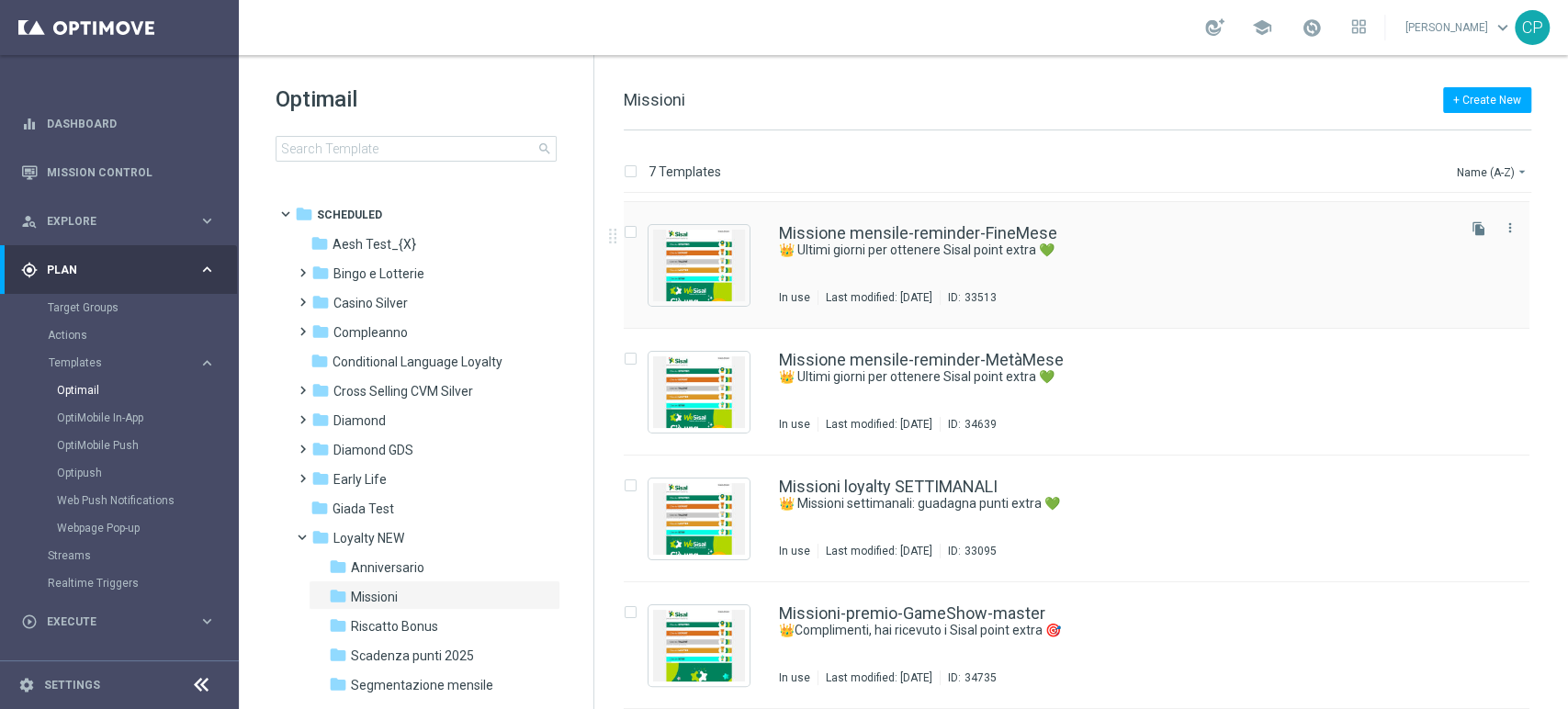
scroll to position [125, 0]
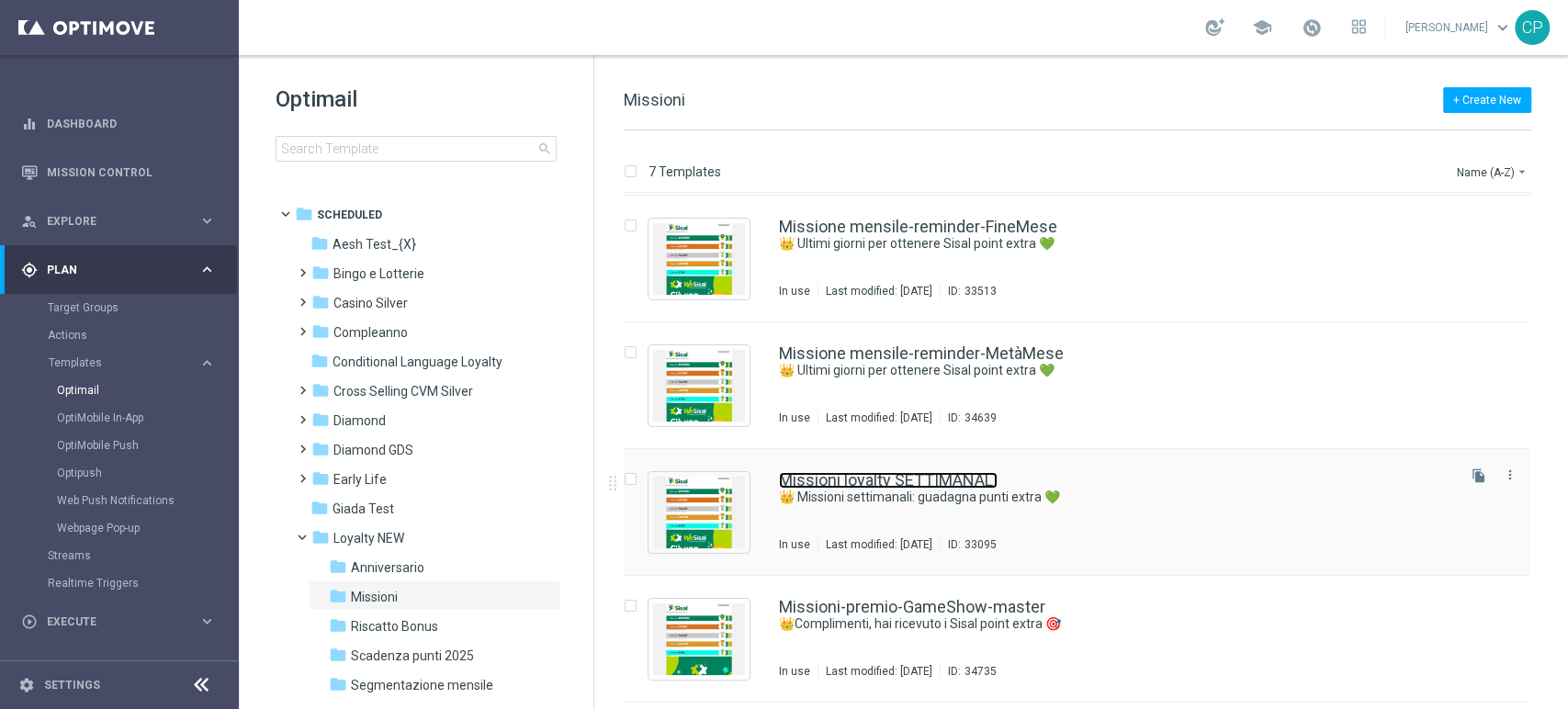
click at [865, 481] on link "Missioni loyalty SETTIMANALI" at bounding box center [888, 480] width 219 height 16
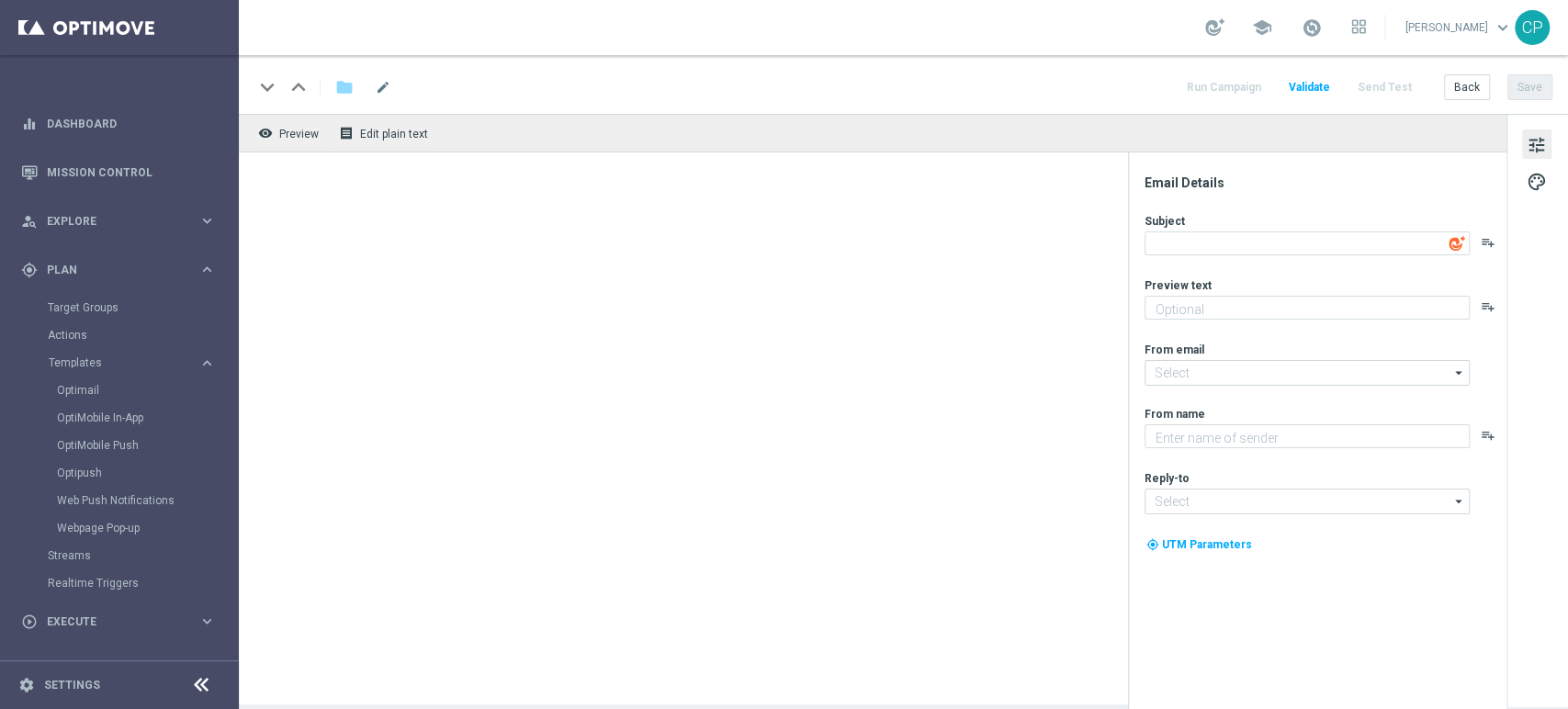
type textarea "👑 Missioni settimanali: guadagna punti extra 💚"
type textarea "Scopri le missioni We Sisal pensate per te"
type input "[EMAIL_ADDRESS][DOMAIN_NAME]"
type textarea "Sisal"
type input "[EMAIL_ADDRESS][DOMAIN_NAME]"
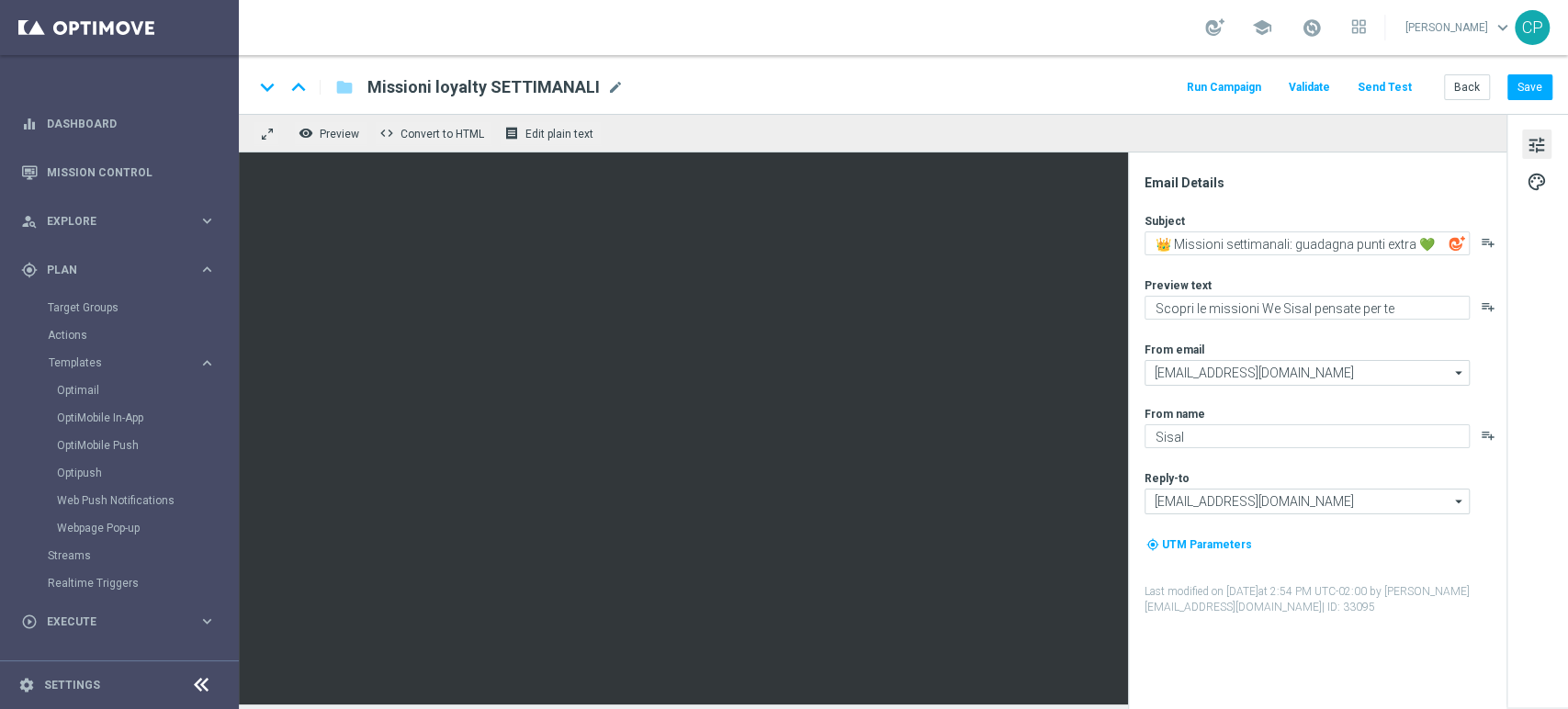
click at [1323, 40] on link at bounding box center [1311, 28] width 24 height 30
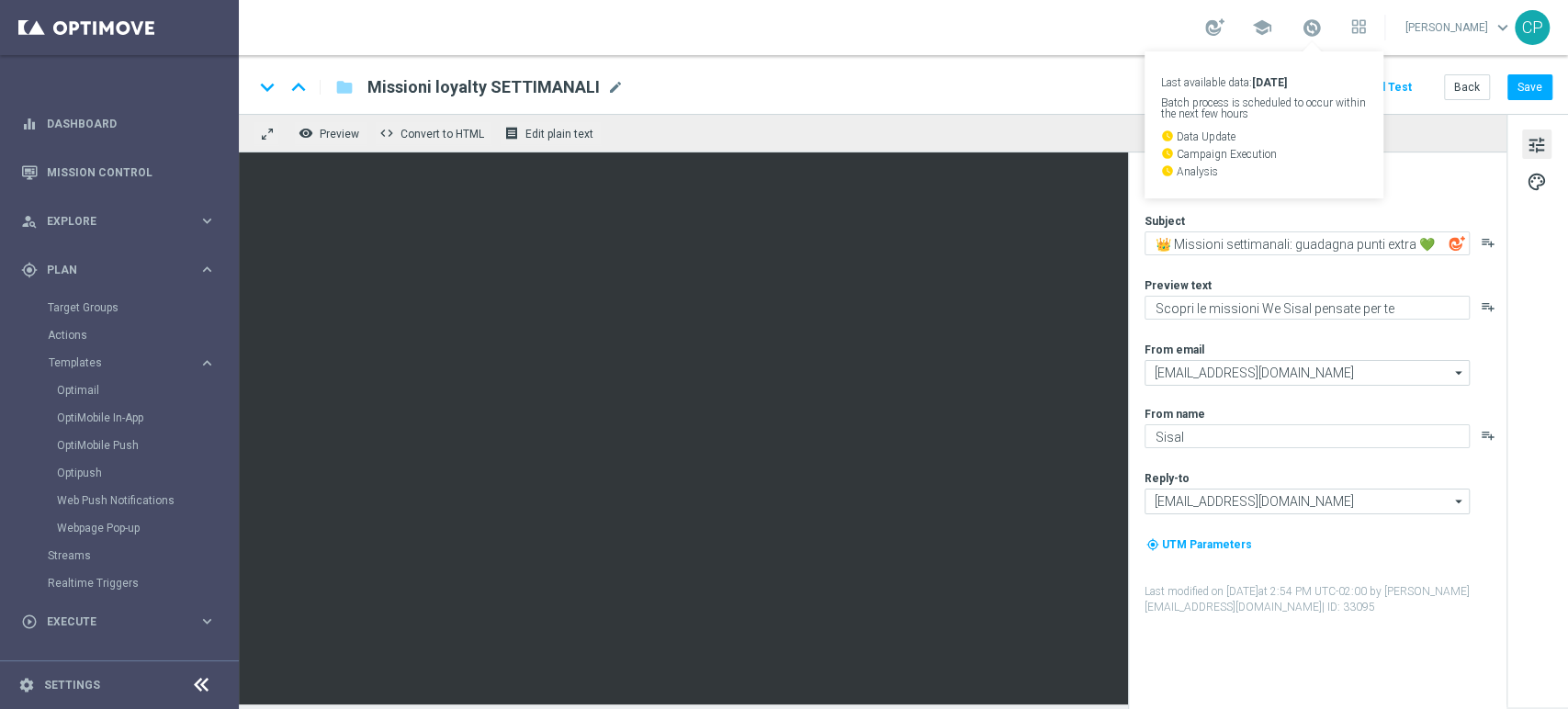
click at [1323, 40] on link "Last available data: [DATE] Batch process is scheduled to occur within the next…" at bounding box center [1311, 28] width 24 height 30
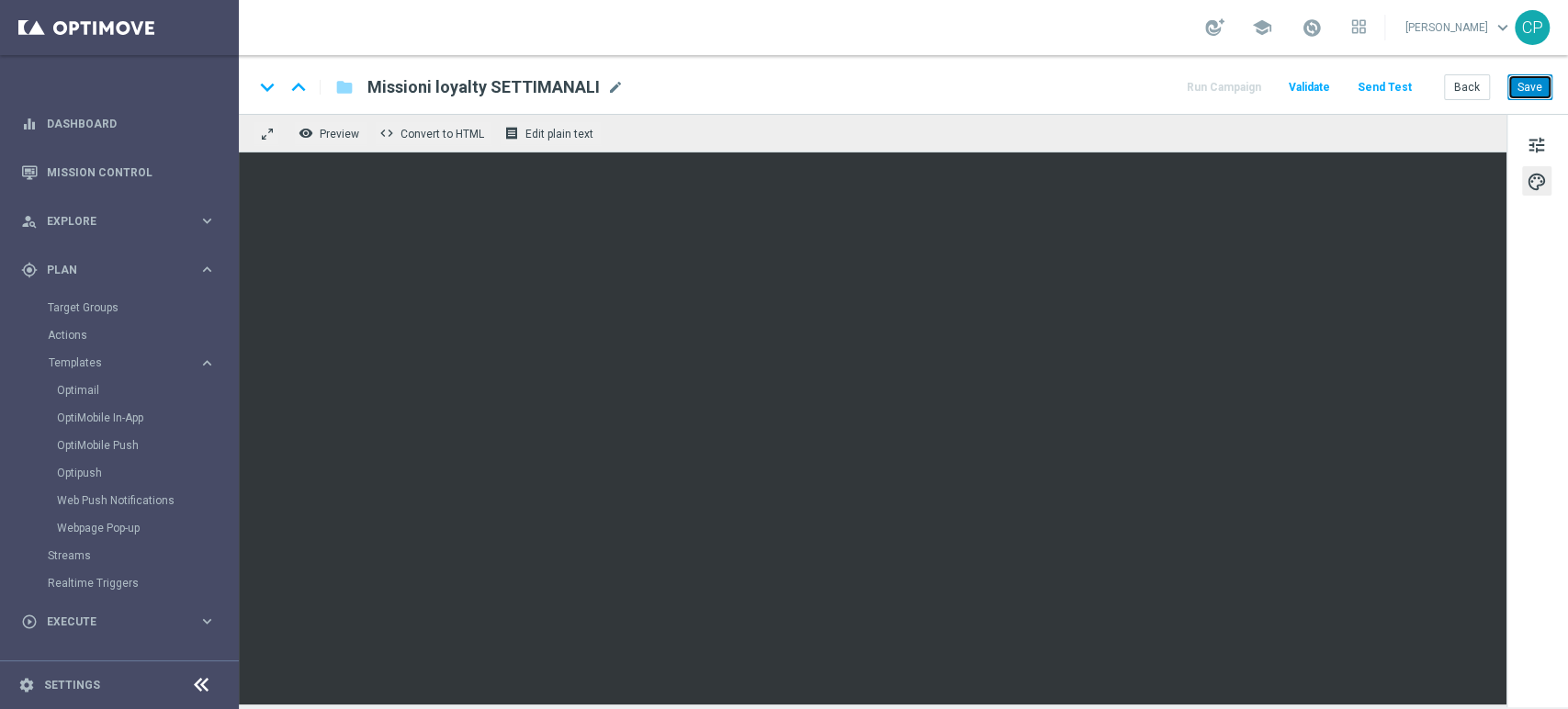
click at [1532, 83] on button "Save" at bounding box center [1529, 87] width 45 height 26
click at [1533, 151] on span "tune" at bounding box center [1536, 144] width 20 height 24
click at [1525, 92] on button "Save" at bounding box center [1529, 87] width 45 height 26
